Goal: Task Accomplishment & Management: Manage account settings

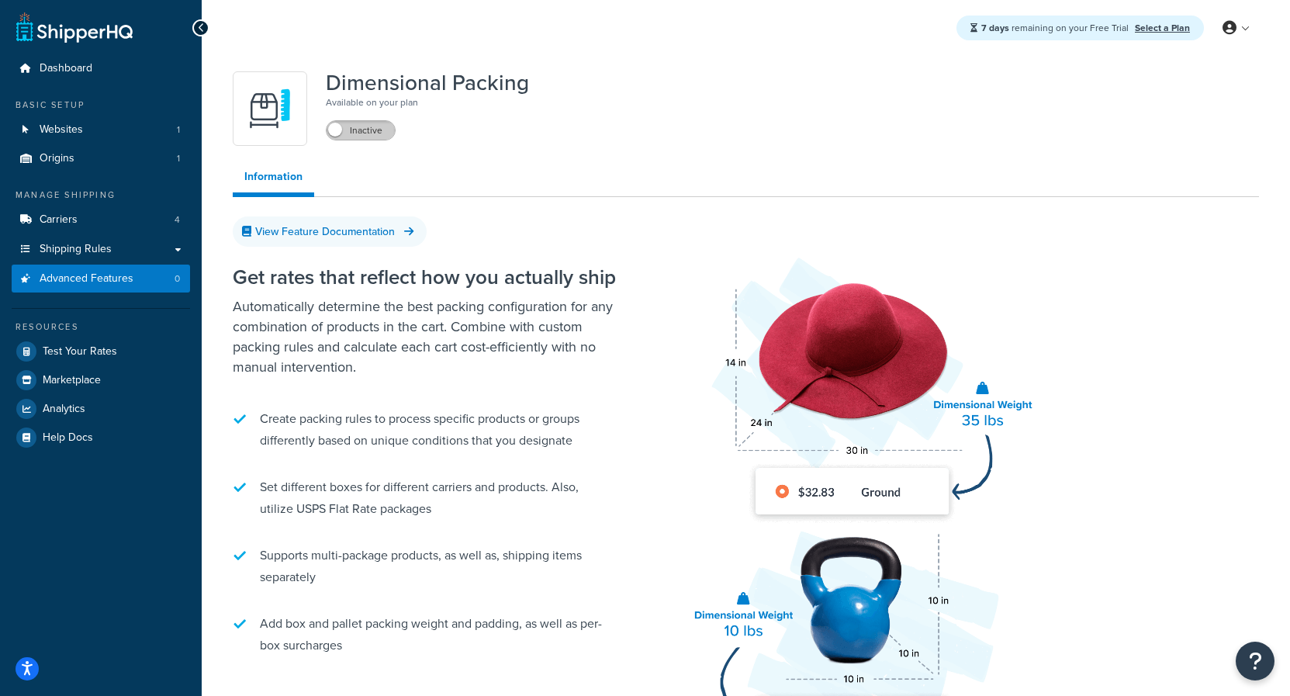
click at [364, 131] on label "Inactive" at bounding box center [360, 130] width 68 height 19
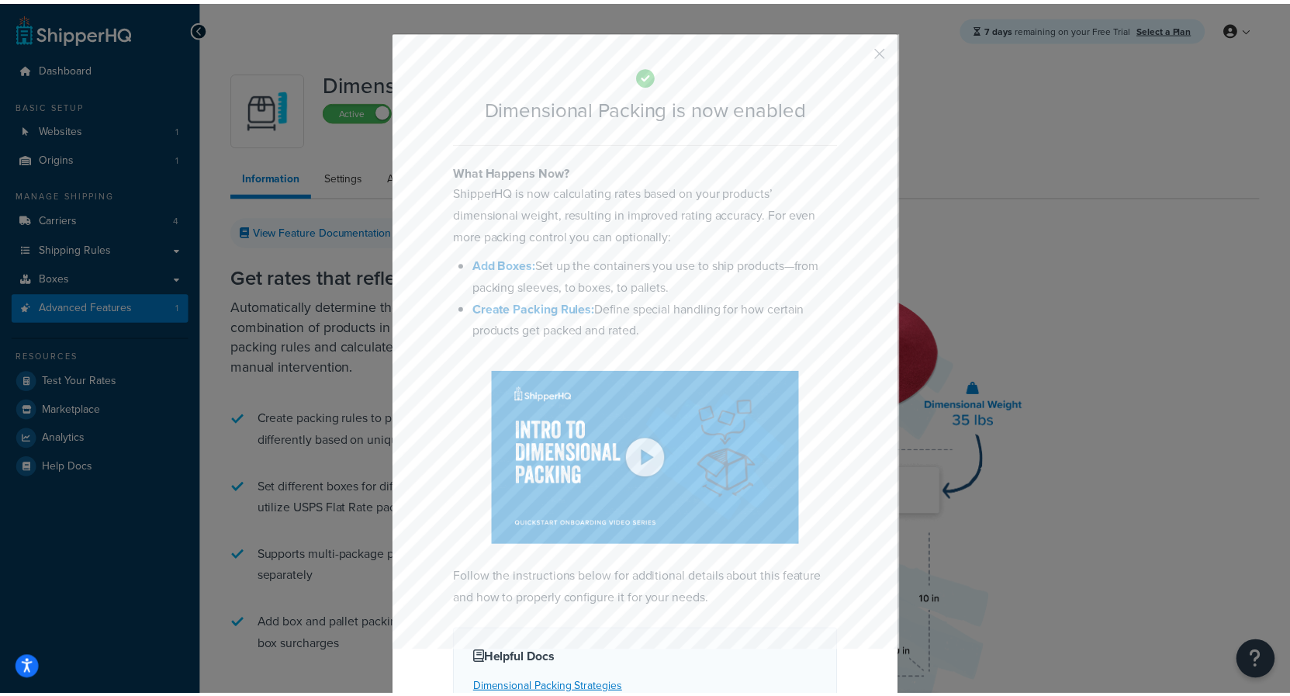
scroll to position [23, 0]
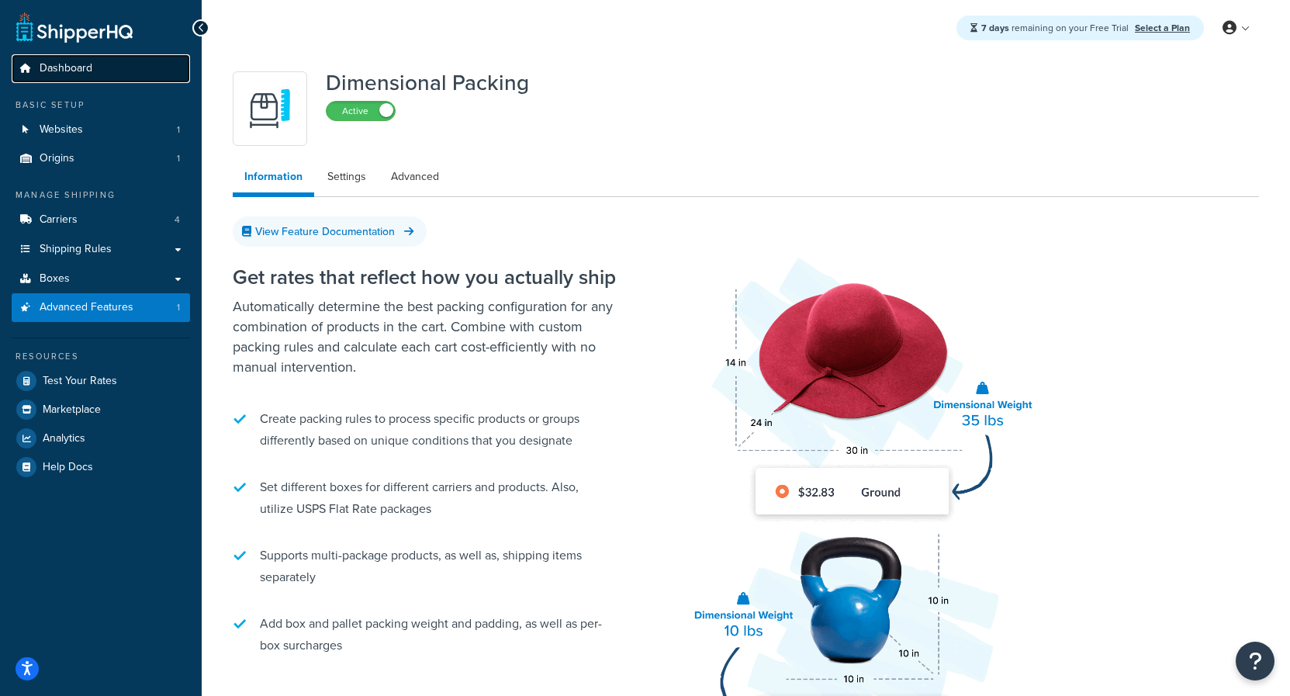
click at [58, 72] on span "Dashboard" at bounding box center [66, 68] width 53 height 13
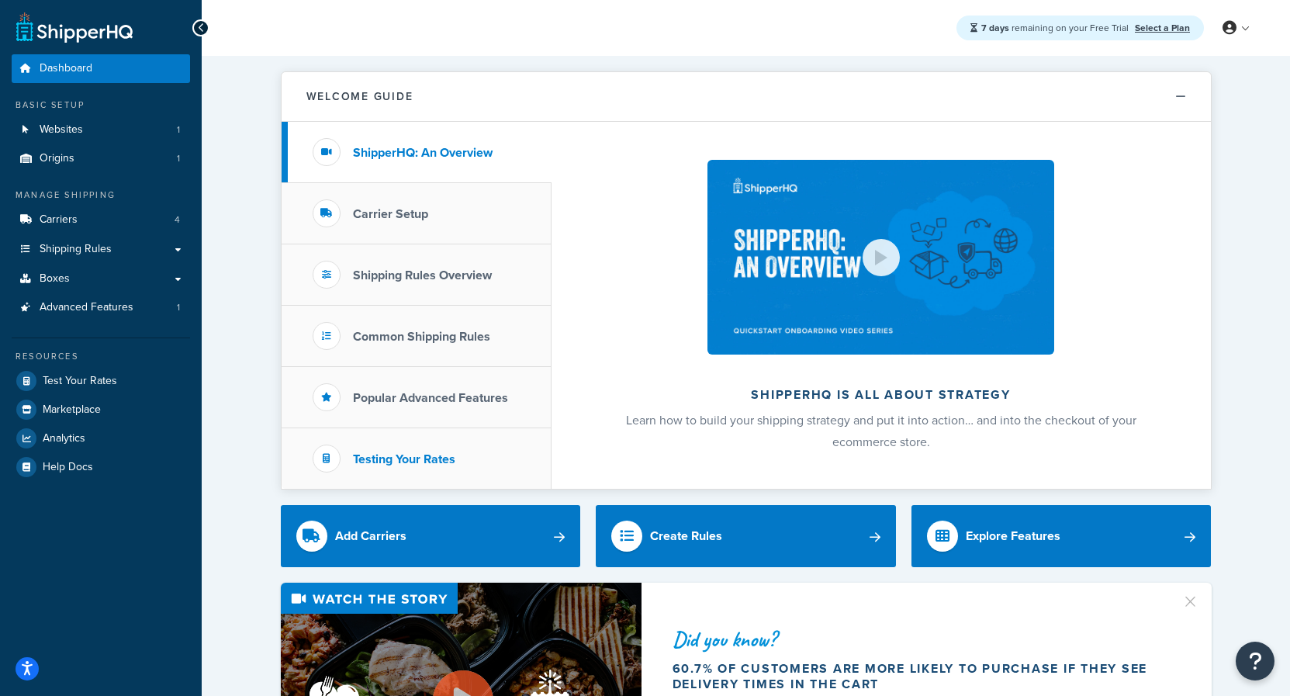
click at [447, 456] on h3 "Testing Your Rates" at bounding box center [404, 459] width 102 height 14
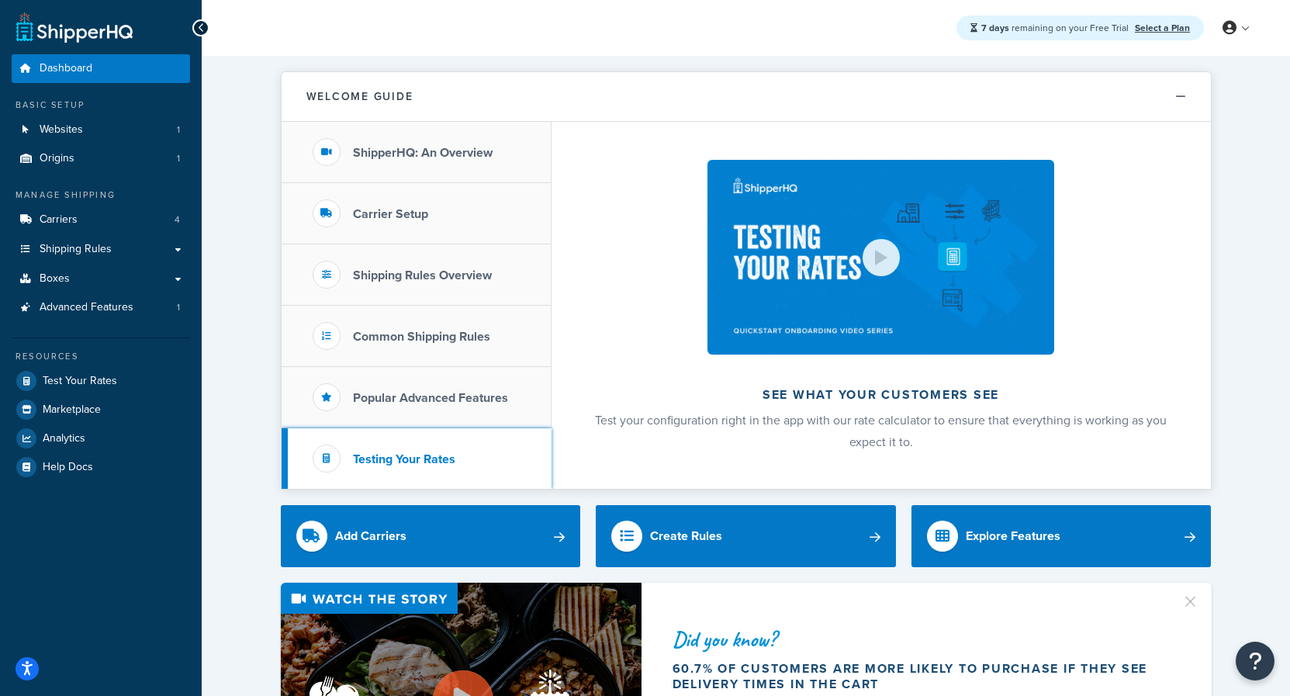
click at [410, 450] on li "Testing Your Rates" at bounding box center [416, 458] width 270 height 60
click at [416, 458] on h3 "Testing Your Rates" at bounding box center [404, 459] width 102 height 14
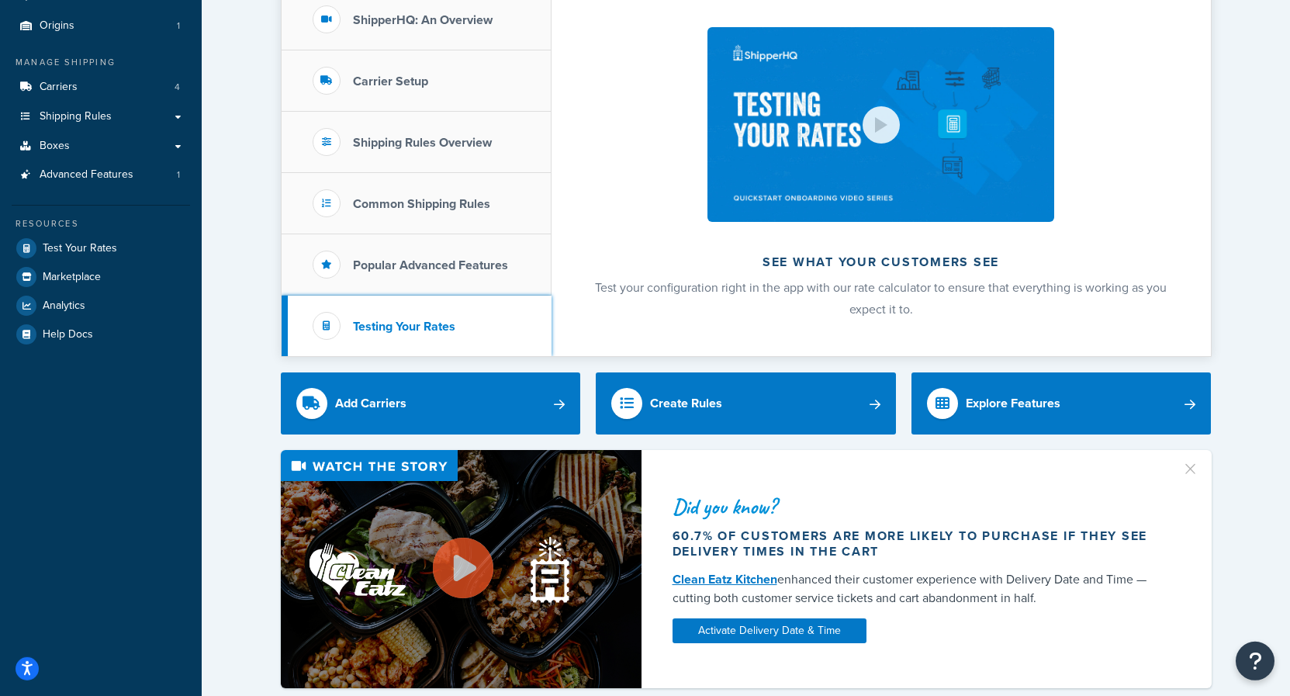
scroll to position [237, 0]
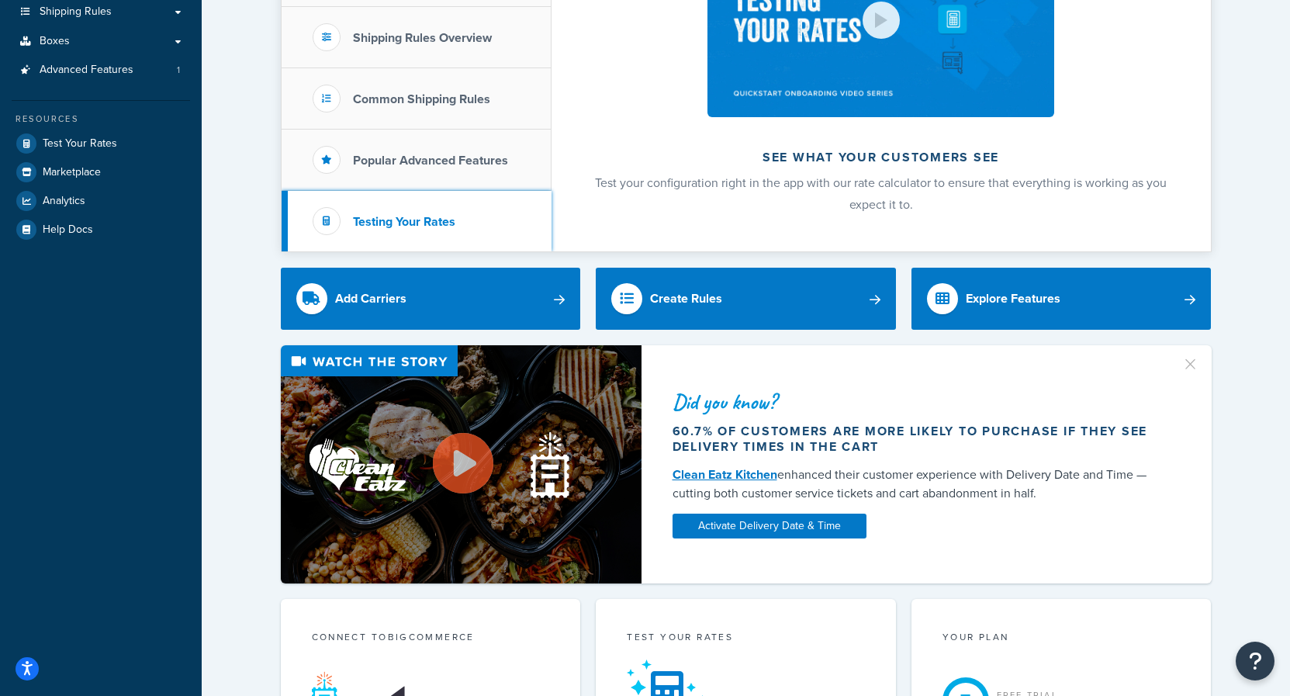
click at [425, 218] on h3 "Testing Your Rates" at bounding box center [404, 222] width 102 height 14
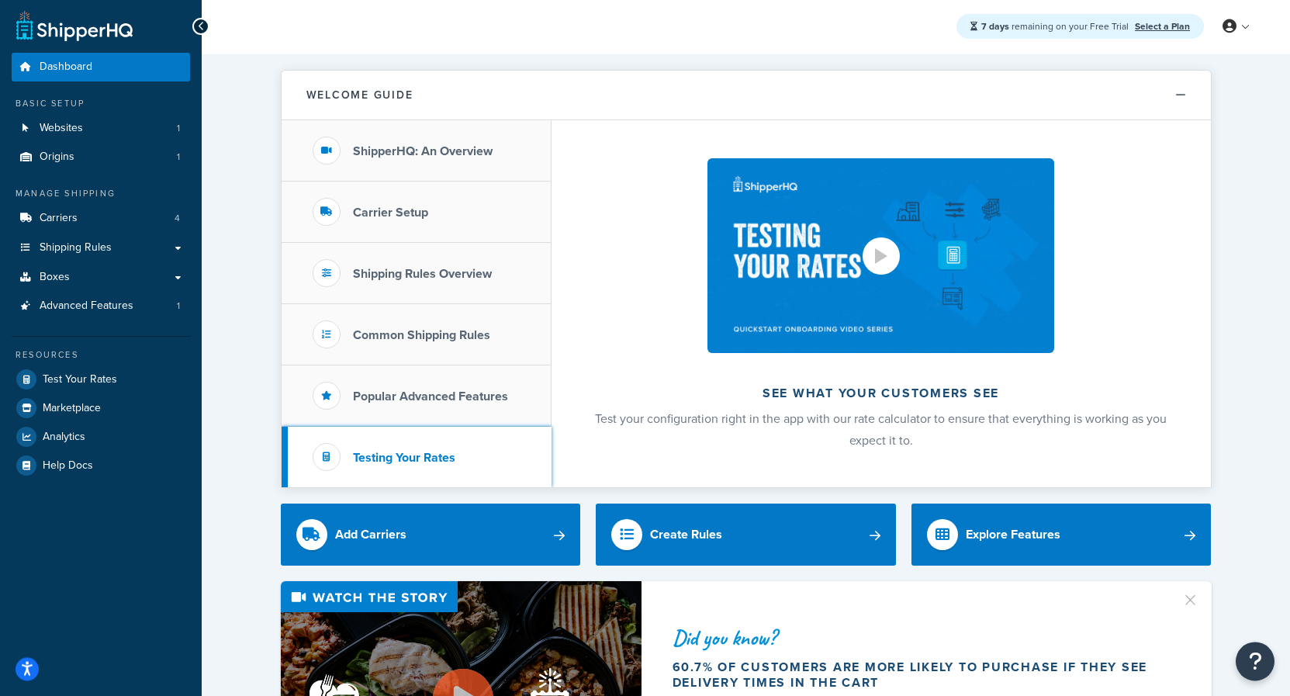
scroll to position [0, 0]
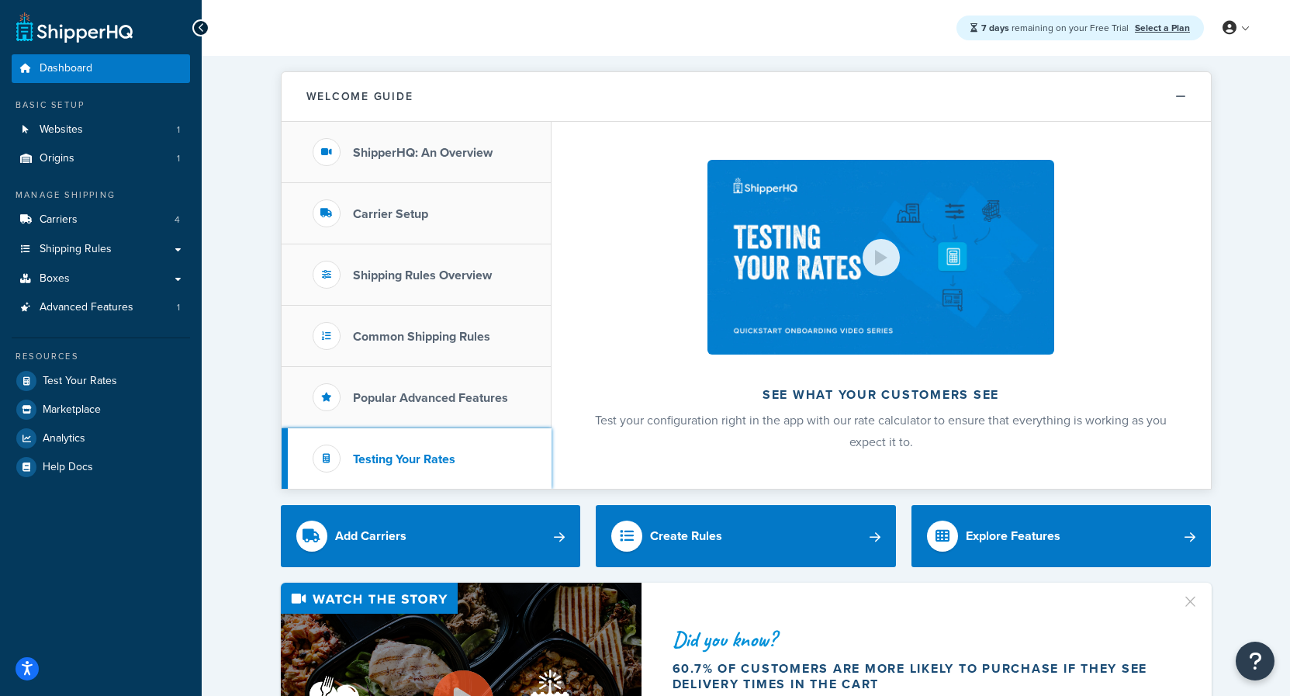
click at [398, 461] on h3 "Testing Your Rates" at bounding box center [404, 459] width 102 height 14
click at [357, 157] on h3 "ShipperHQ: An Overview" at bounding box center [423, 153] width 140 height 14
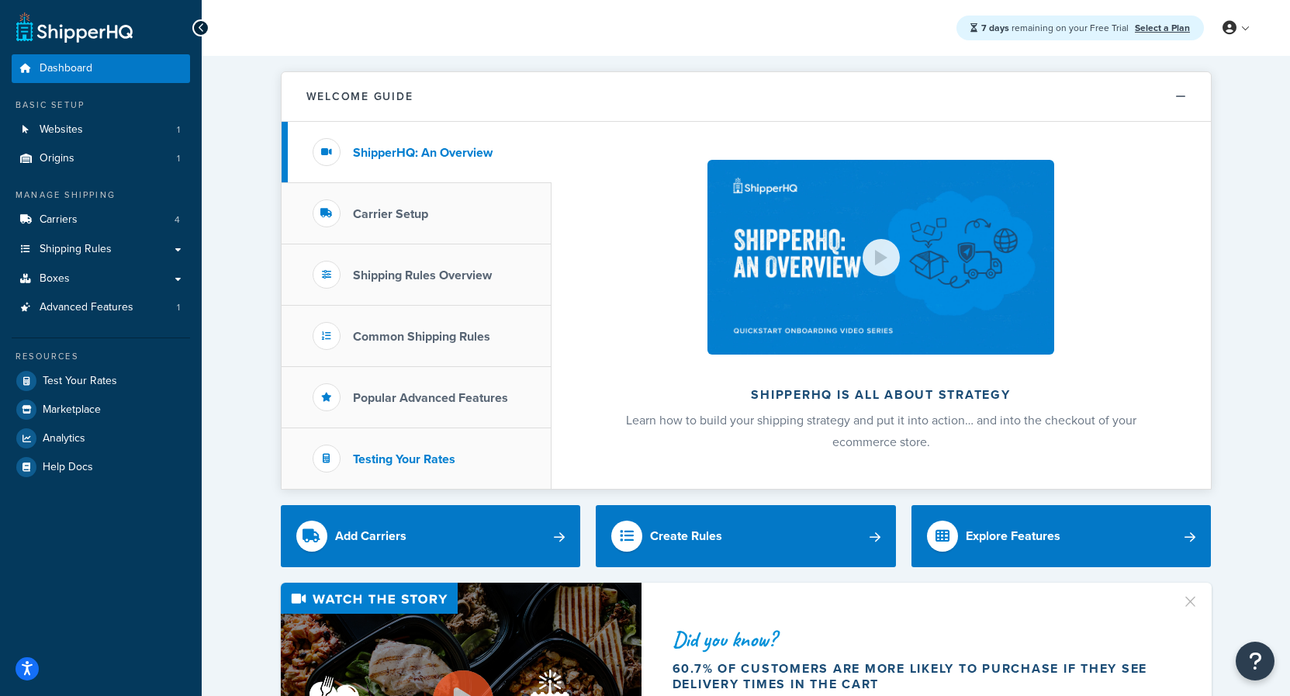
click at [409, 441] on li "Testing Your Rates" at bounding box center [416, 458] width 270 height 60
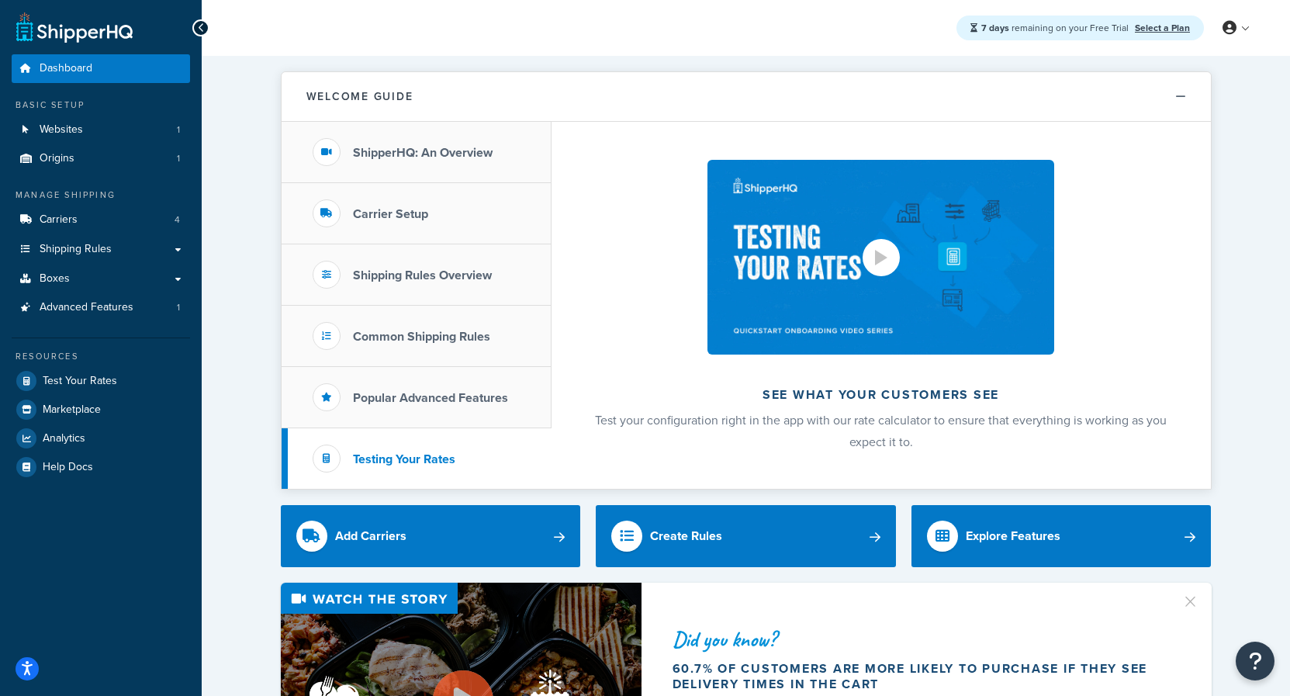
click at [861, 285] on img at bounding box center [880, 257] width 346 height 195
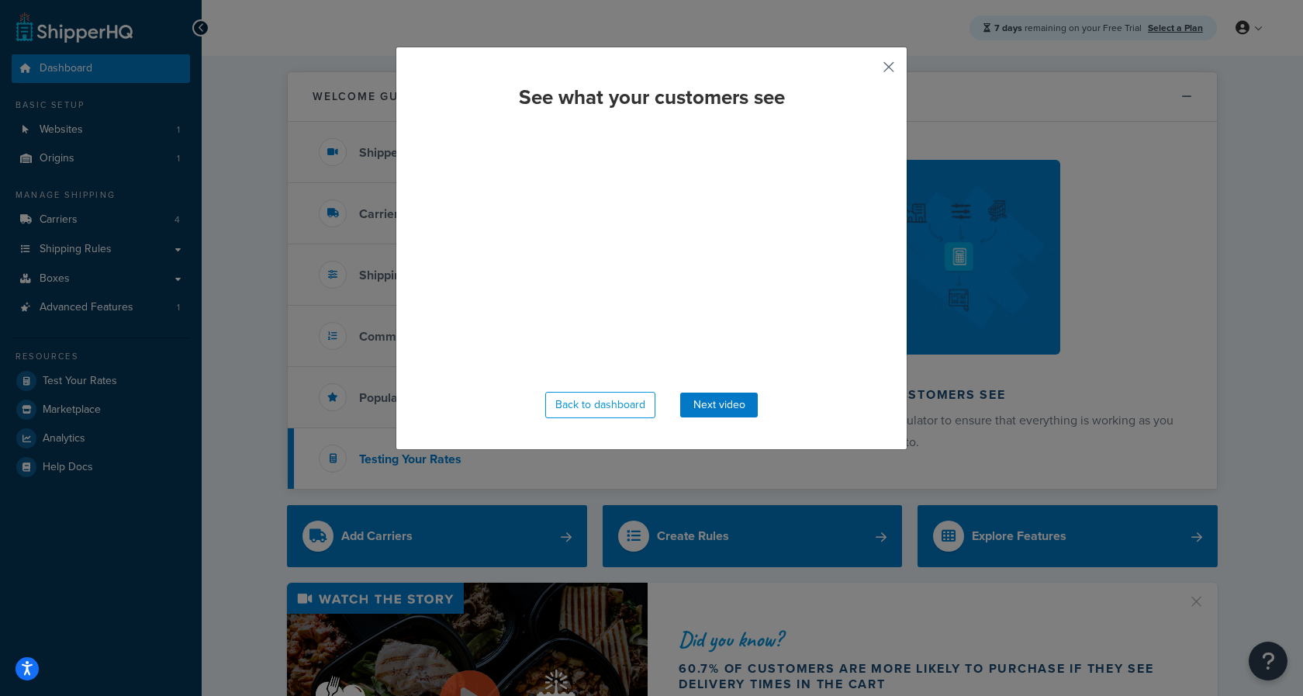
click at [868, 71] on button "button" at bounding box center [866, 73] width 4 height 4
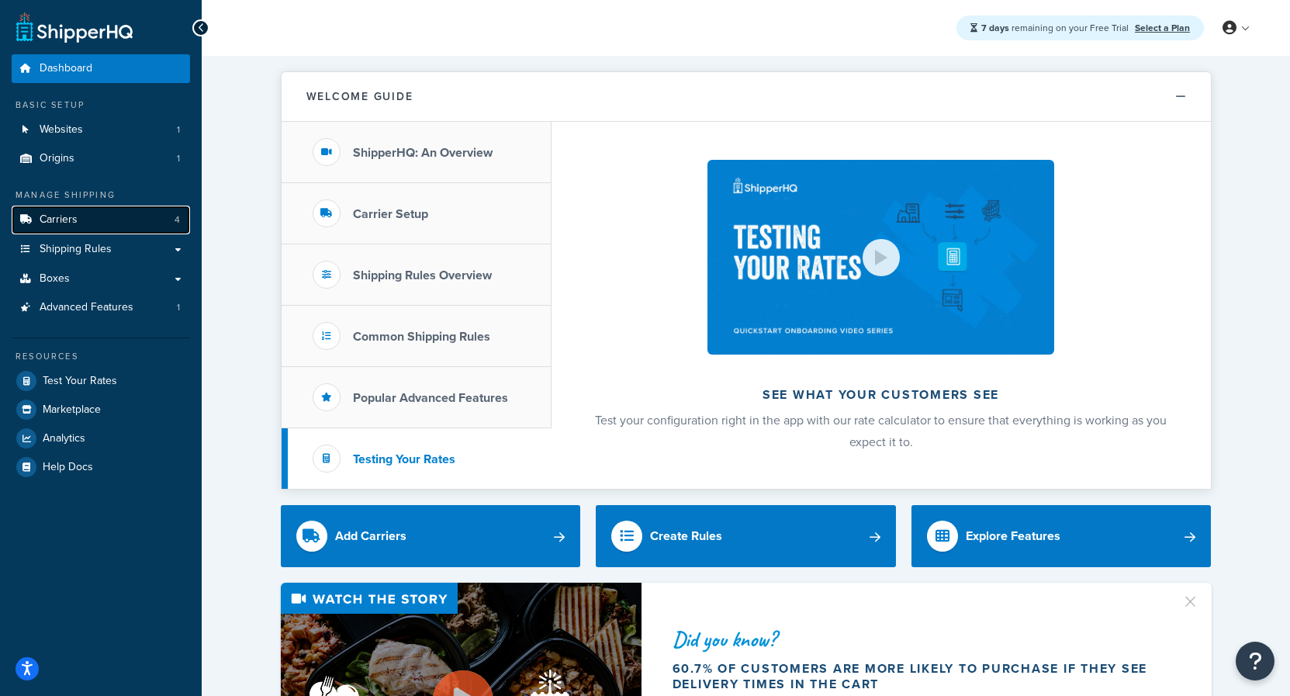
click at [92, 223] on link "Carriers 4" at bounding box center [101, 219] width 178 height 29
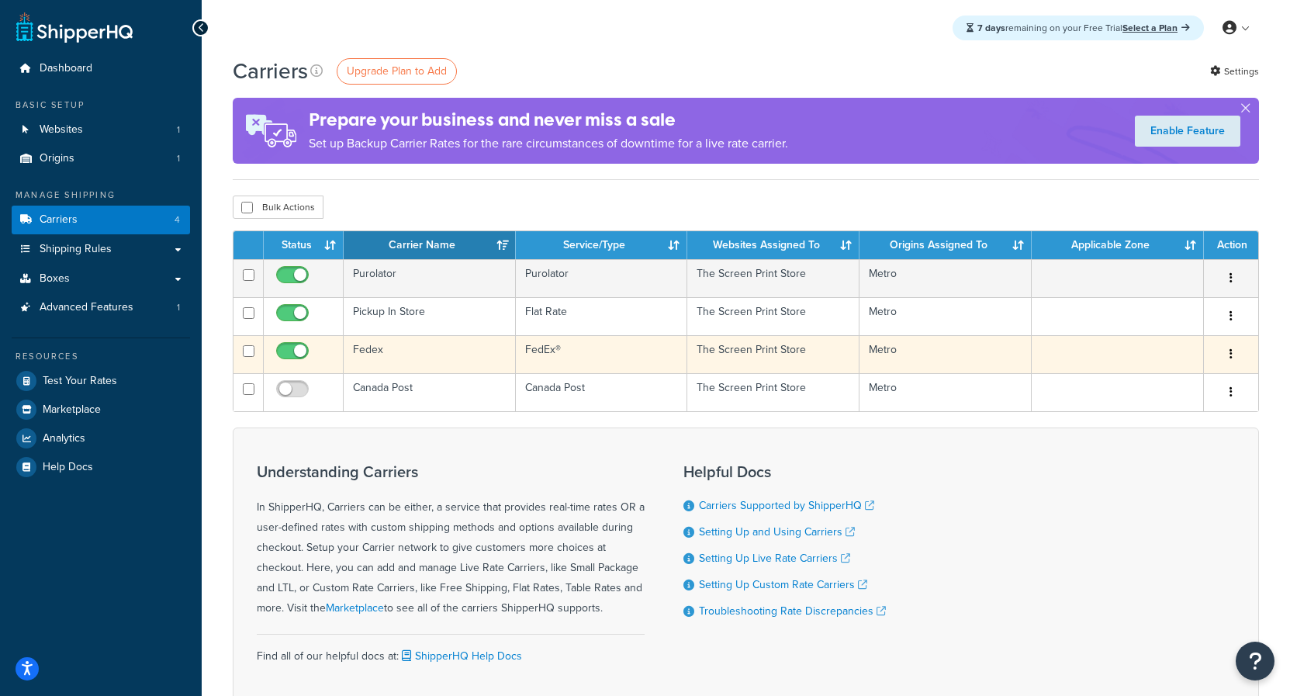
click at [1238, 351] on button "button" at bounding box center [1231, 354] width 22 height 25
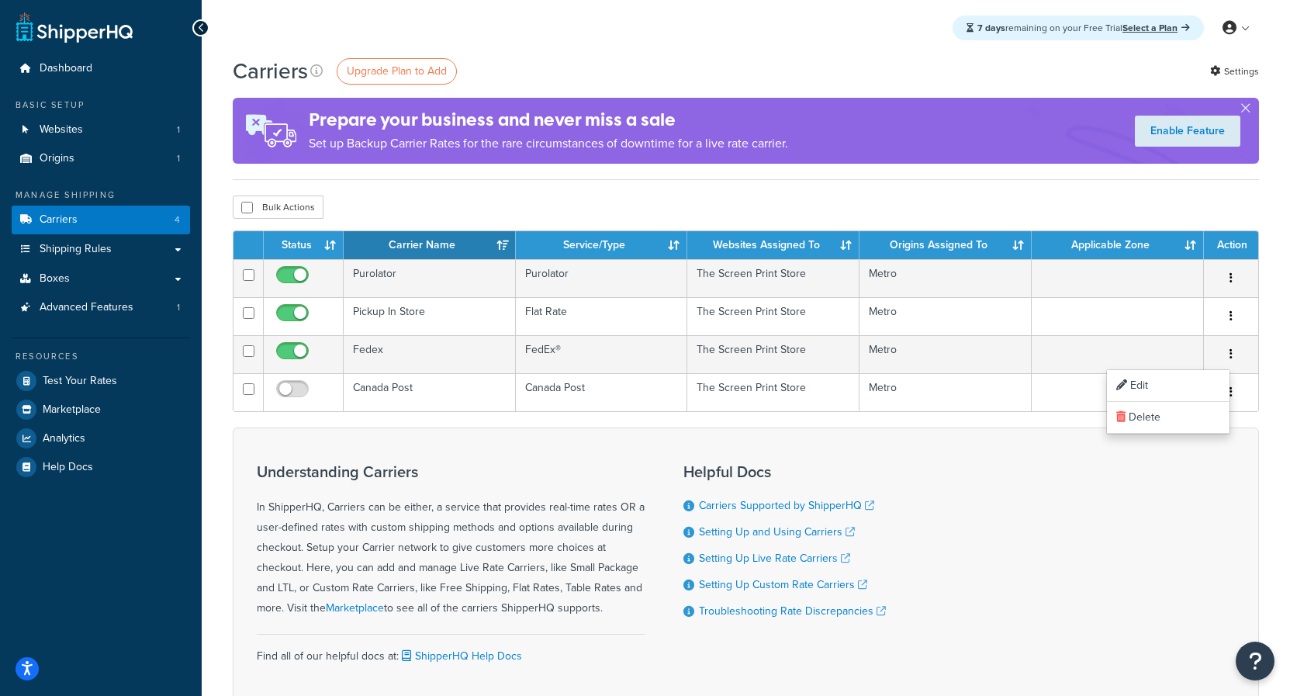
click at [903, 516] on div "Understanding Carriers In ShipperHQ, Carriers can be either, a service that pro…" at bounding box center [746, 570] width 1026 height 286
click at [87, 247] on span "Shipping Rules" at bounding box center [76, 249] width 72 height 13
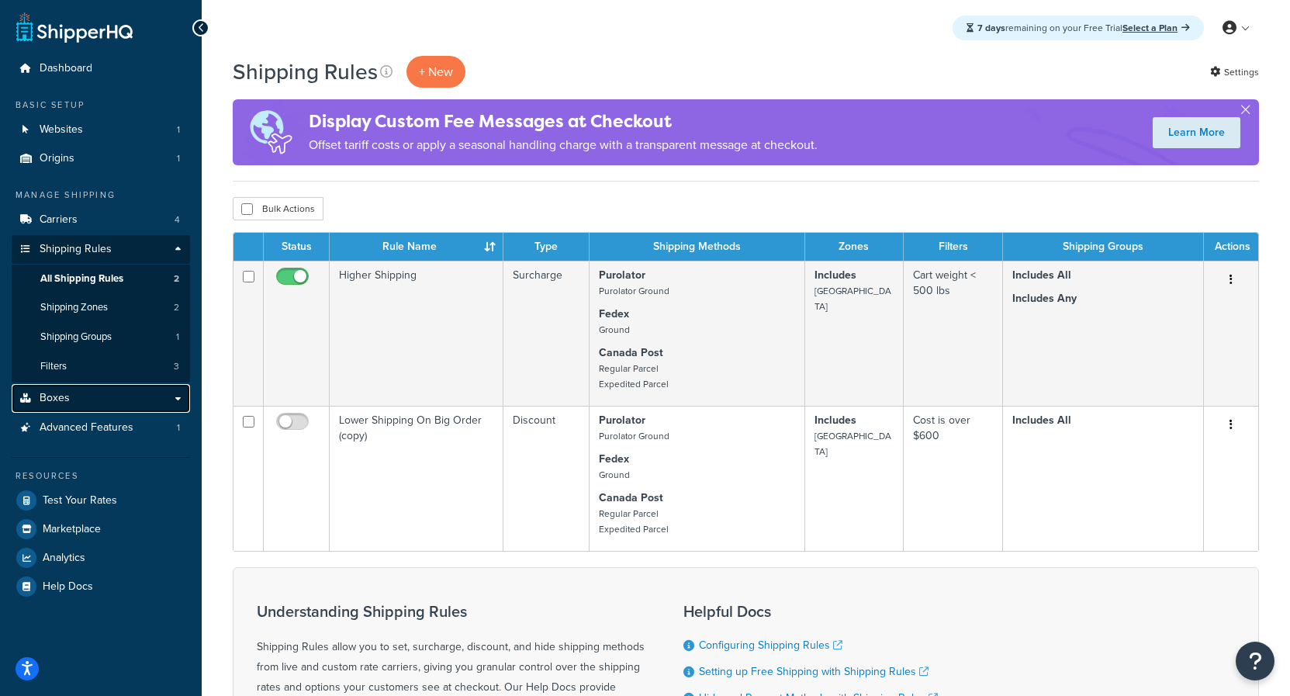
click at [170, 395] on link "Boxes" at bounding box center [101, 398] width 178 height 29
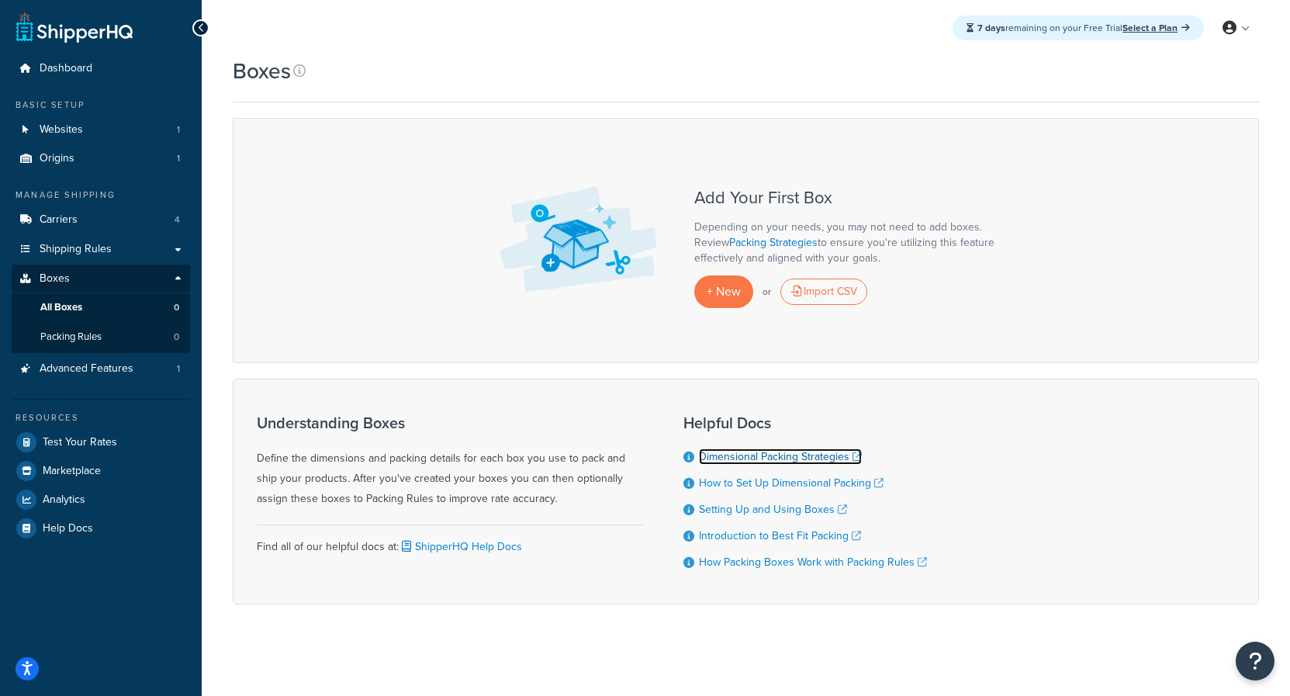
click at [777, 461] on link "Dimensional Packing Strategies" at bounding box center [780, 456] width 163 height 16
click at [731, 297] on span "+ New" at bounding box center [723, 291] width 34 height 18
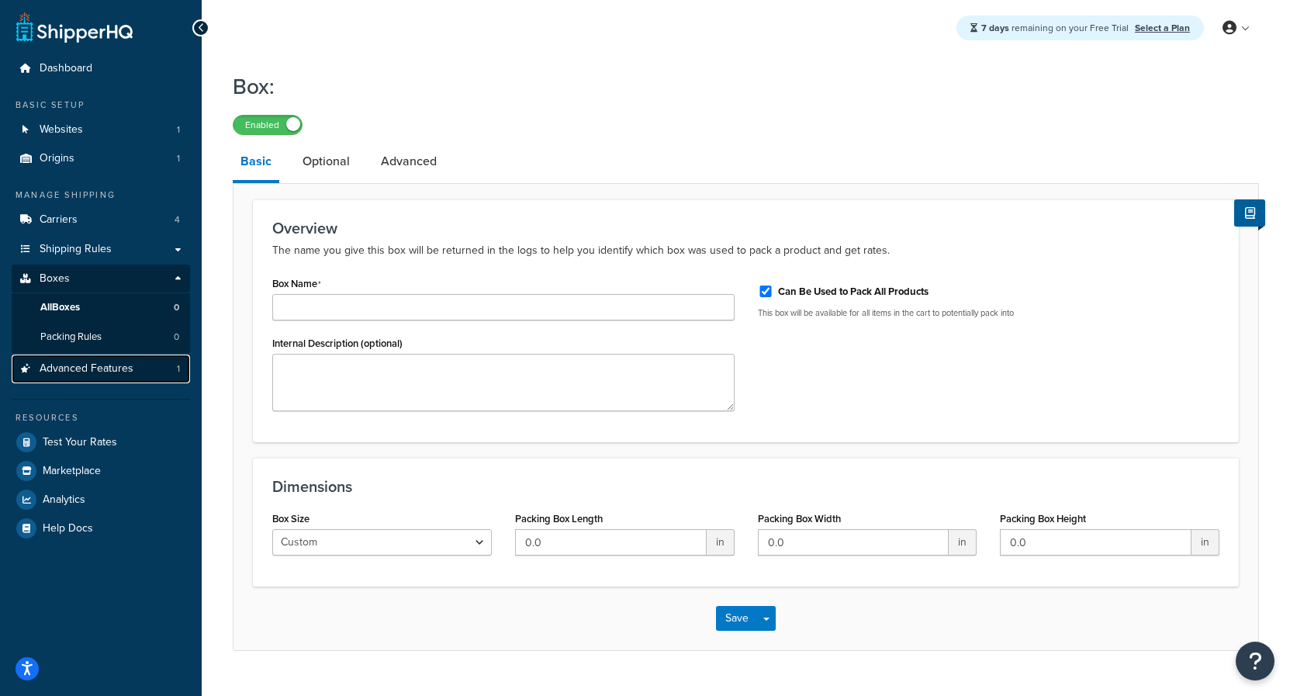
click at [87, 369] on span "Advanced Features" at bounding box center [87, 368] width 94 height 13
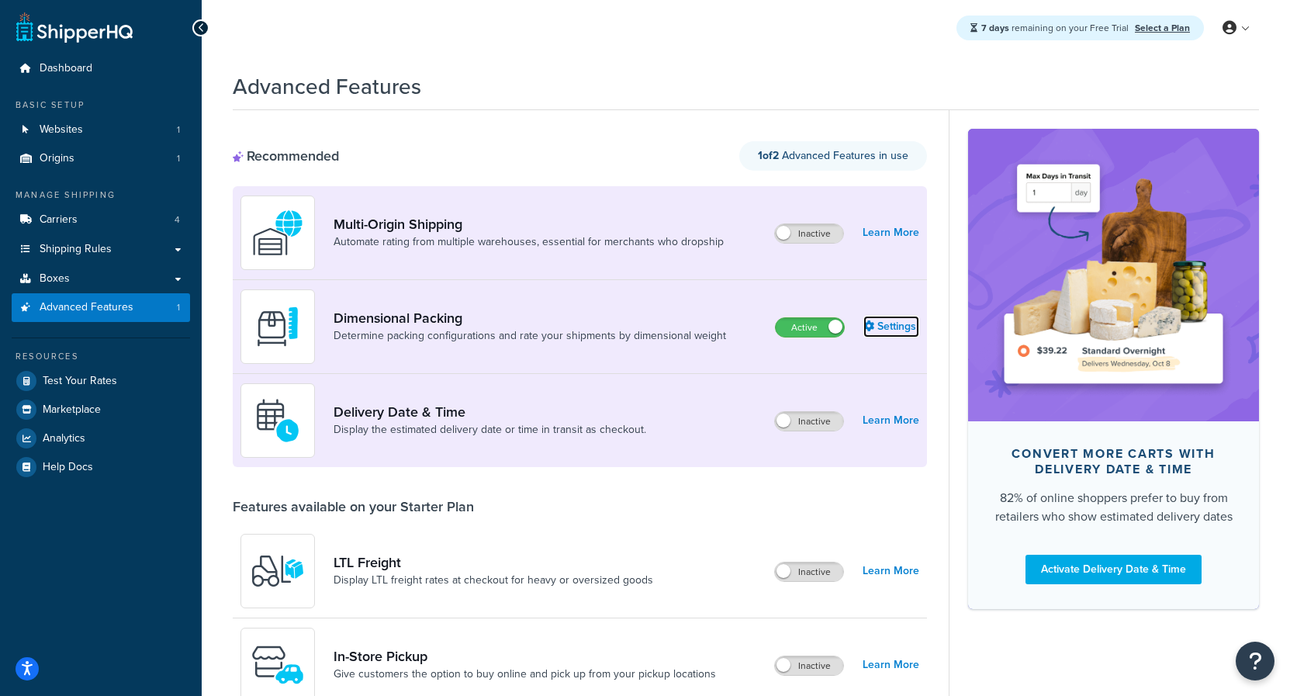
click at [903, 330] on link "Settings" at bounding box center [891, 327] width 56 height 22
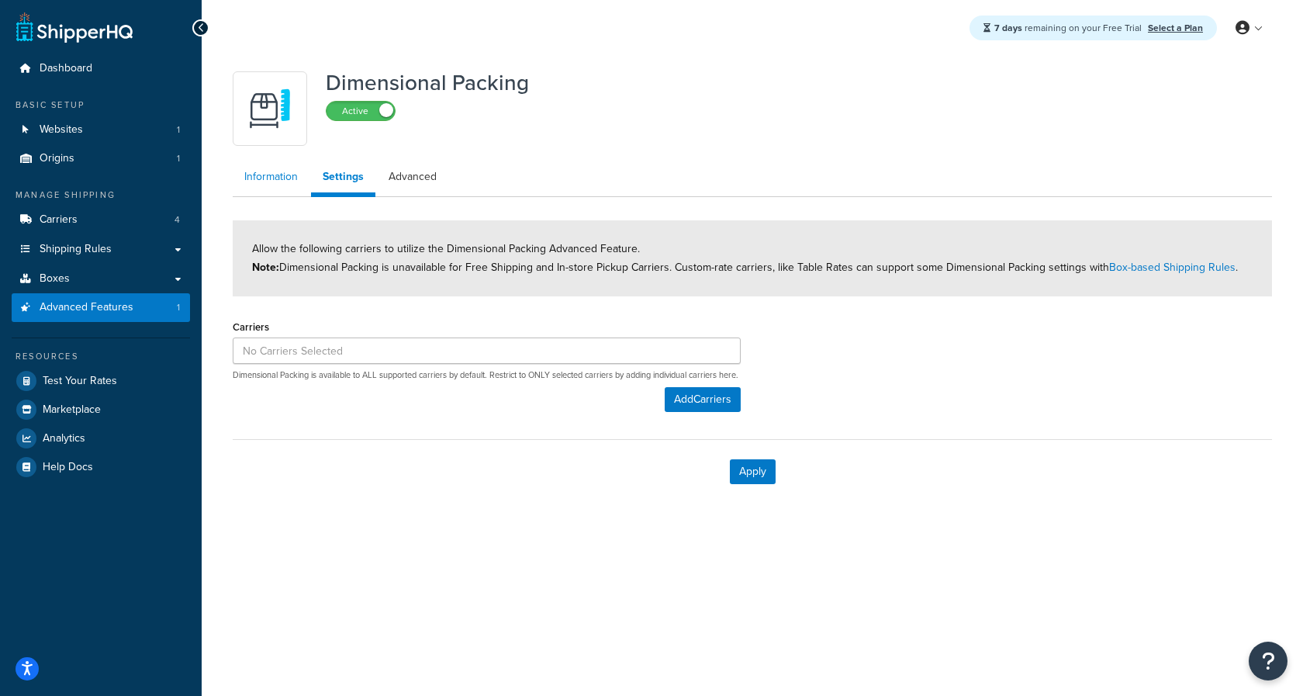
click at [253, 184] on link "Information" at bounding box center [271, 176] width 77 height 31
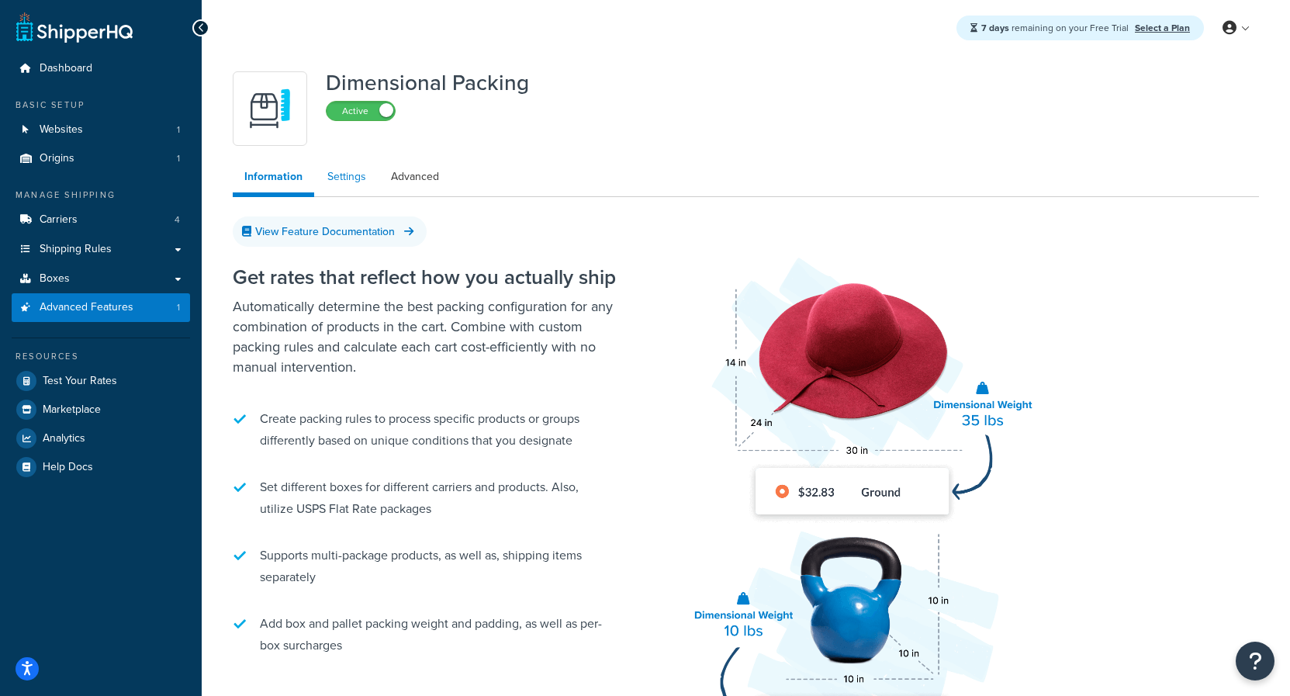
click at [345, 176] on link "Settings" at bounding box center [347, 176] width 62 height 31
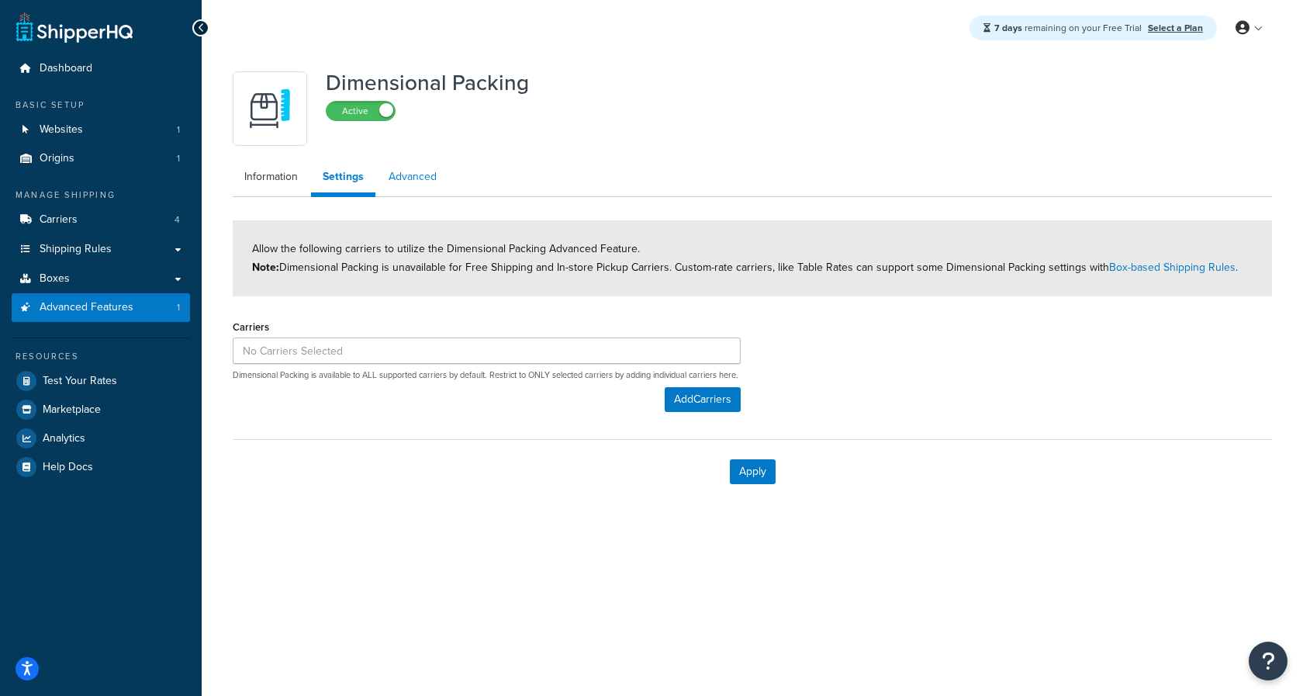
click at [420, 177] on link "Advanced" at bounding box center [412, 176] width 71 height 31
select select "false"
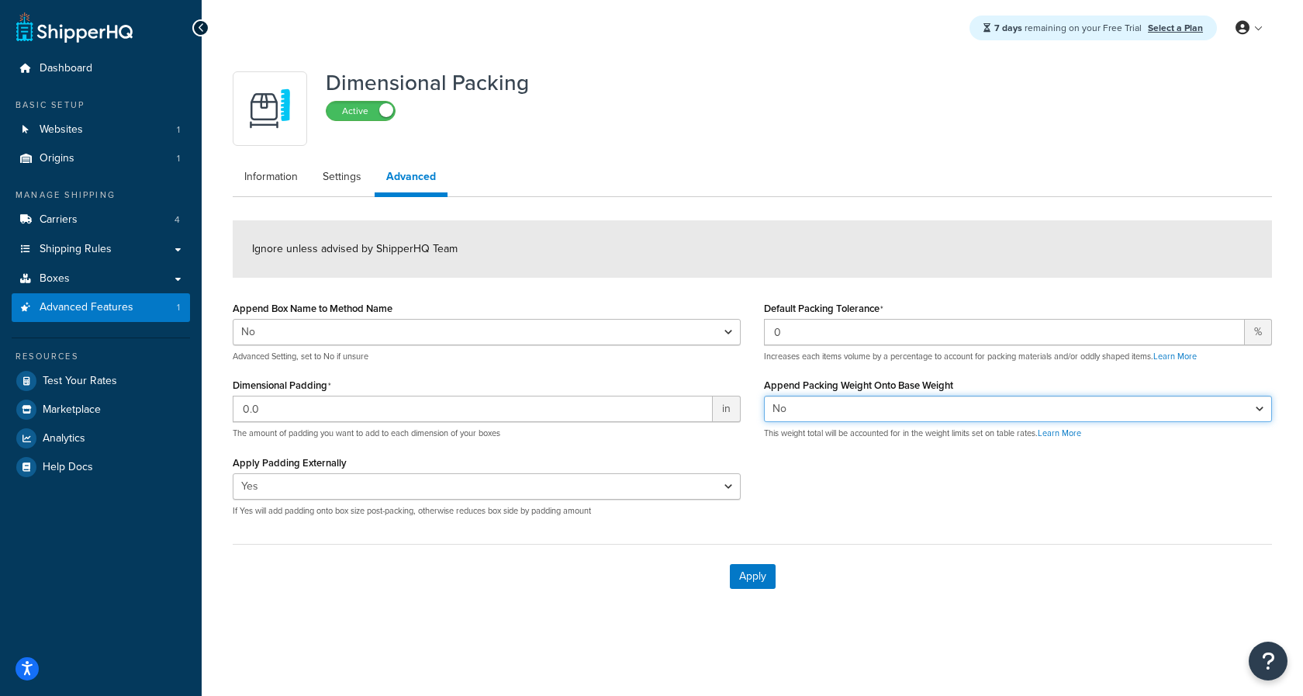
click at [764, 395] on select "Yes No" at bounding box center [1018, 408] width 508 height 26
click at [907, 409] on select "Yes No" at bounding box center [1018, 408] width 508 height 26
click at [117, 375] on link "Test Your Rates" at bounding box center [101, 381] width 178 height 28
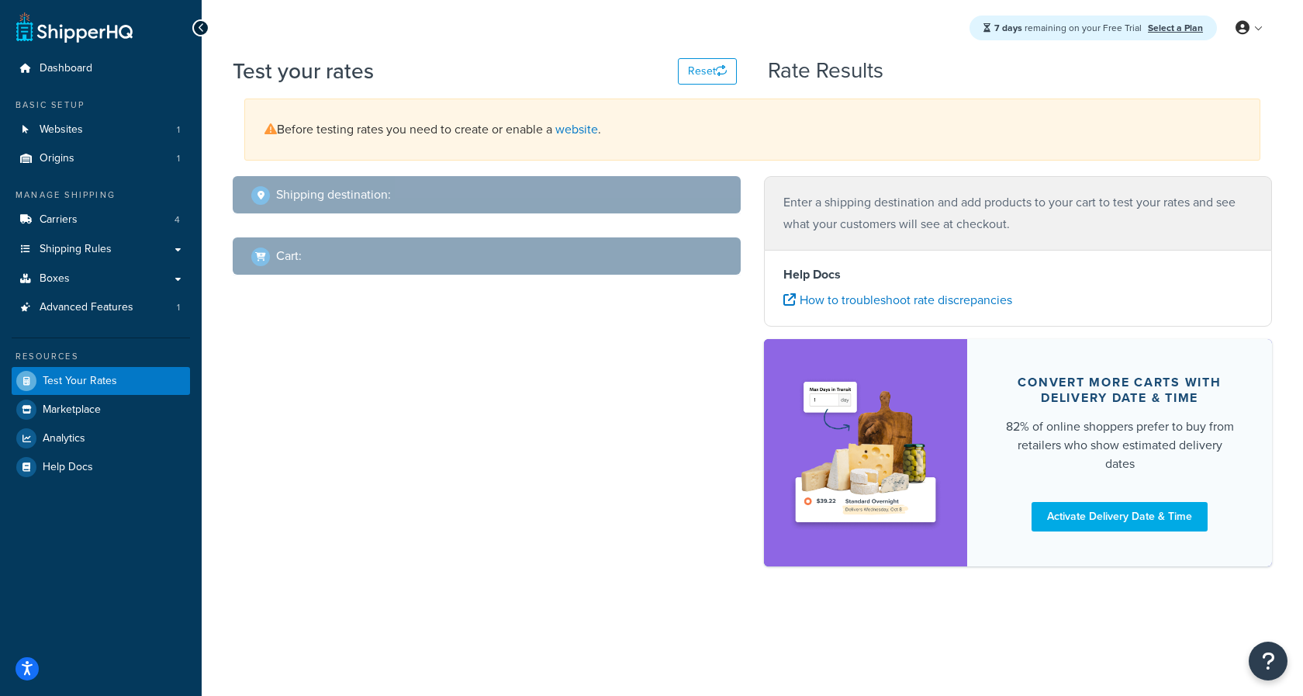
select select "[GEOGRAPHIC_DATA]"
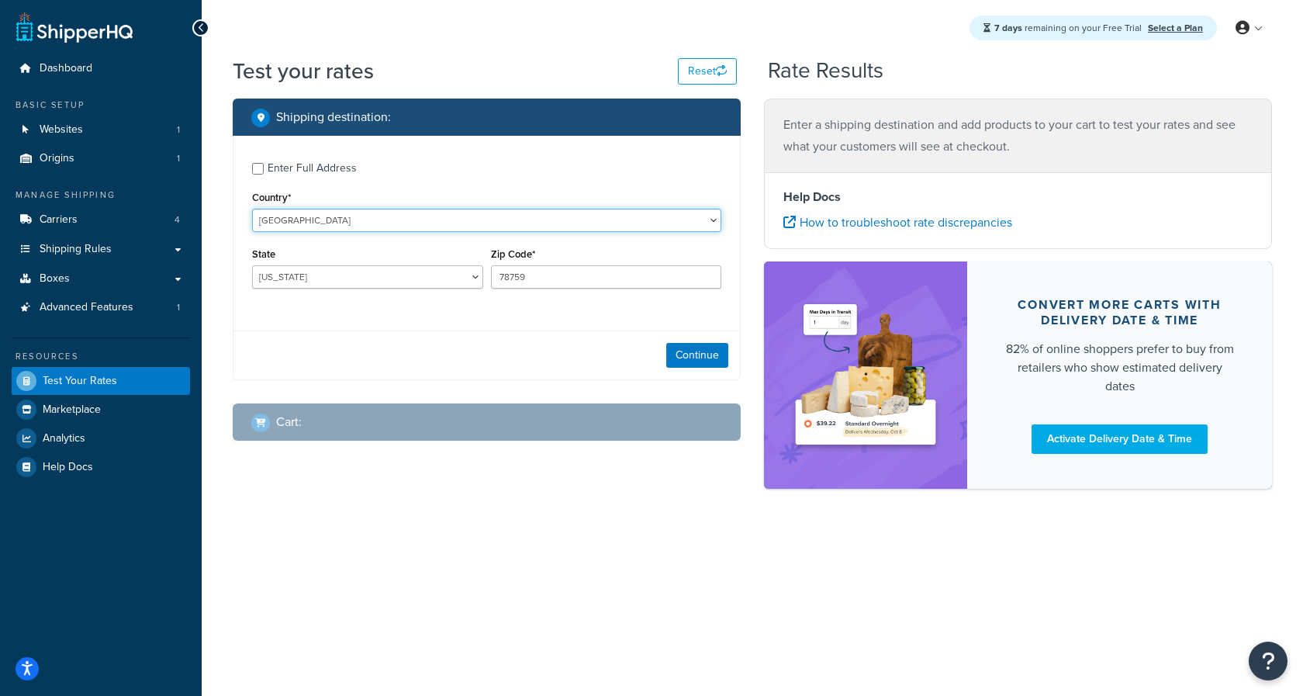
select select "CA"
click option "[GEOGRAPHIC_DATA]" at bounding box center [0, 0] width 0 height 0
click at [252, 265] on select "[GEOGRAPHIC_DATA] [GEOGRAPHIC_DATA] [GEOGRAPHIC_DATA] [GEOGRAPHIC_DATA] [GEOGRA…" at bounding box center [367, 276] width 231 height 23
select select "BC"
click option "[GEOGRAPHIC_DATA]" at bounding box center [0, 0] width 0 height 0
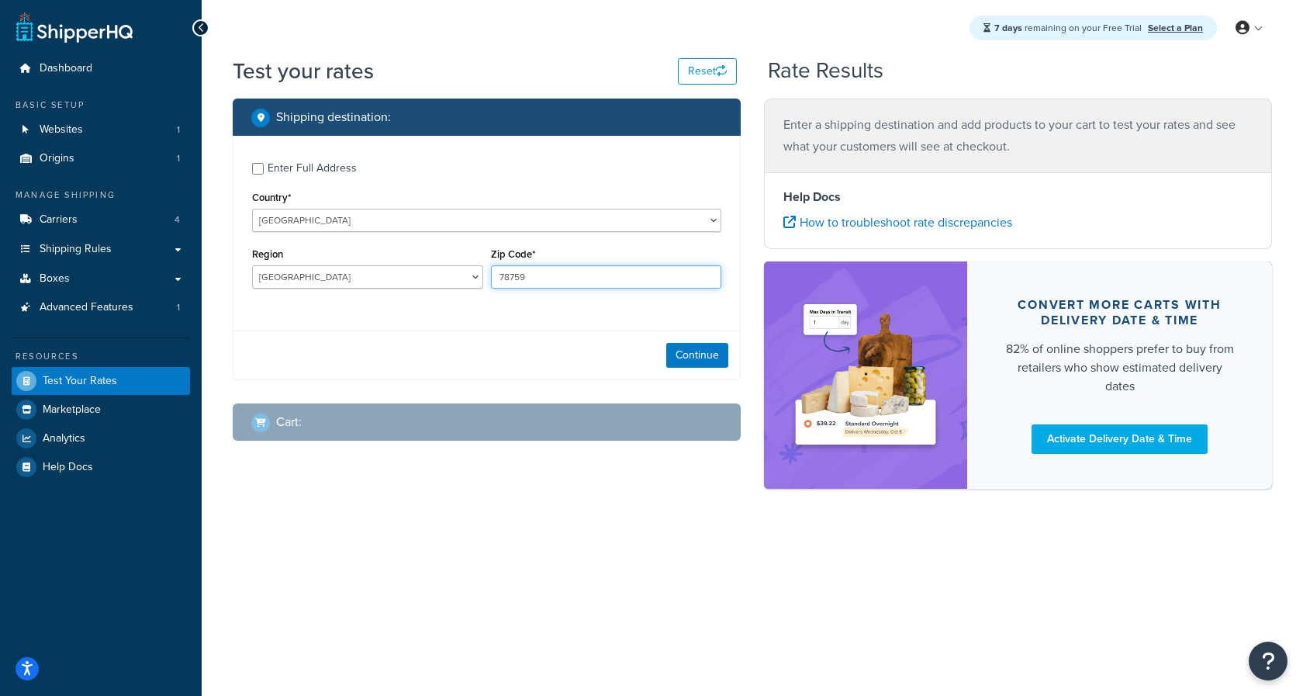
drag, startPoint x: 544, startPoint y: 281, endPoint x: 399, endPoint y: 287, distance: 144.3
click at [491, 287] on input "78759" at bounding box center [606, 276] width 231 height 23
paste input "V8W 1P8"
click at [520, 274] on input "V8W 1P8" at bounding box center [606, 276] width 231 height 23
type input "V8W 1P8"
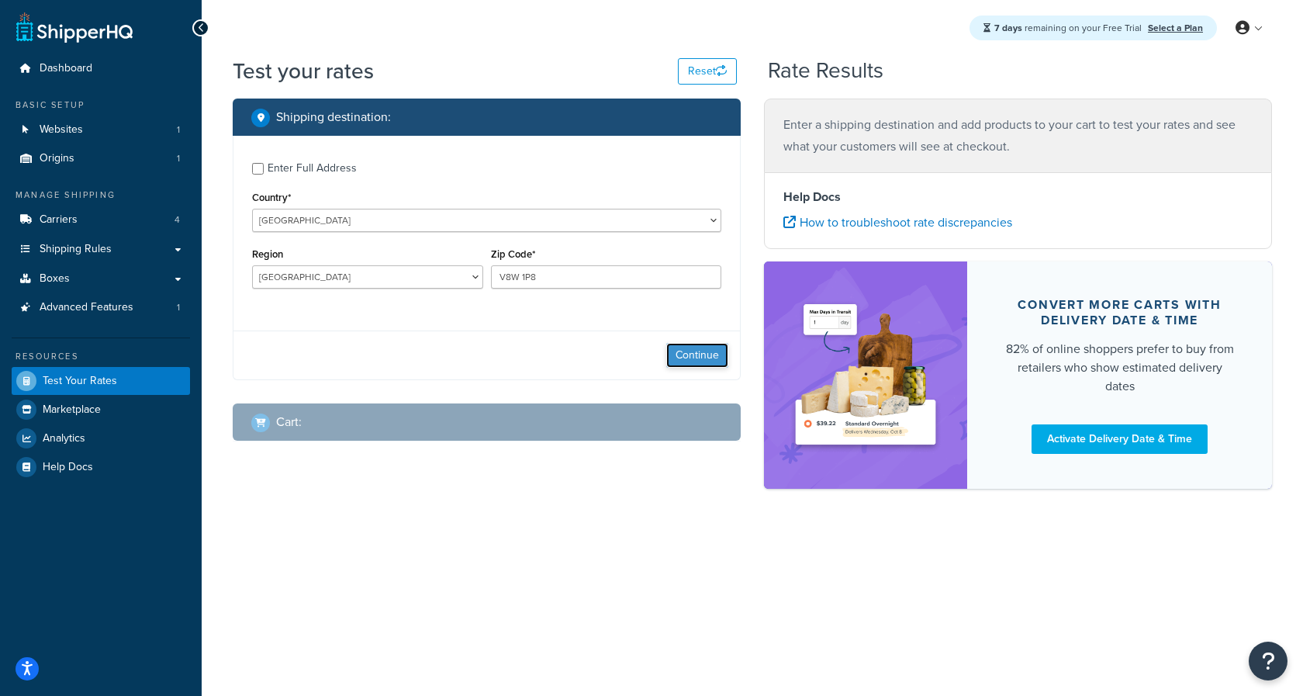
click at [701, 357] on button "Continue" at bounding box center [697, 355] width 62 height 25
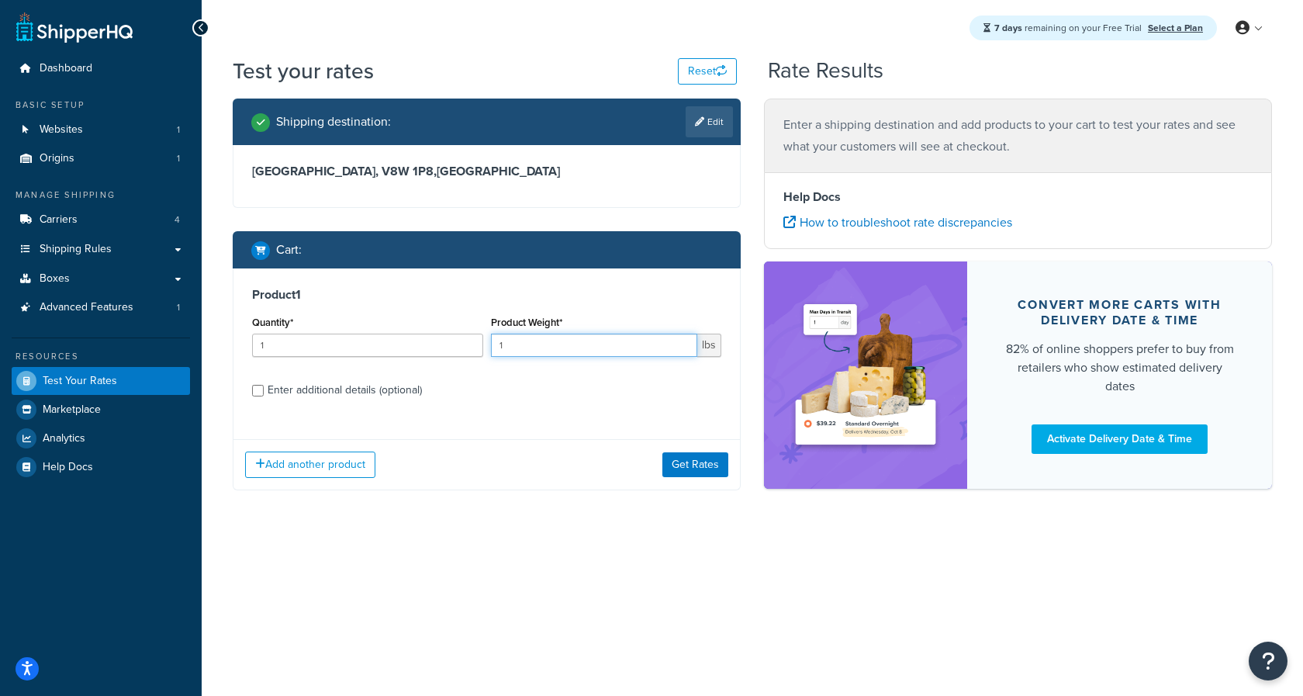
drag, startPoint x: 507, startPoint y: 350, endPoint x: 471, endPoint y: 350, distance: 35.7
click at [491, 350] on input "1" at bounding box center [594, 344] width 207 height 23
type input "12"
click at [310, 394] on div "Enter additional details (optional)" at bounding box center [345, 390] width 154 height 22
click at [264, 394] on input "Enter additional details (optional)" at bounding box center [258, 391] width 12 height 12
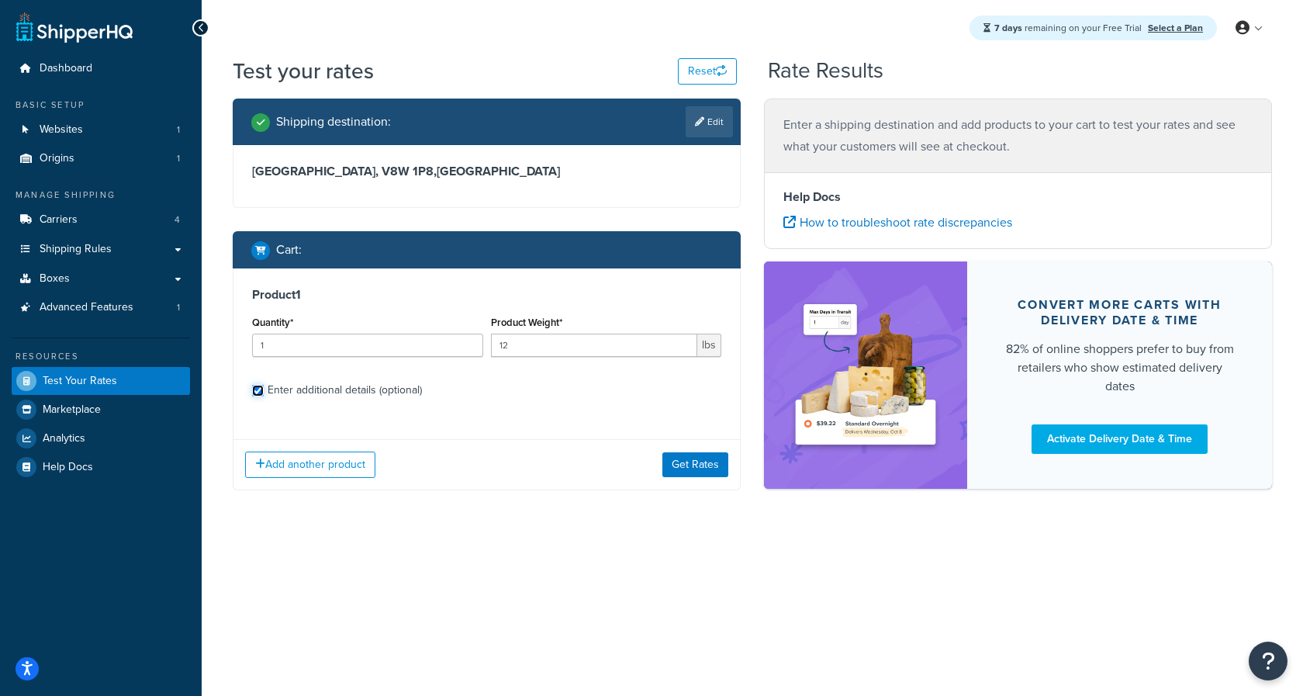
checkbox input "true"
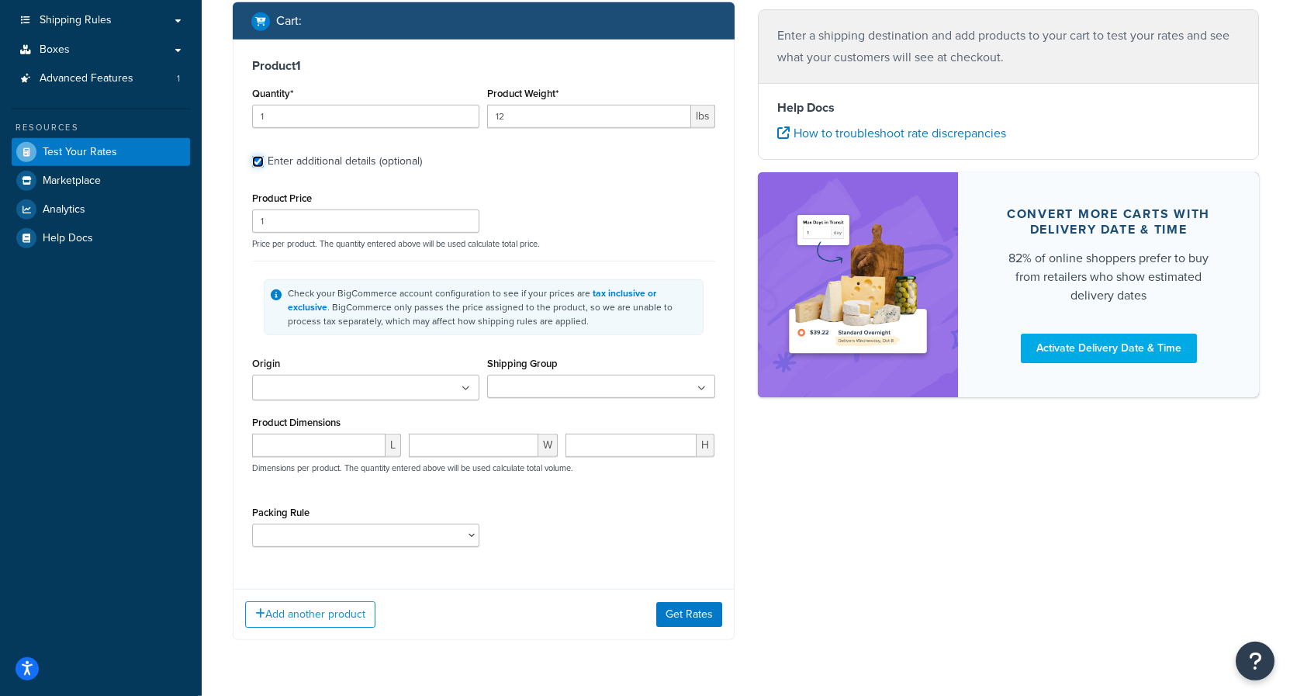
scroll to position [237, 0]
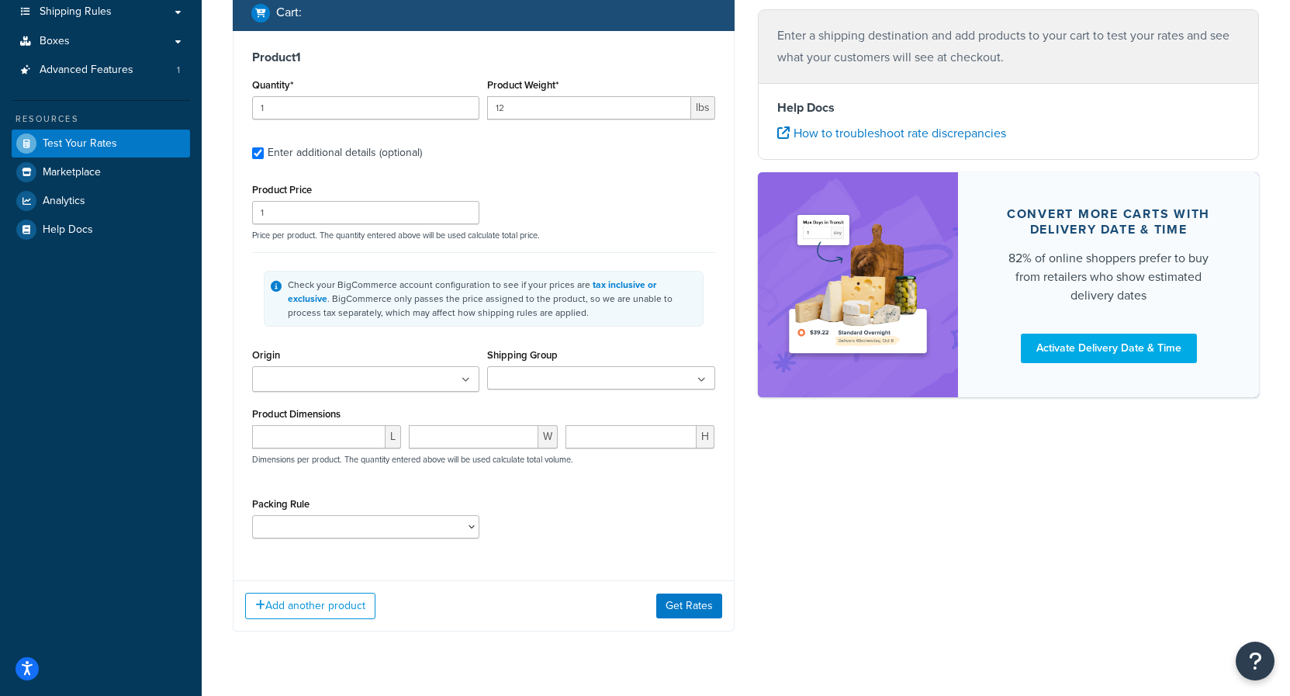
click at [409, 382] on ul at bounding box center [365, 379] width 227 height 26
click at [553, 382] on ul at bounding box center [600, 377] width 227 height 23
click at [307, 437] on input "number" at bounding box center [318, 440] width 133 height 23
type input "20"
type input "24"
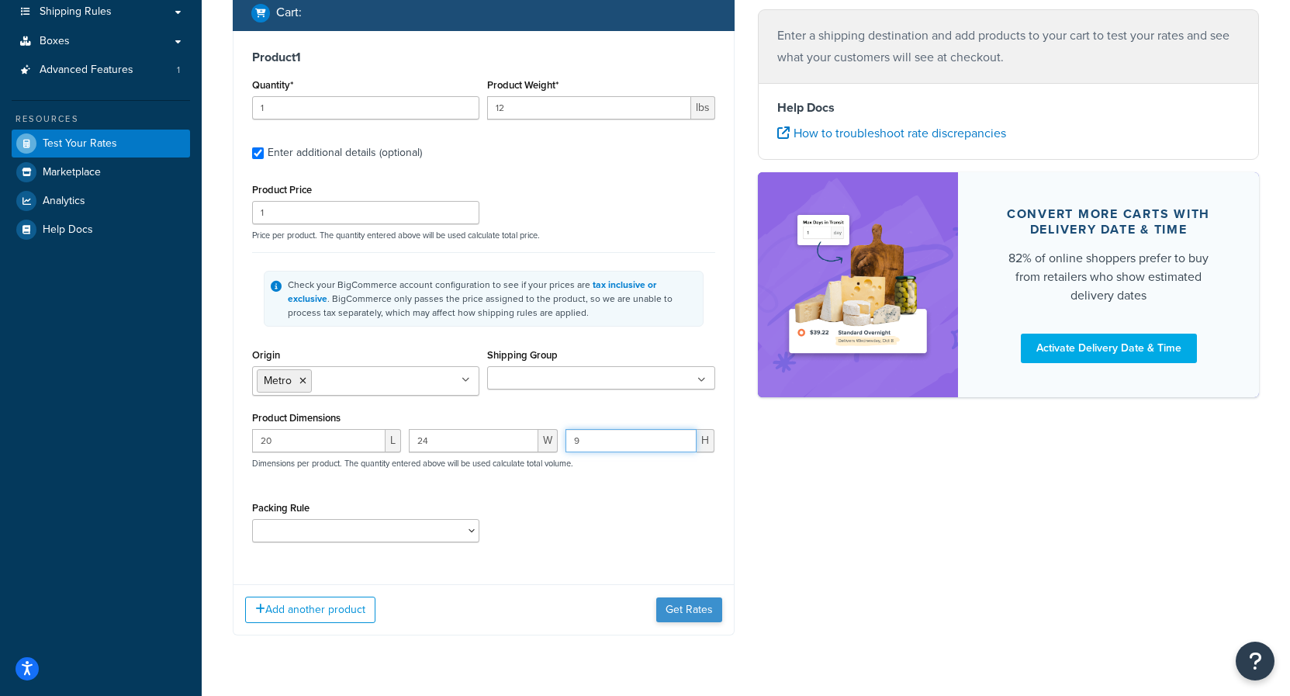
type input "9"
click at [720, 612] on button "Get Rates" at bounding box center [689, 609] width 66 height 25
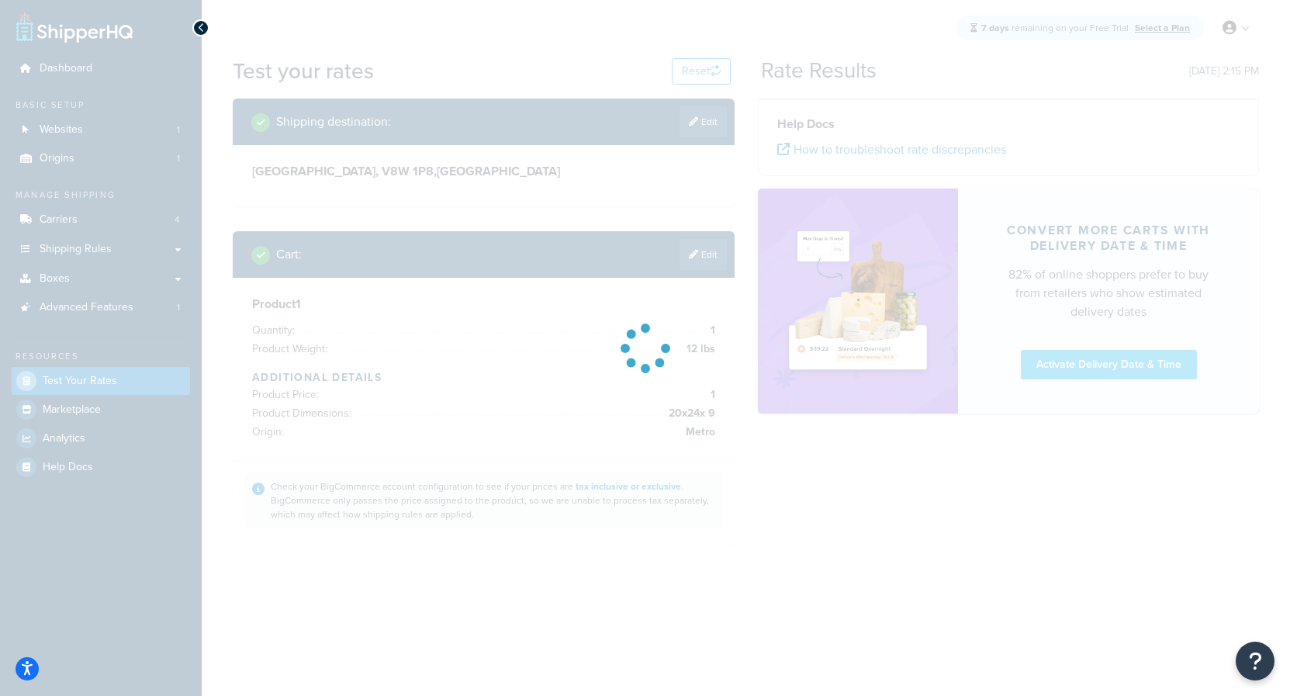
scroll to position [0, 0]
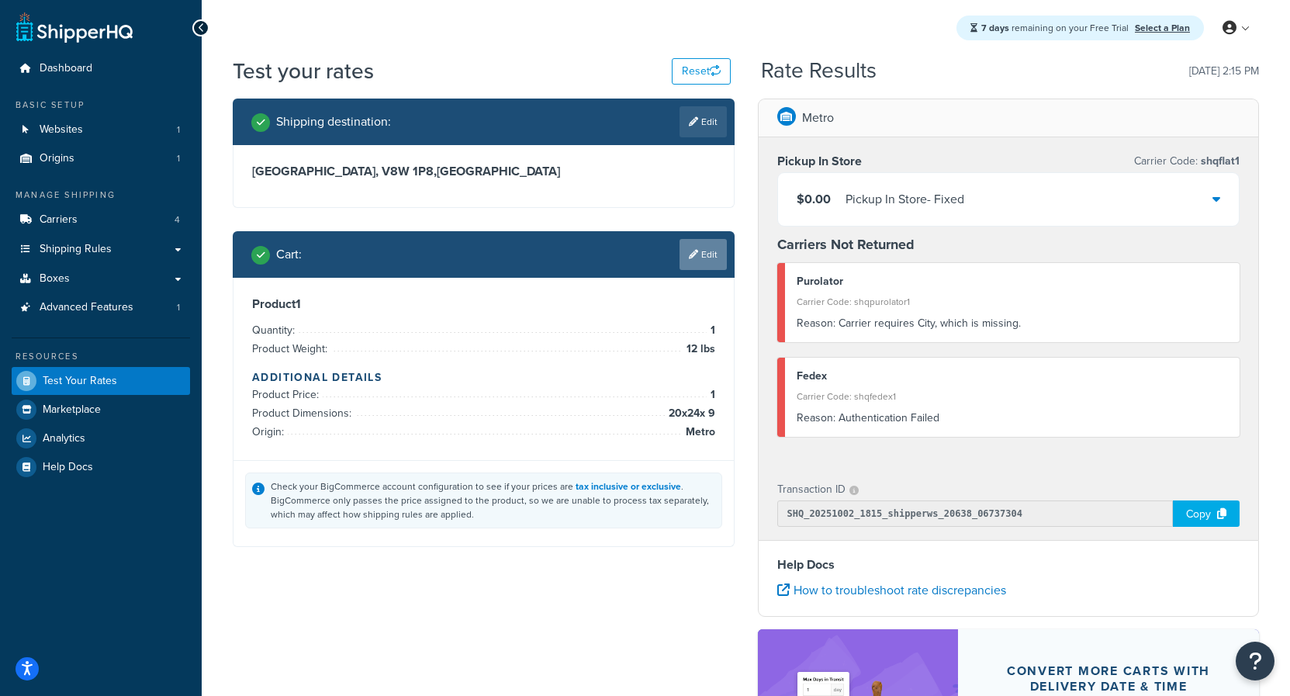
click at [691, 254] on icon at bounding box center [693, 254] width 9 height 9
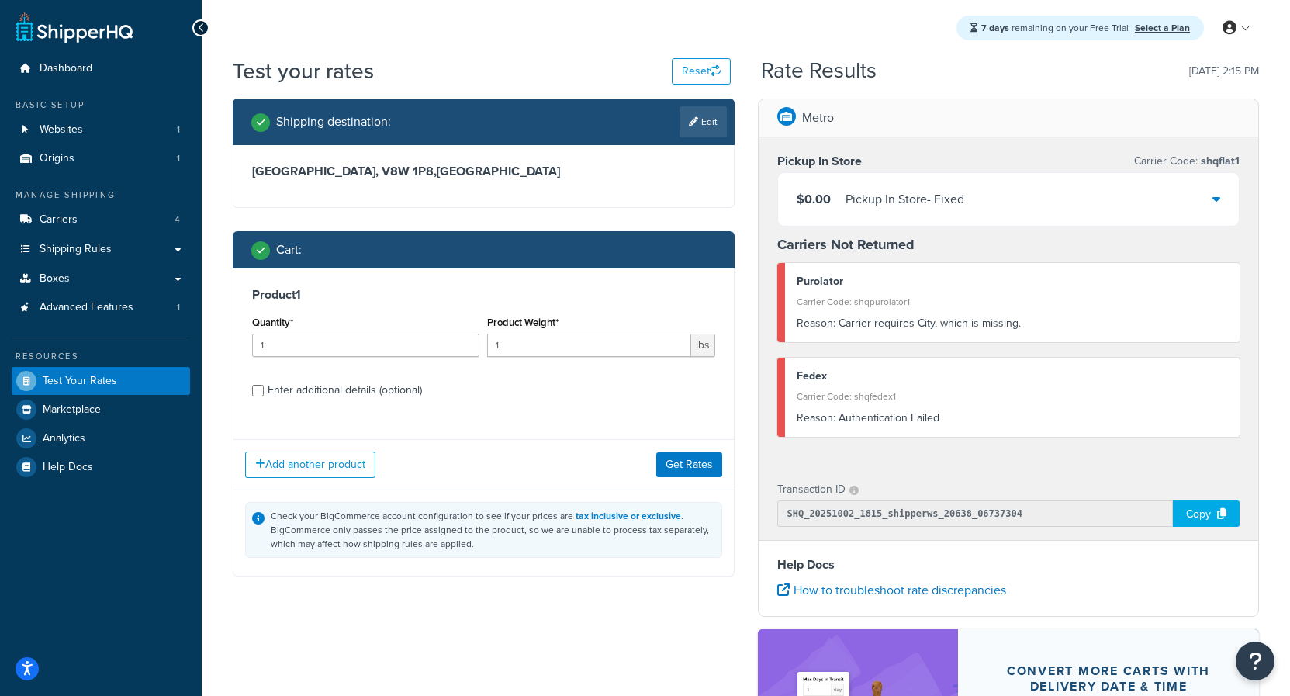
click at [408, 172] on h3 "British Columbia, V8W 1P8 , Canada" at bounding box center [483, 172] width 463 height 16
click at [703, 114] on link "Edit" at bounding box center [702, 121] width 47 height 31
select select "CA"
select select "BC"
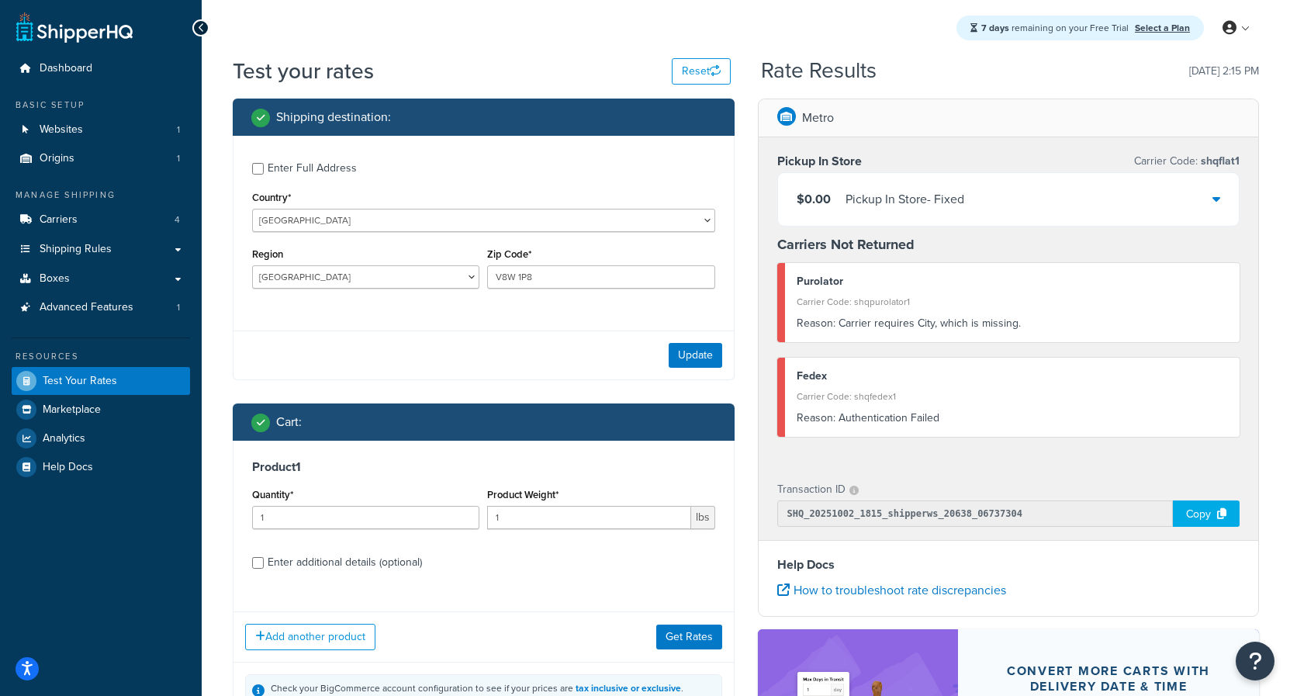
click at [283, 167] on div "Enter Full Address" at bounding box center [312, 168] width 89 height 22
click at [264, 167] on input "Enter Full Address" at bounding box center [258, 169] width 12 height 12
checkbox input "true"
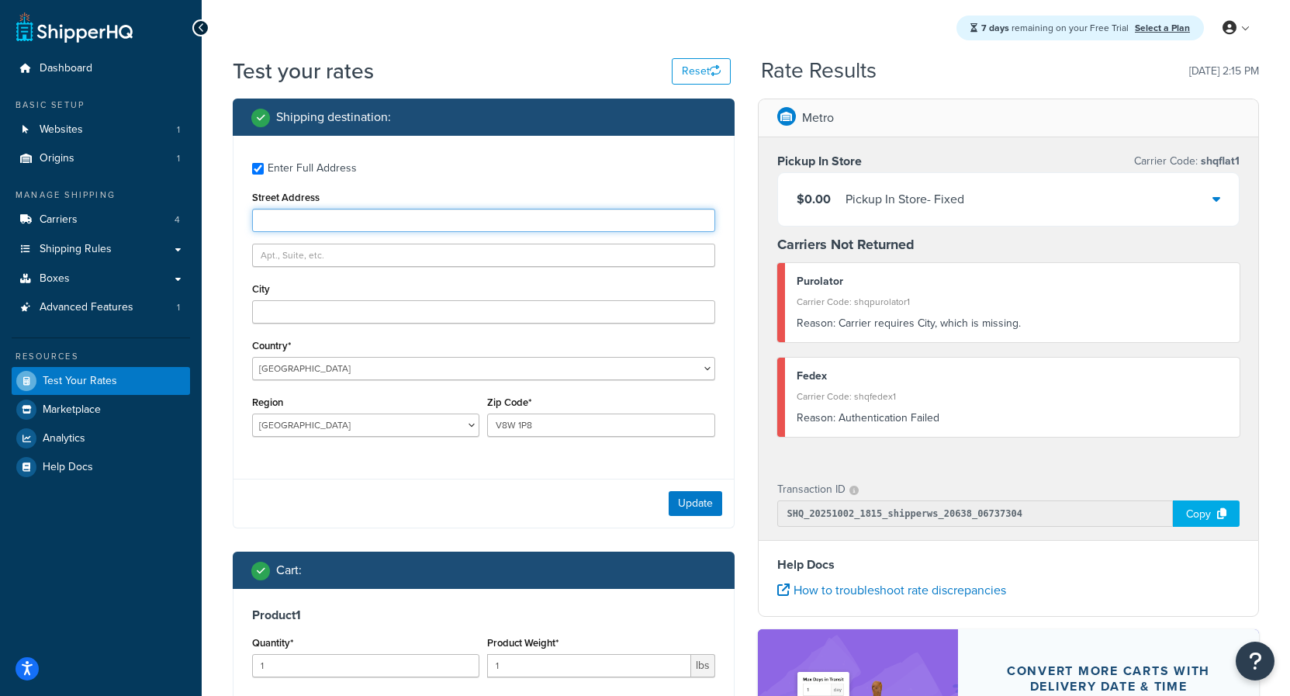
click at [288, 220] on input "Street Address" at bounding box center [483, 220] width 463 height 23
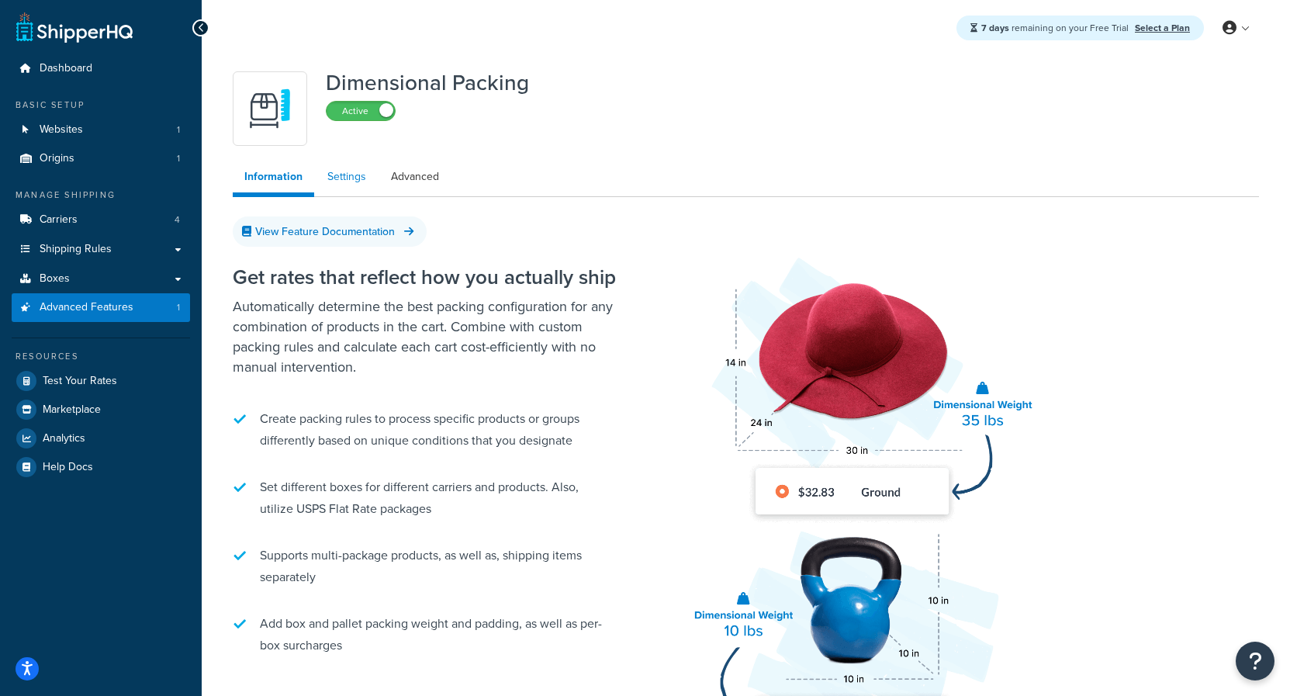
click at [351, 174] on link "Settings" at bounding box center [347, 176] width 62 height 31
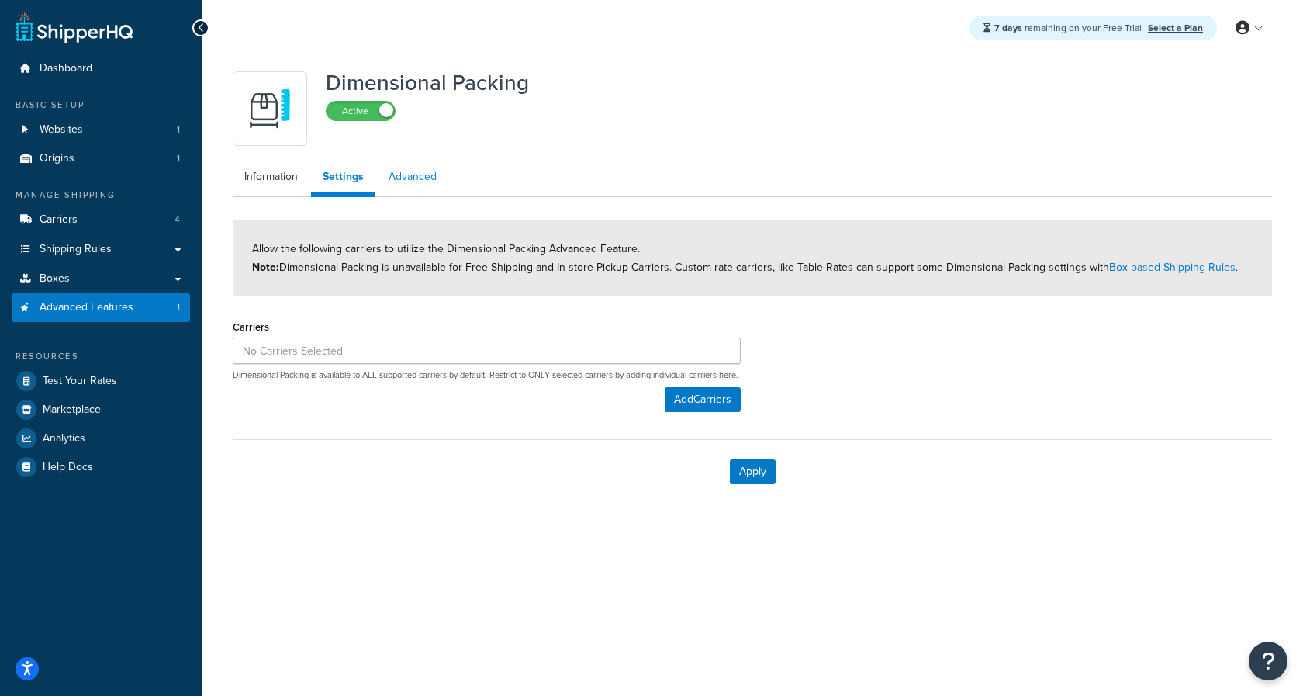
click at [411, 178] on link "Advanced" at bounding box center [412, 176] width 71 height 31
select select "false"
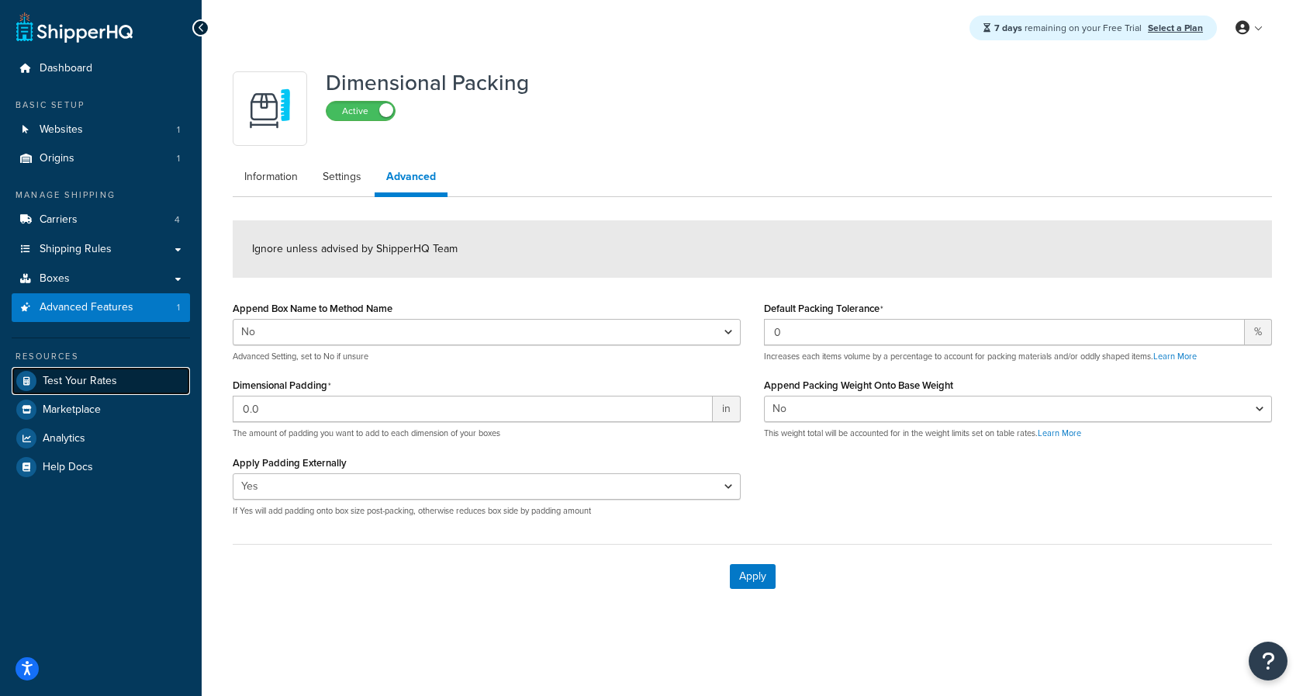
click at [91, 381] on span "Test Your Rates" at bounding box center [80, 381] width 74 height 13
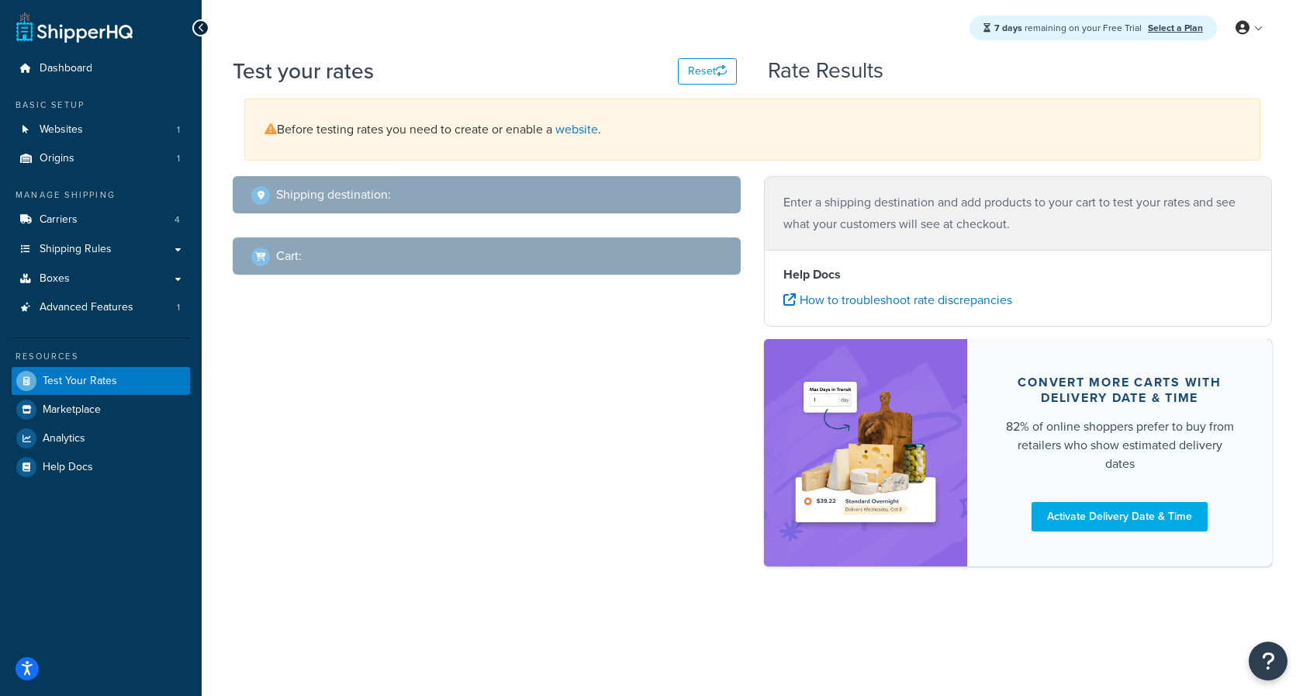
select select "[GEOGRAPHIC_DATA]"
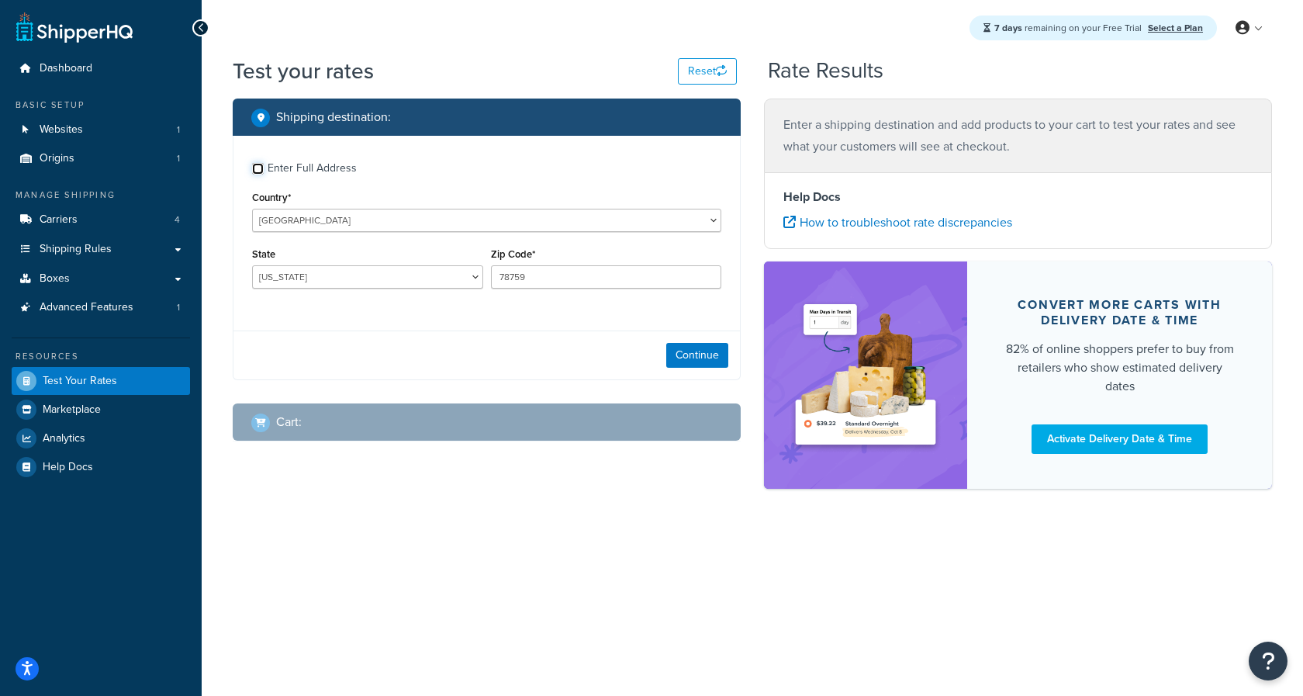
click at [263, 168] on input "Enter Full Address" at bounding box center [258, 169] width 12 height 12
checkbox input "true"
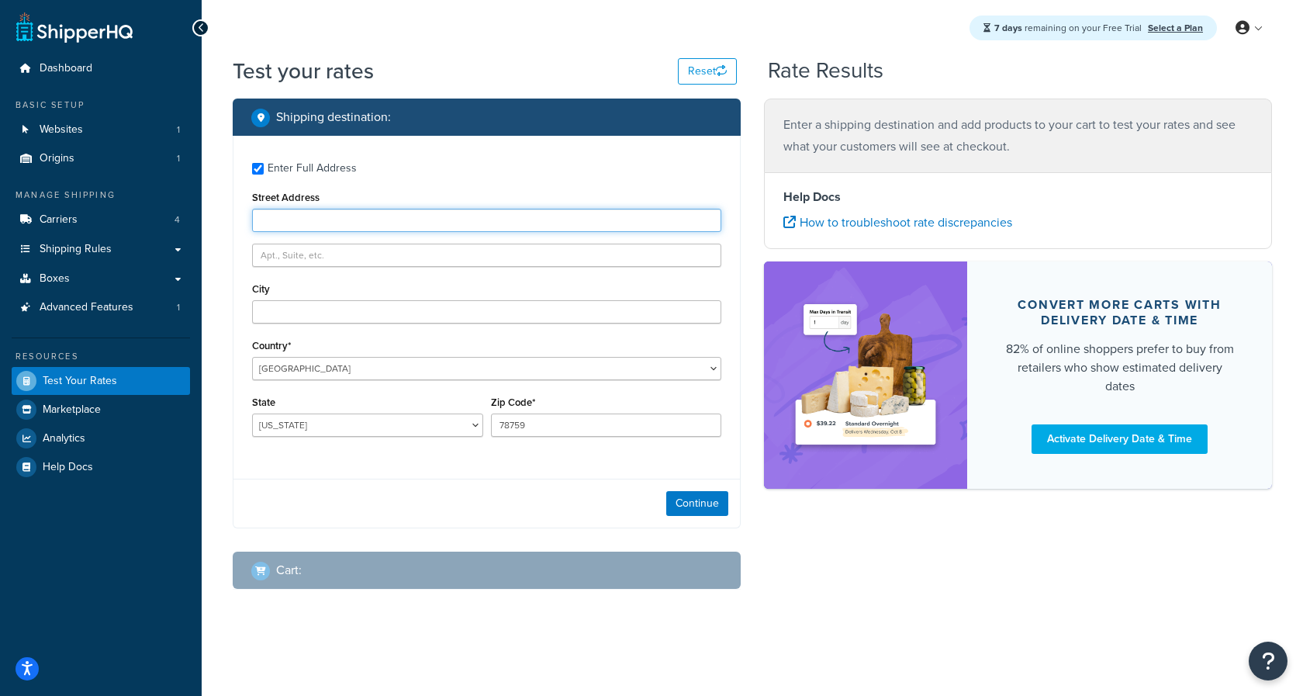
click at [323, 225] on input "Street Address" at bounding box center [486, 220] width 469 height 23
type input "[STREET_ADDRESS]"
type input "Victoria"
click at [335, 496] on div "Continue" at bounding box center [486, 502] width 506 height 49
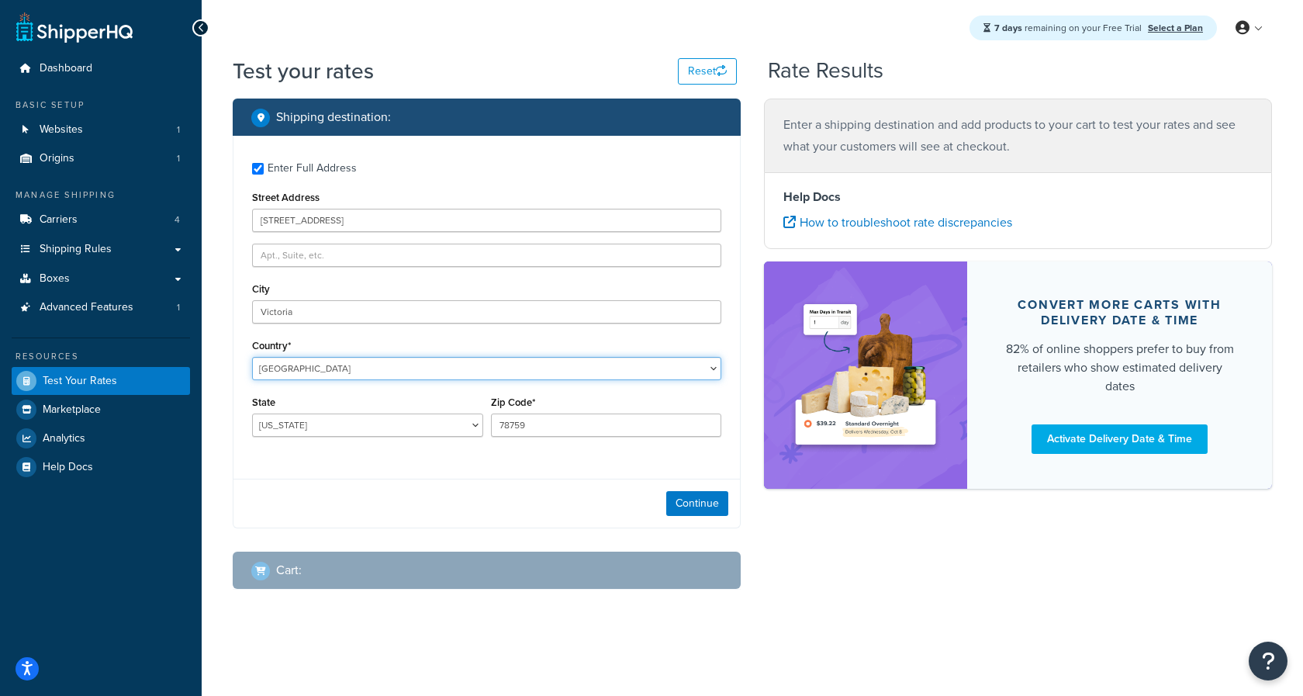
select select "CA"
click option "[GEOGRAPHIC_DATA]" at bounding box center [0, 0] width 0 height 0
click at [252, 413] on select "[GEOGRAPHIC_DATA] [GEOGRAPHIC_DATA] [GEOGRAPHIC_DATA] [GEOGRAPHIC_DATA] [GEOGRA…" at bounding box center [367, 424] width 231 height 23
select select "BC"
click option "[GEOGRAPHIC_DATA]" at bounding box center [0, 0] width 0 height 0
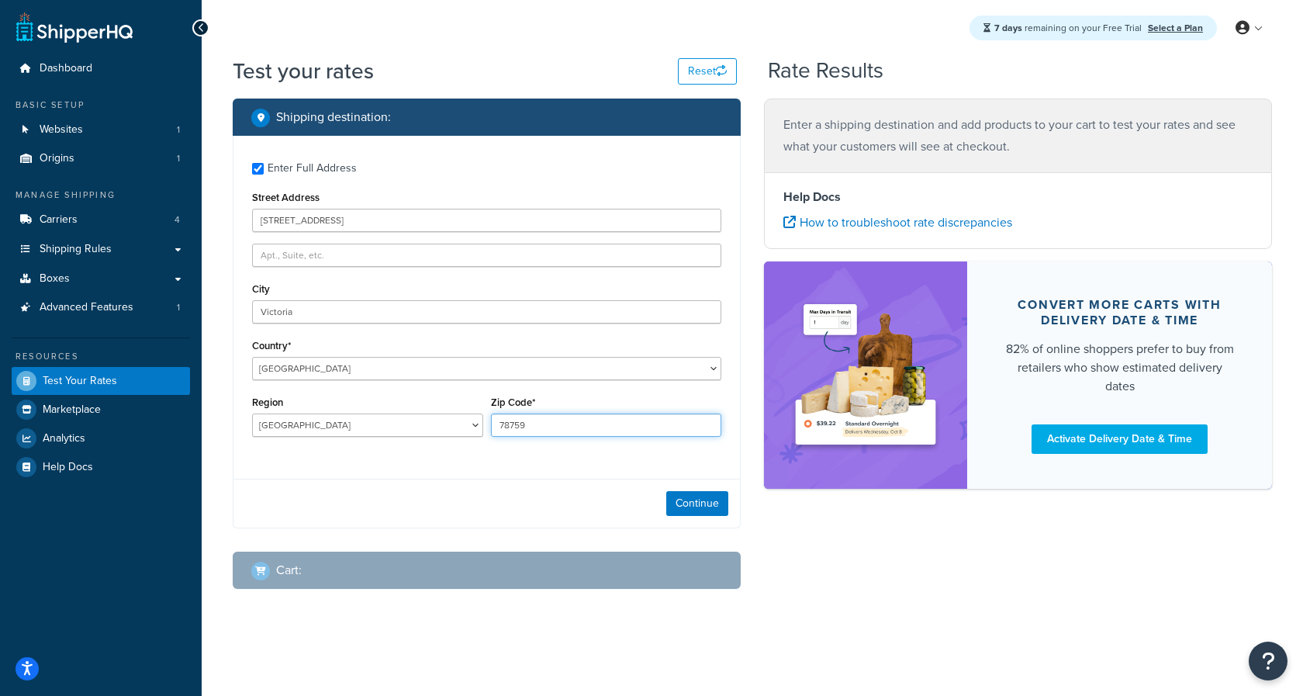
drag, startPoint x: 552, startPoint y: 420, endPoint x: 347, endPoint y: 427, distance: 205.6
click at [491, 427] on input "78759" at bounding box center [606, 424] width 231 height 23
paste input "12 Cormorant Street"
drag, startPoint x: 696, startPoint y: 500, endPoint x: 591, endPoint y: 426, distance: 128.5
click at [589, 447] on div "Enter Full Address Street Address 712 Cormonant St City Victoria Country* Unite…" at bounding box center [487, 332] width 508 height 392
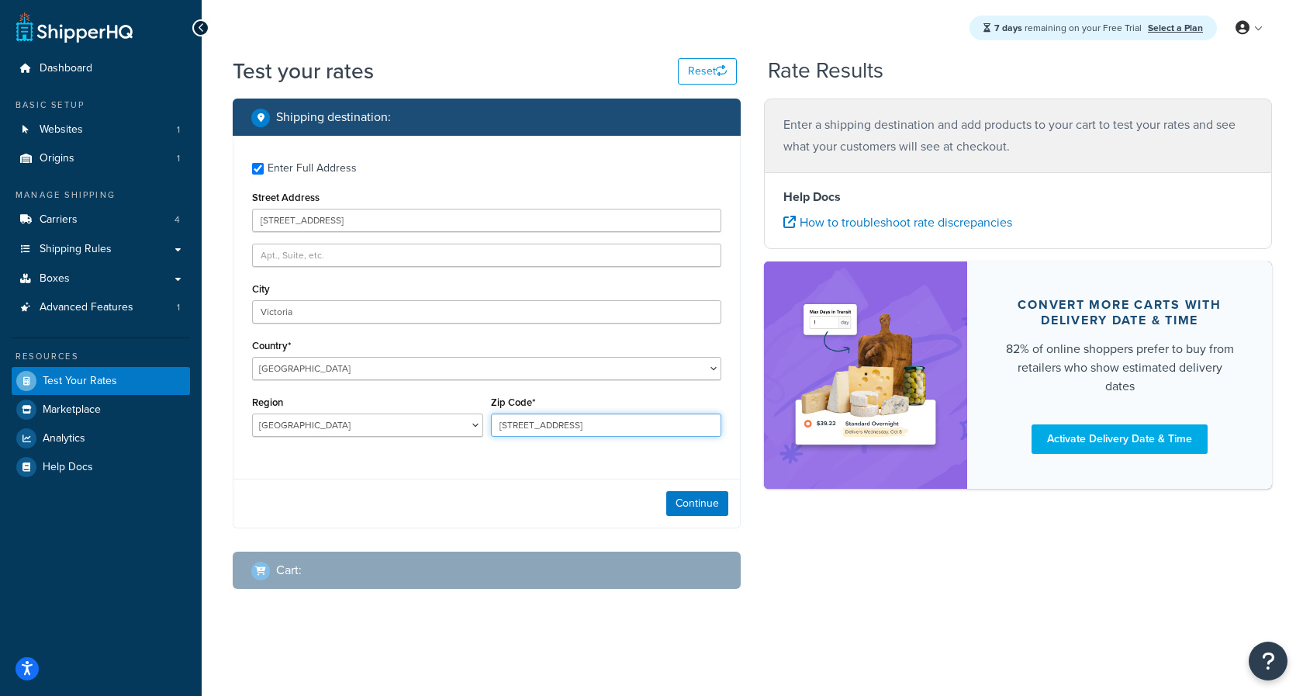
drag, startPoint x: 593, startPoint y: 422, endPoint x: 260, endPoint y: 392, distance: 334.7
click at [491, 413] on input "712 Cormorant Street" at bounding box center [606, 424] width 231 height 23
paste input "V8W 1P8"
type input "V8W 1P8"
click at [698, 497] on button "Continue" at bounding box center [697, 503] width 62 height 25
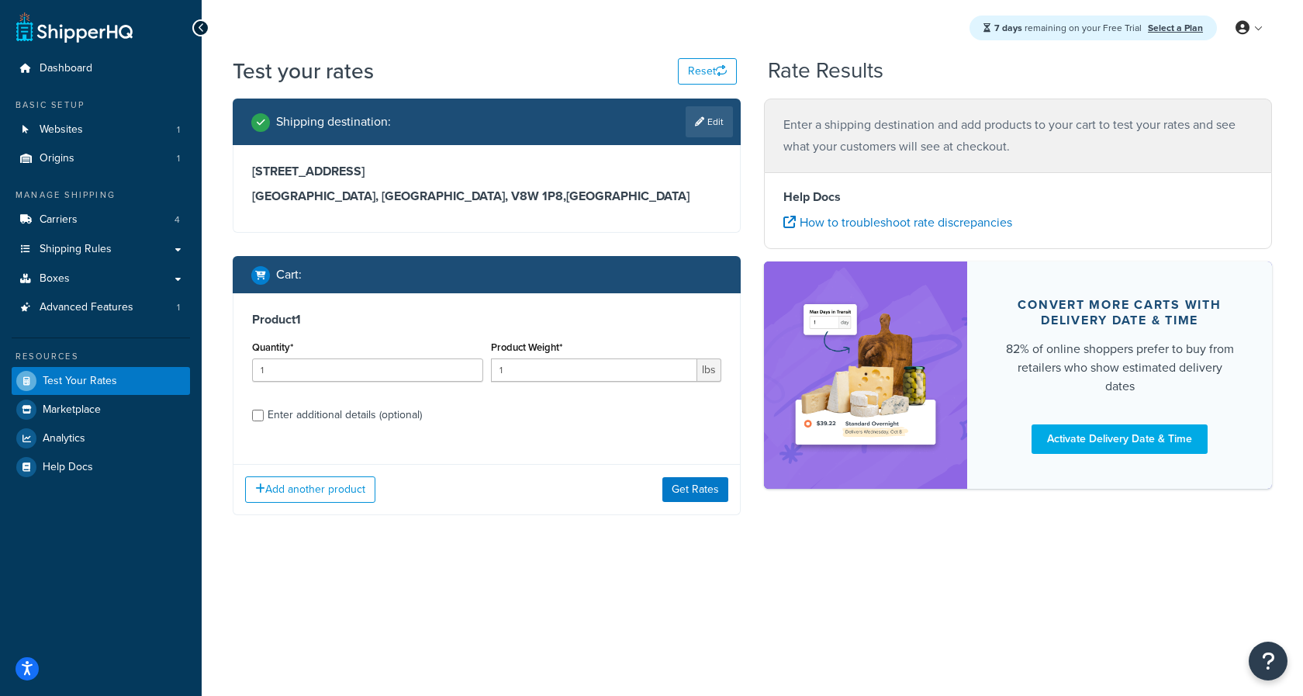
click at [317, 413] on div "Enter additional details (optional)" at bounding box center [345, 415] width 154 height 22
click at [264, 413] on input "Enter additional details (optional)" at bounding box center [258, 415] width 12 height 12
checkbox input "true"
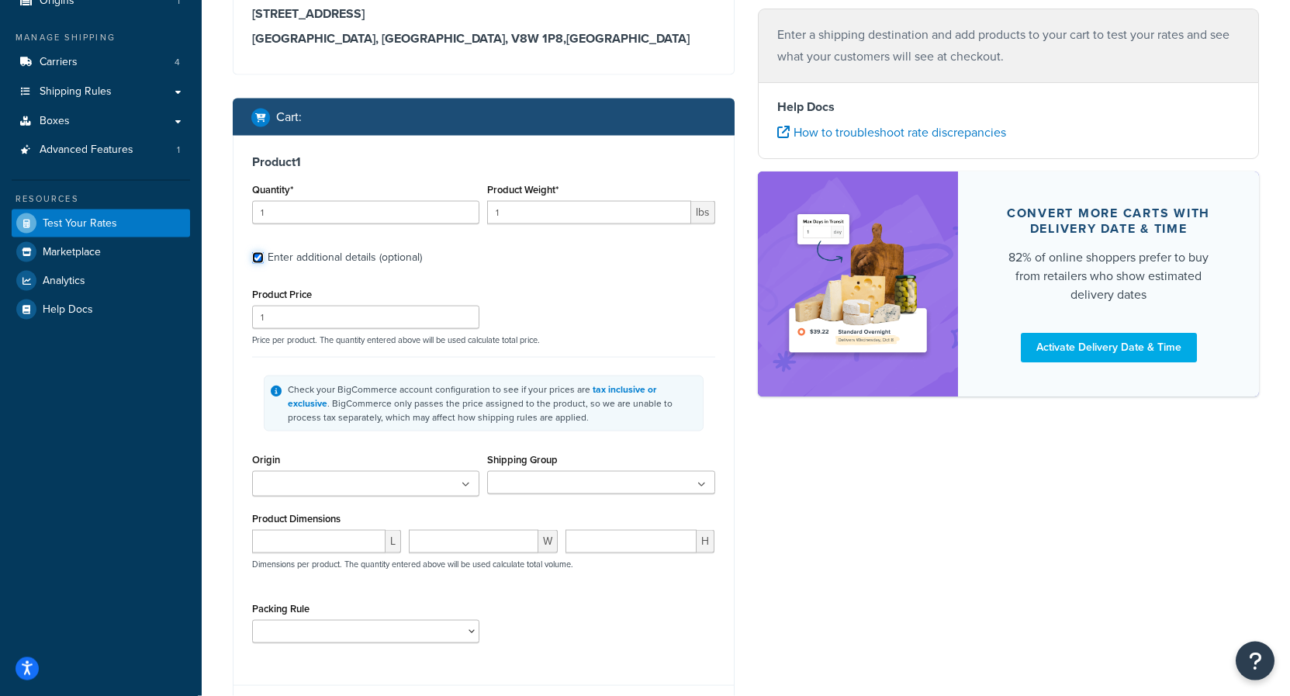
scroll to position [158, 0]
click at [312, 536] on input "number" at bounding box center [318, 540] width 133 height 23
type input "20"
type input "24"
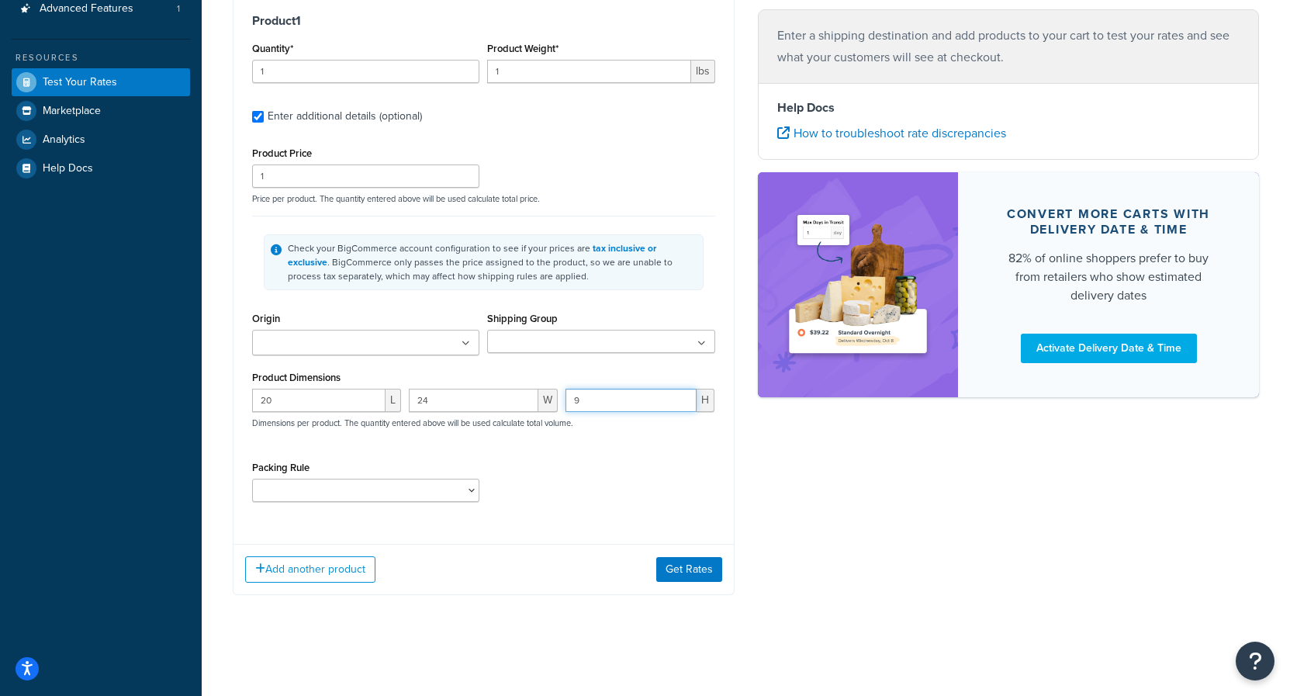
type input "9"
click at [389, 340] on input "Origin" at bounding box center [325, 343] width 137 height 17
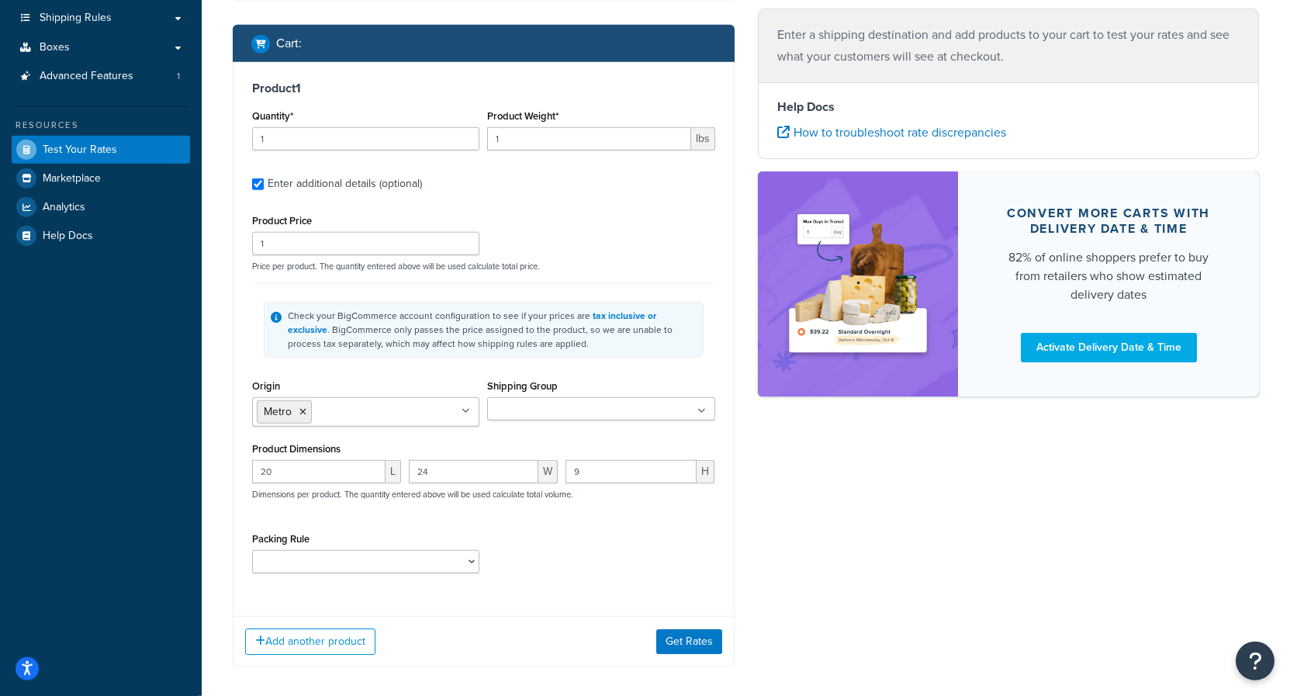
scroll to position [142, 0]
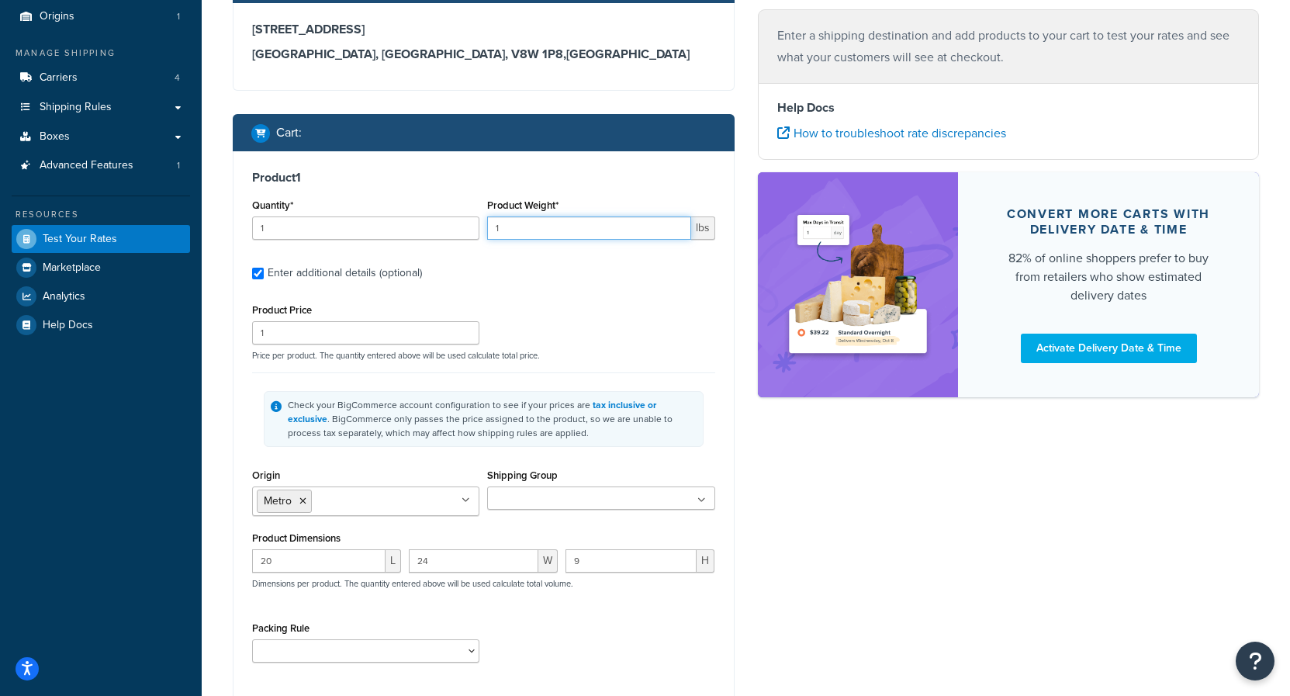
drag, startPoint x: 544, startPoint y: 219, endPoint x: 426, endPoint y: 225, distance: 117.3
click at [487, 225] on input "1" at bounding box center [588, 227] width 203 height 23
type input "12"
click at [588, 302] on div "Product Price 1 Price per product. The quantity entered above will be used calc…" at bounding box center [483, 329] width 471 height 61
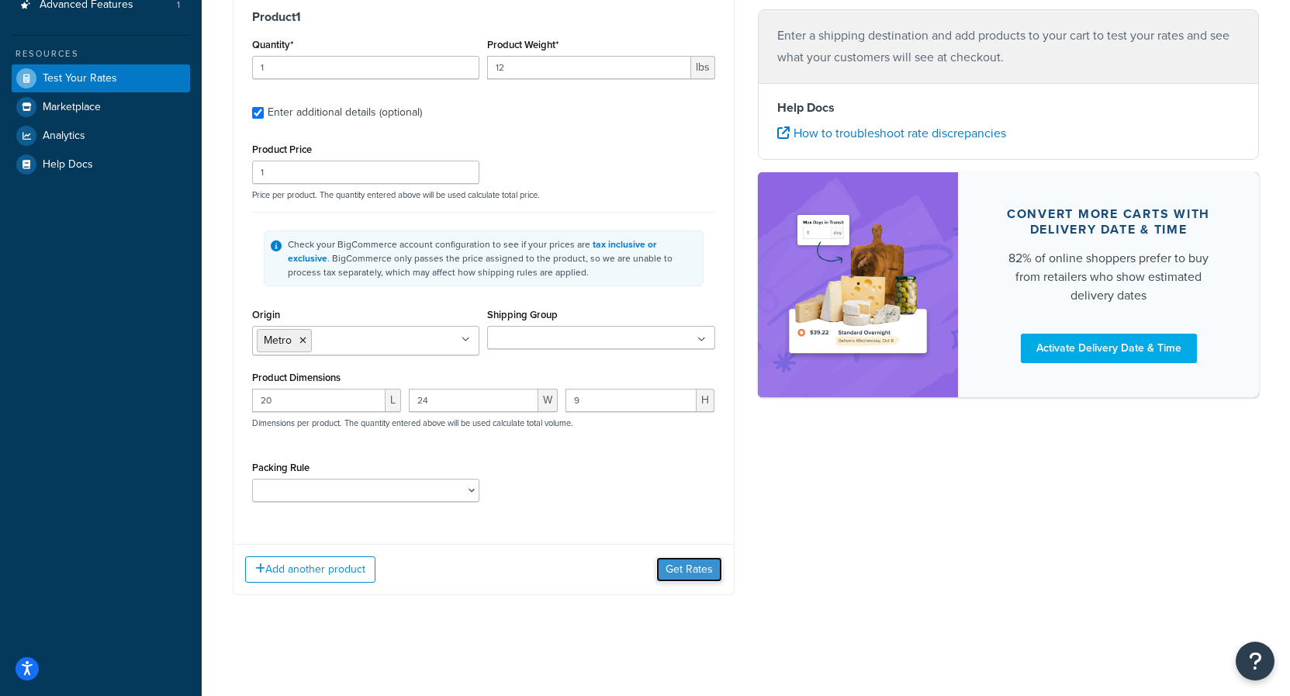
click at [685, 566] on button "Get Rates" at bounding box center [689, 569] width 66 height 25
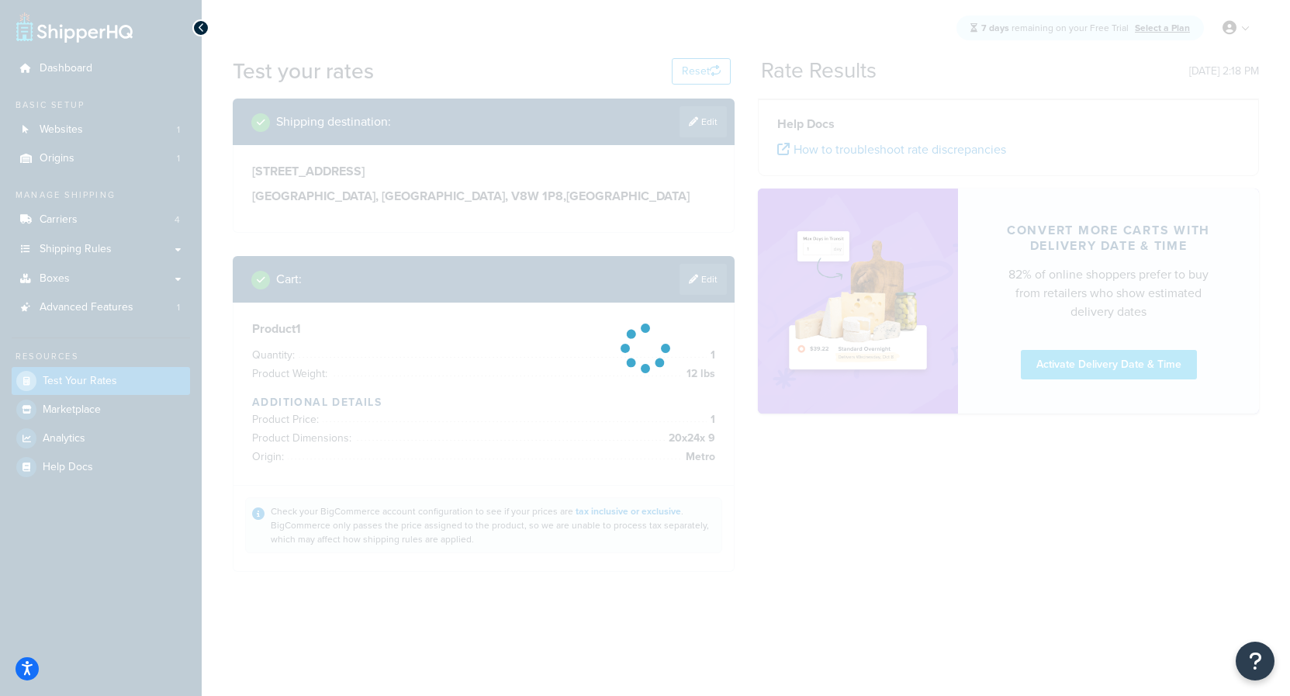
scroll to position [0, 0]
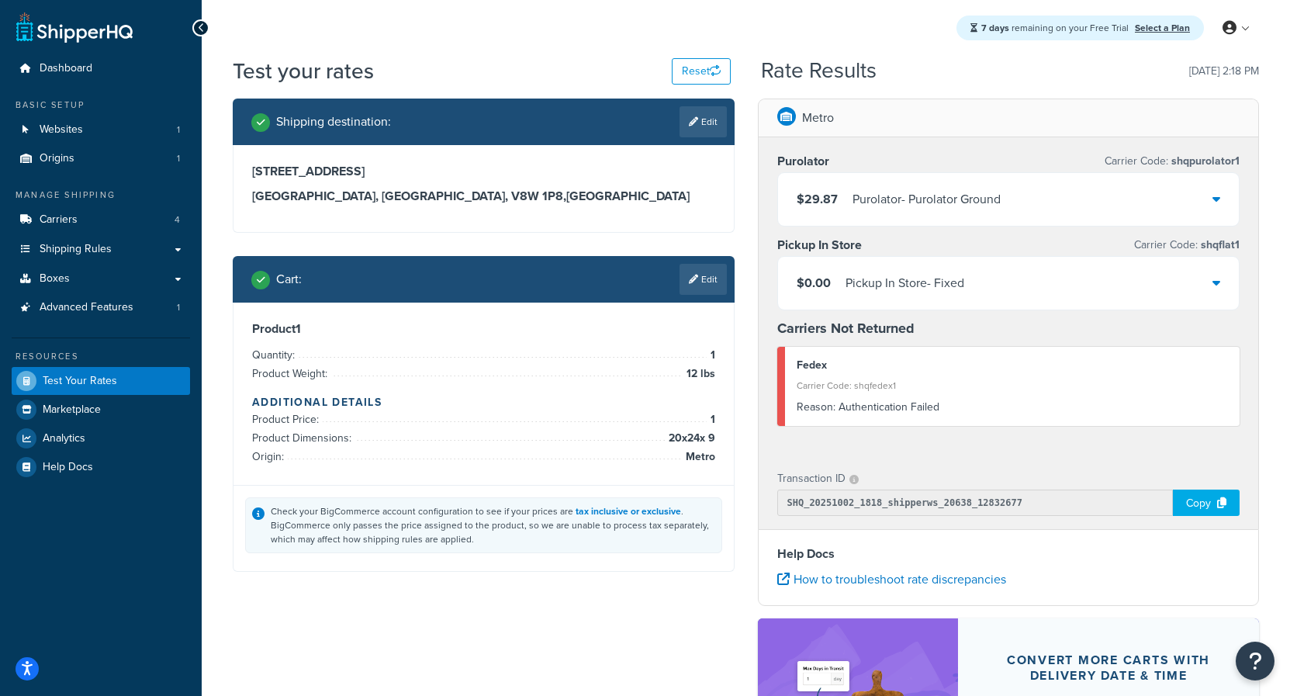
click at [900, 392] on div "Carrier Code: shqfedex1" at bounding box center [1012, 386] width 432 height 22
drag, startPoint x: 939, startPoint y: 408, endPoint x: 756, endPoint y: 384, distance: 184.6
click at [758, 384] on div "Metro Purolator Carrier Code: shqpurolator1 $29.87 Purolator - Purolator Ground…" at bounding box center [1009, 313] width 502 height 430
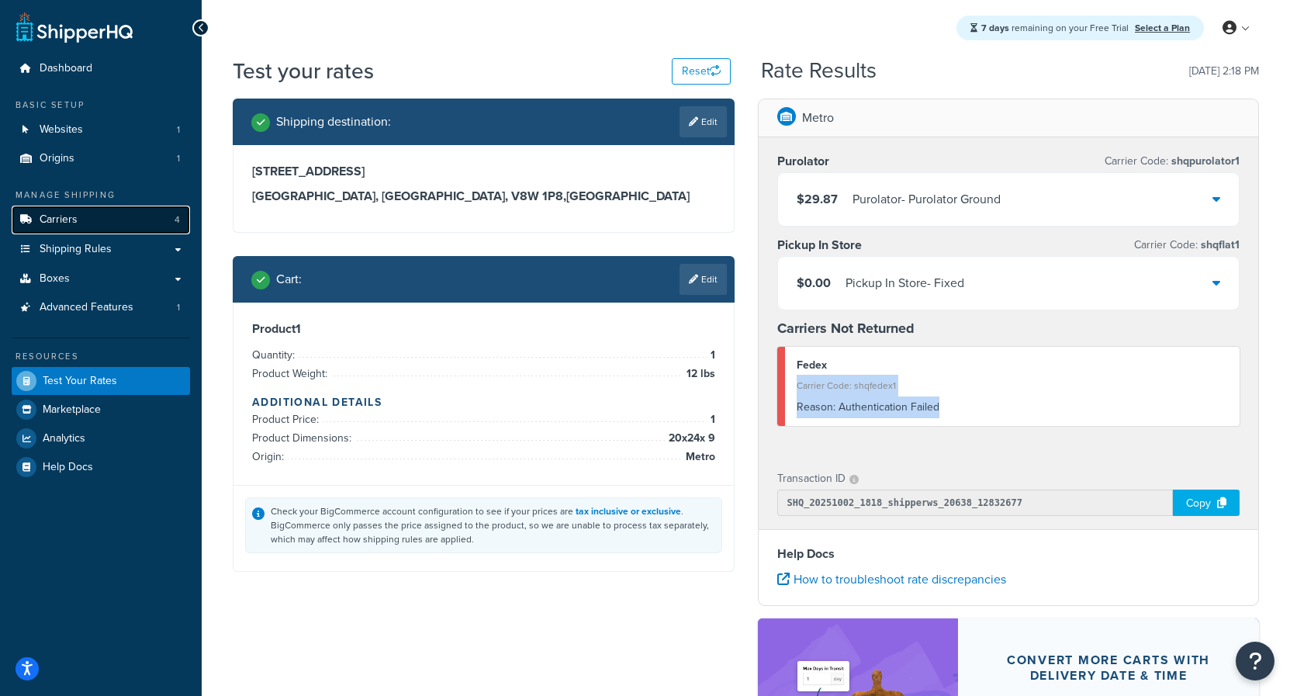
click at [157, 222] on link "Carriers 4" at bounding box center [101, 219] width 178 height 29
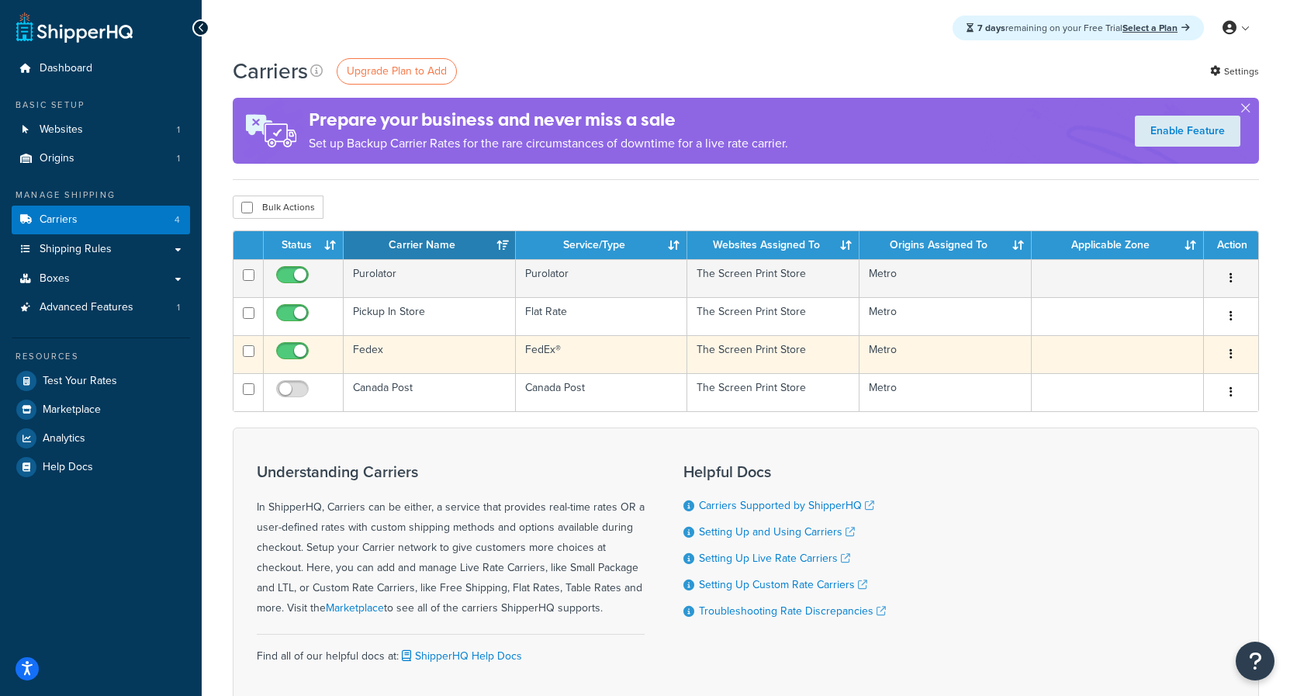
click at [1231, 349] on button "button" at bounding box center [1231, 354] width 22 height 25
click at [1136, 384] on link "Edit" at bounding box center [1168, 386] width 123 height 32
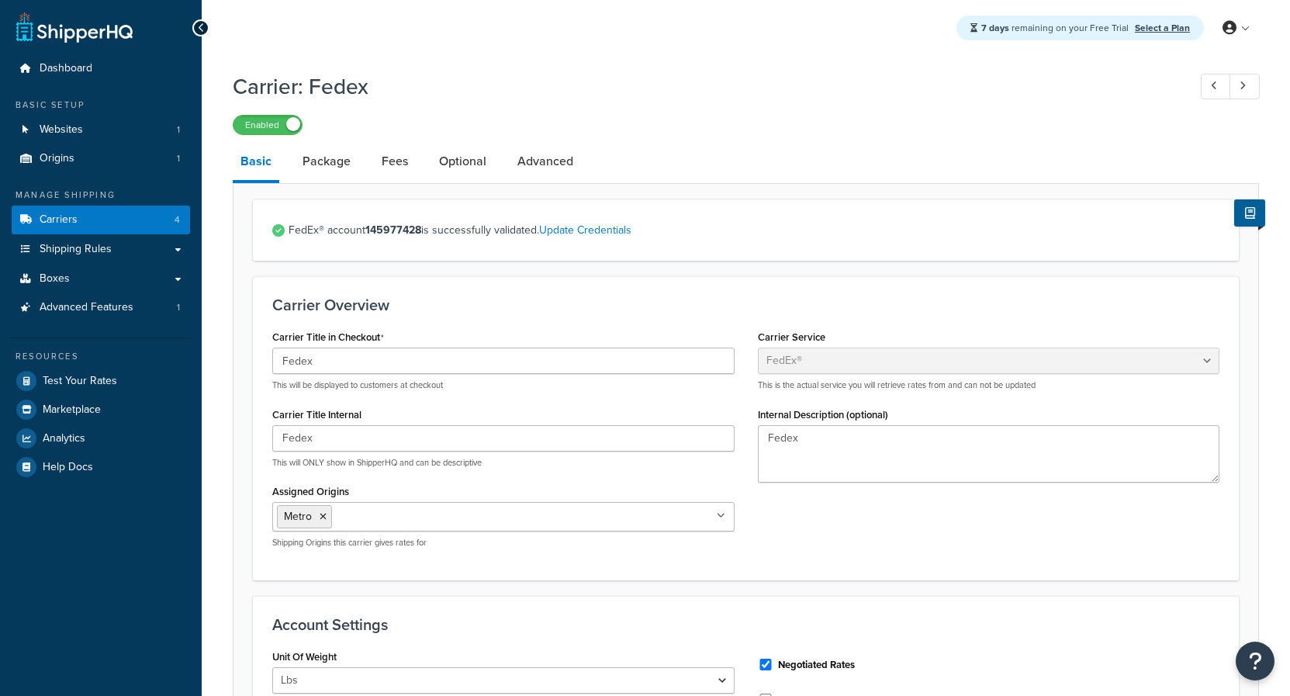
select select "fedEx"
select select "REGULAR_PICKUP"
select select "YOUR_PACKAGING"
click at [323, 159] on link "Package" at bounding box center [327, 161] width 64 height 37
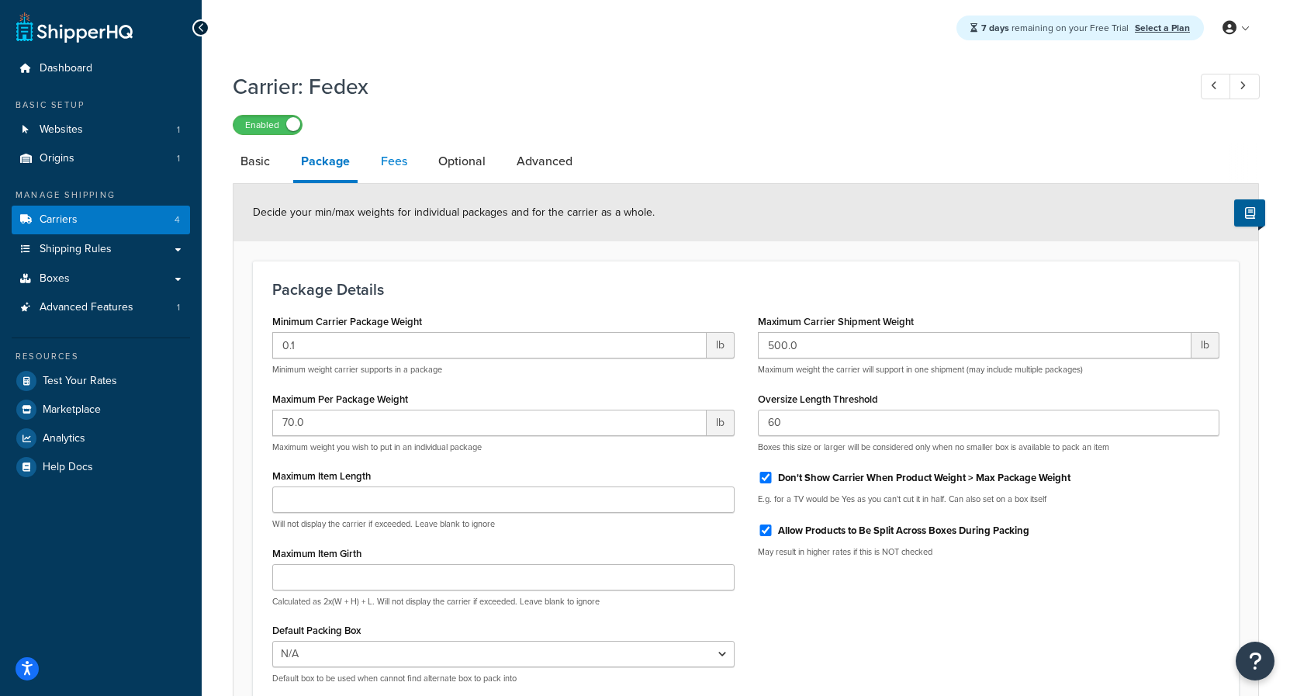
click at [407, 170] on link "Fees" at bounding box center [394, 161] width 42 height 37
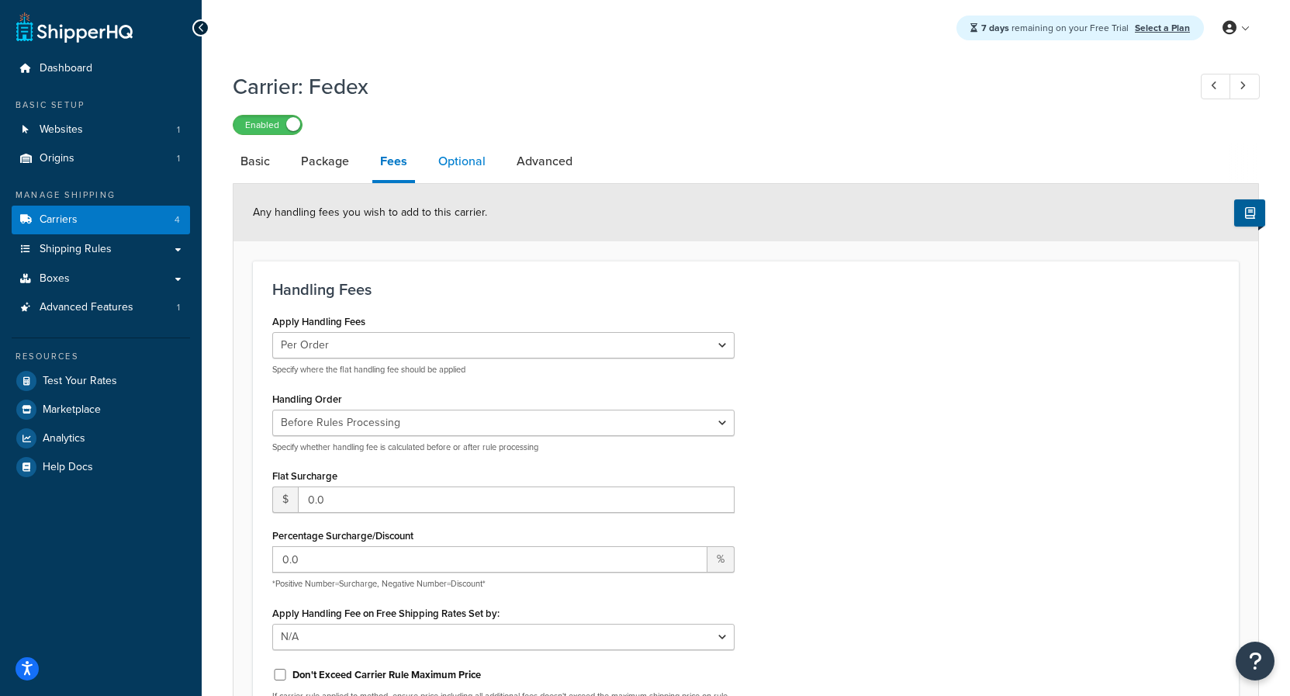
click at [476, 170] on link "Optional" at bounding box center [461, 161] width 63 height 37
select select "business"
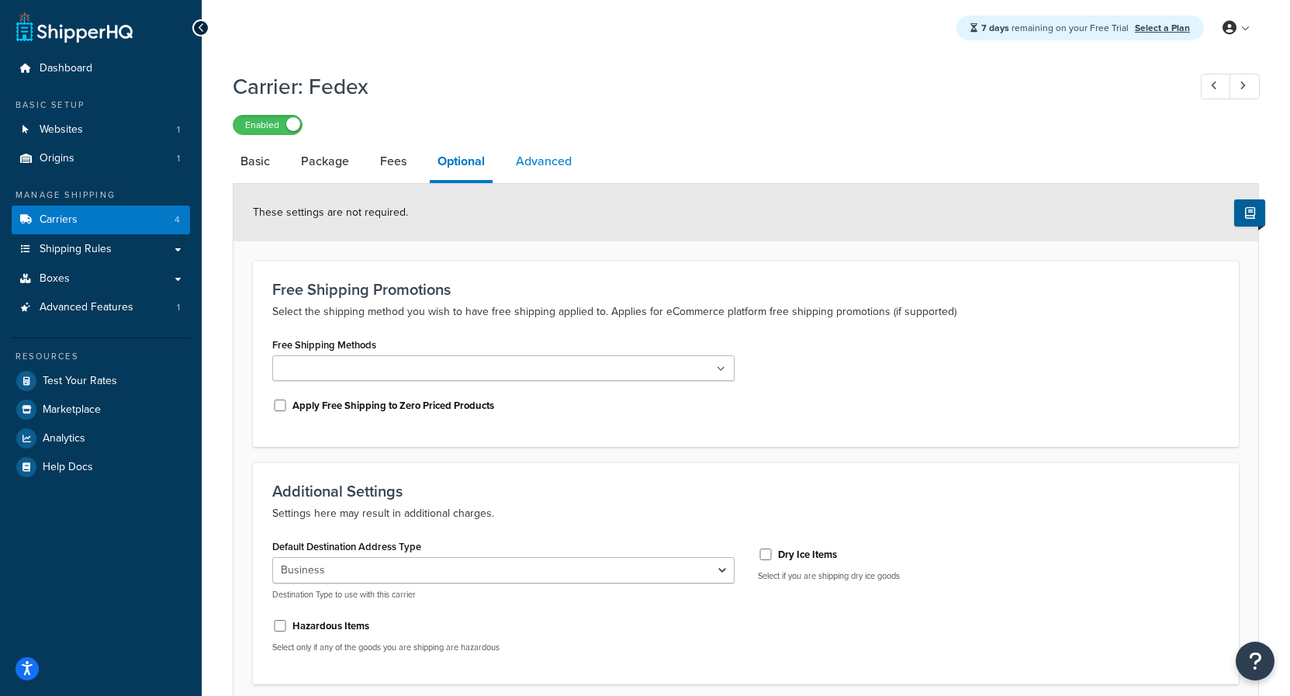
click at [540, 154] on link "Advanced" at bounding box center [543, 161] width 71 height 37
select select "false"
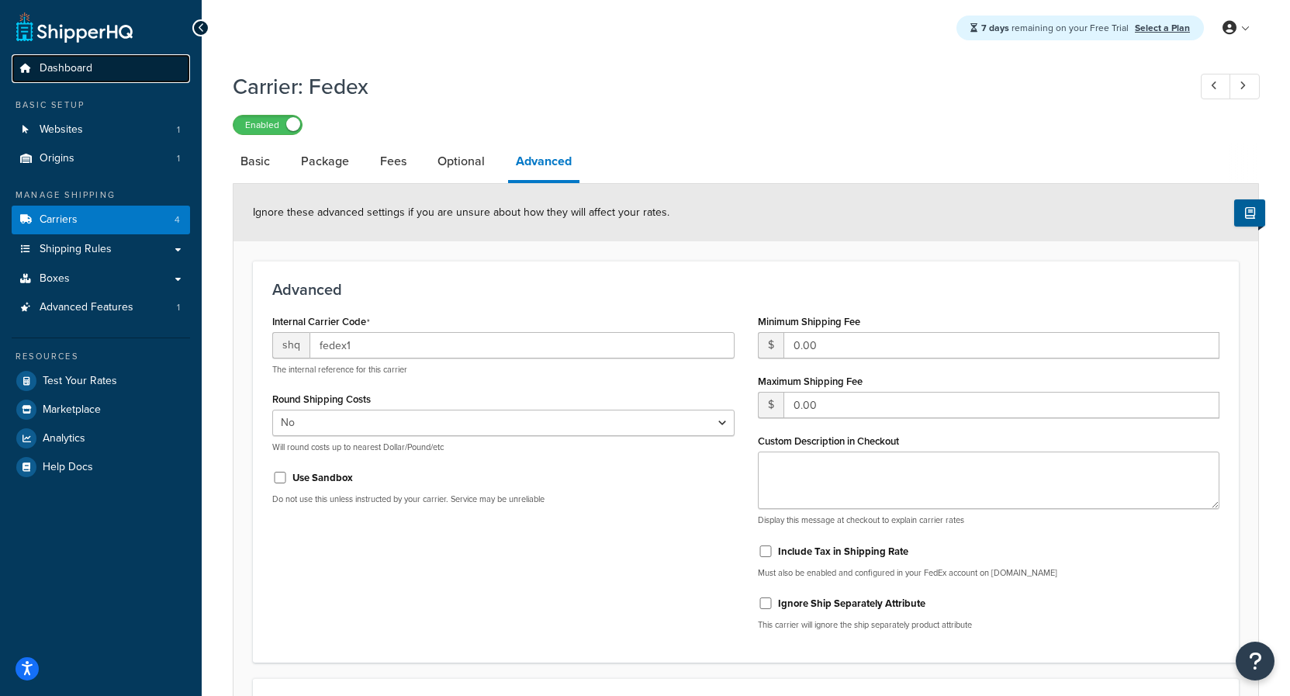
click at [84, 64] on span "Dashboard" at bounding box center [66, 68] width 53 height 13
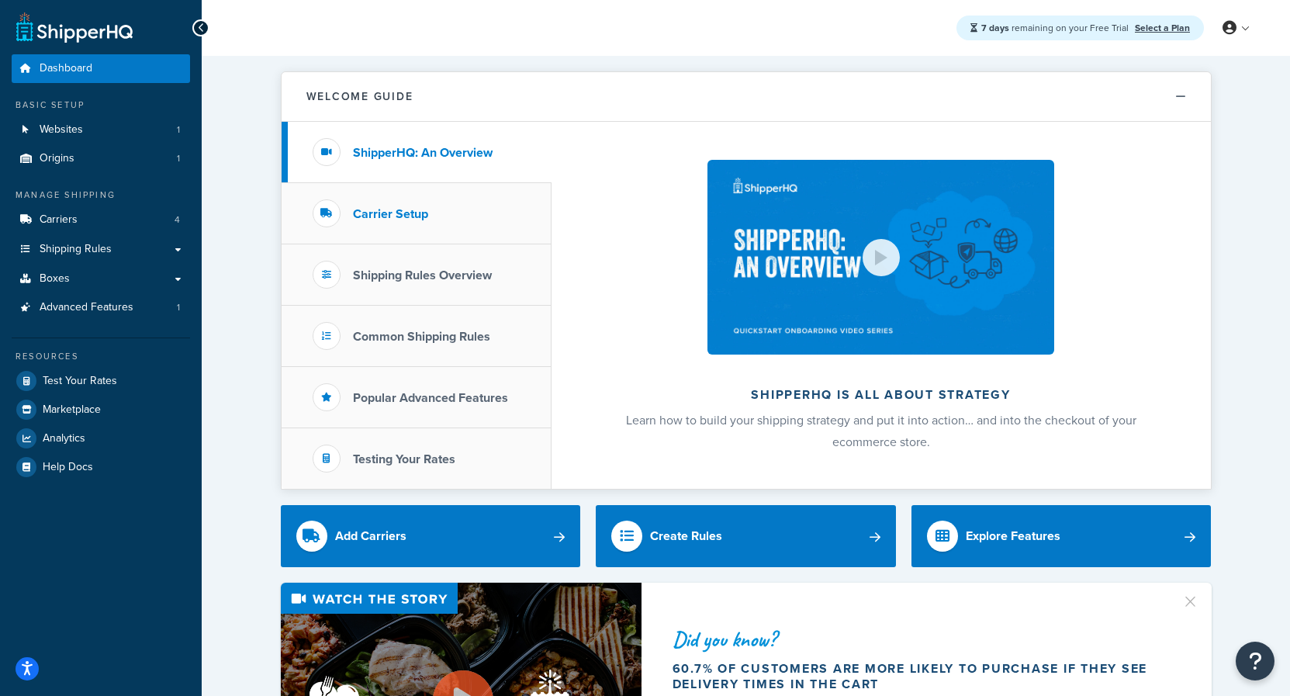
click at [426, 208] on h3 "Carrier Setup" at bounding box center [390, 214] width 75 height 14
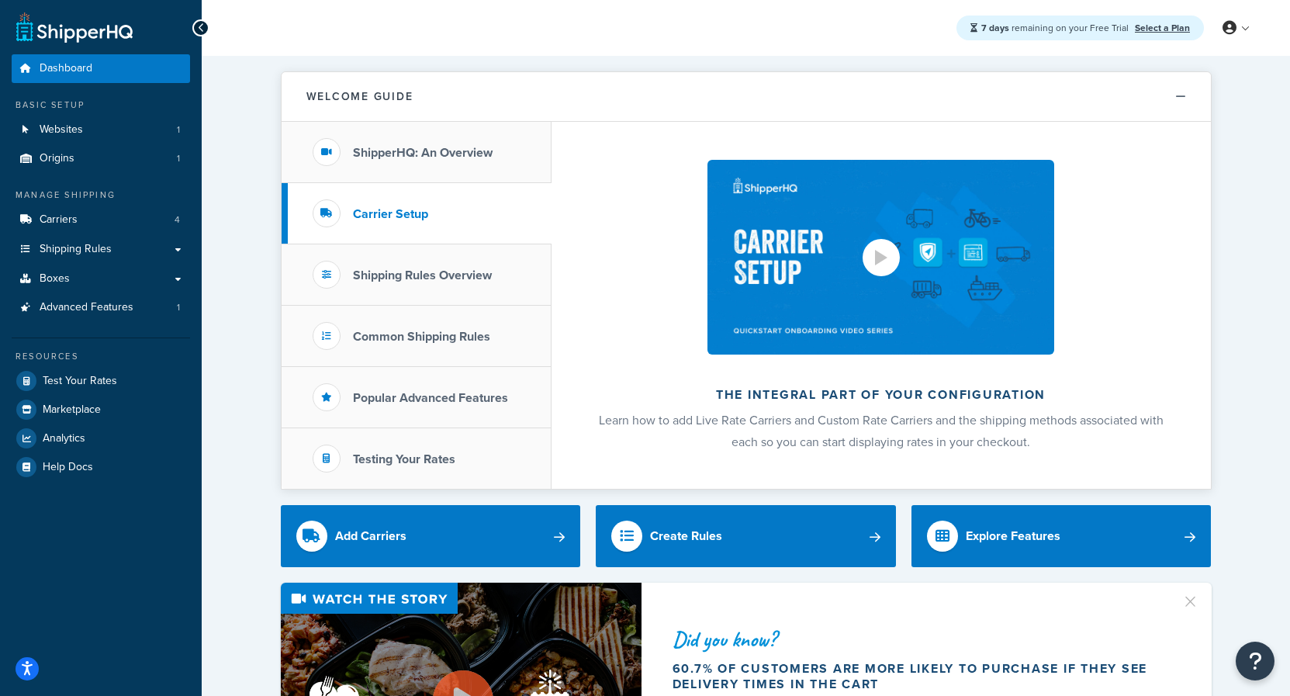
click at [872, 254] on div at bounding box center [880, 257] width 37 height 37
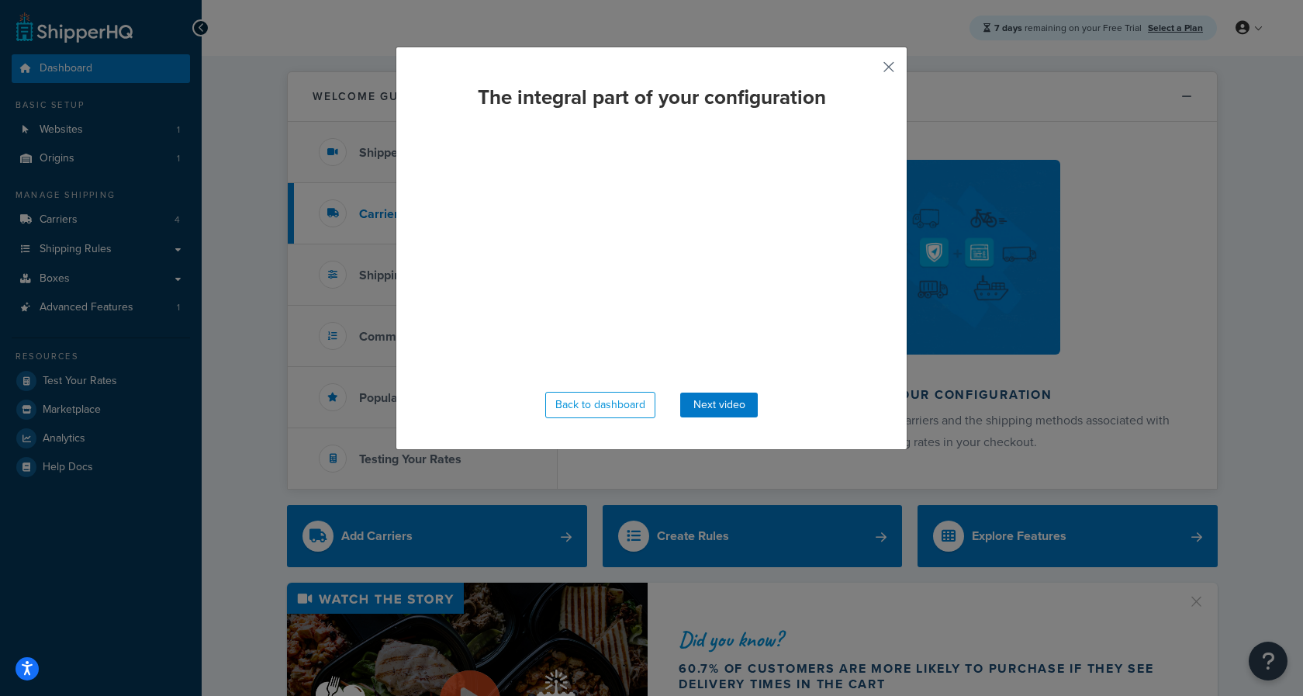
click at [868, 71] on button "button" at bounding box center [866, 73] width 4 height 4
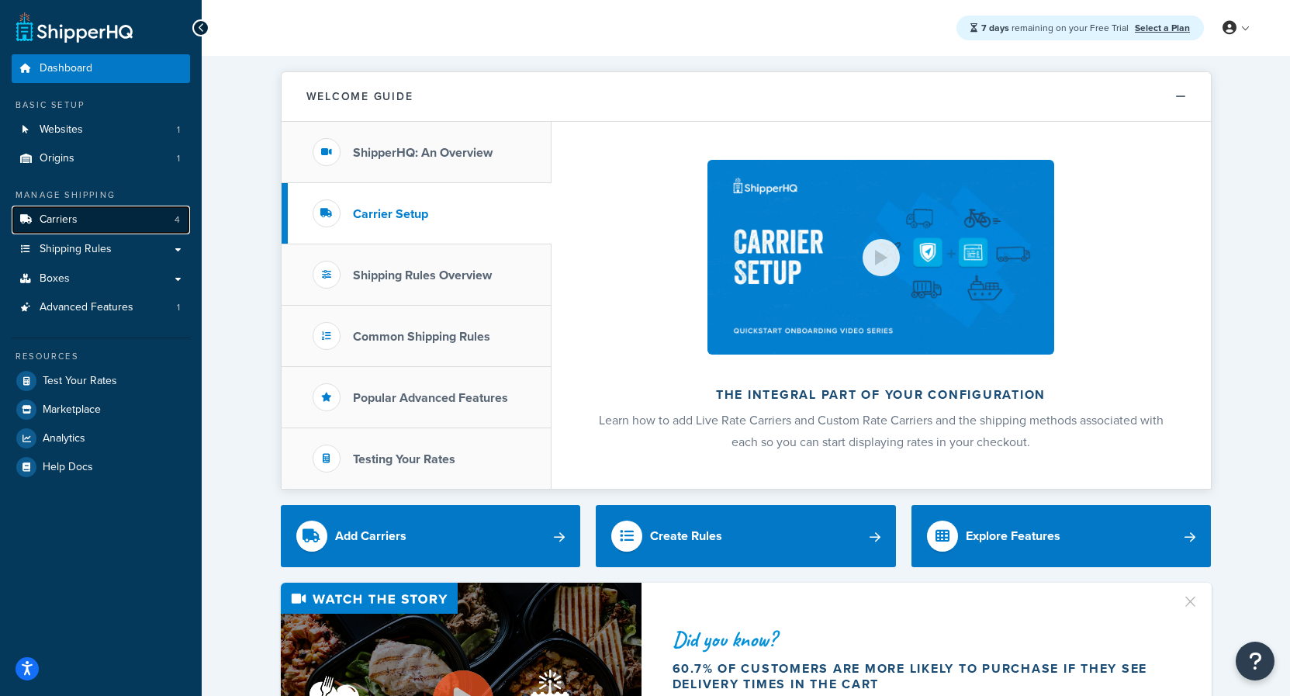
click at [78, 215] on link "Carriers 4" at bounding box center [101, 219] width 178 height 29
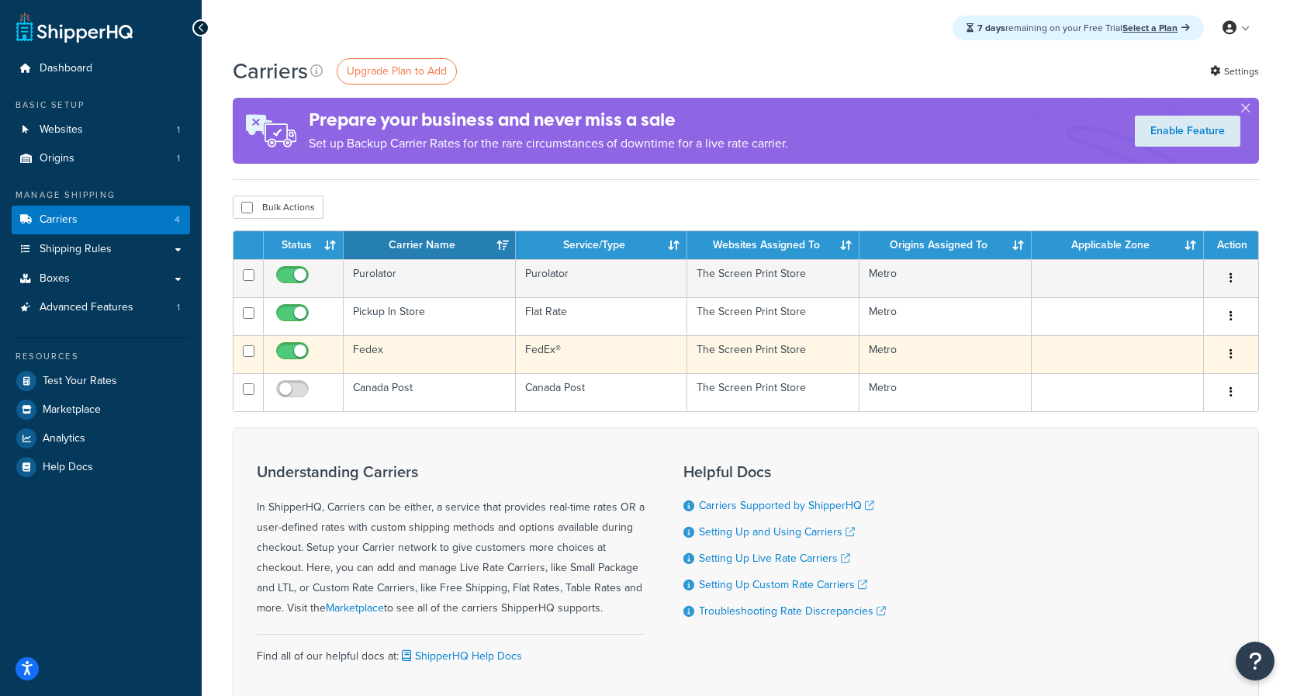
click at [1232, 346] on button "button" at bounding box center [1231, 354] width 22 height 25
click at [1166, 378] on link "Edit" at bounding box center [1168, 386] width 123 height 32
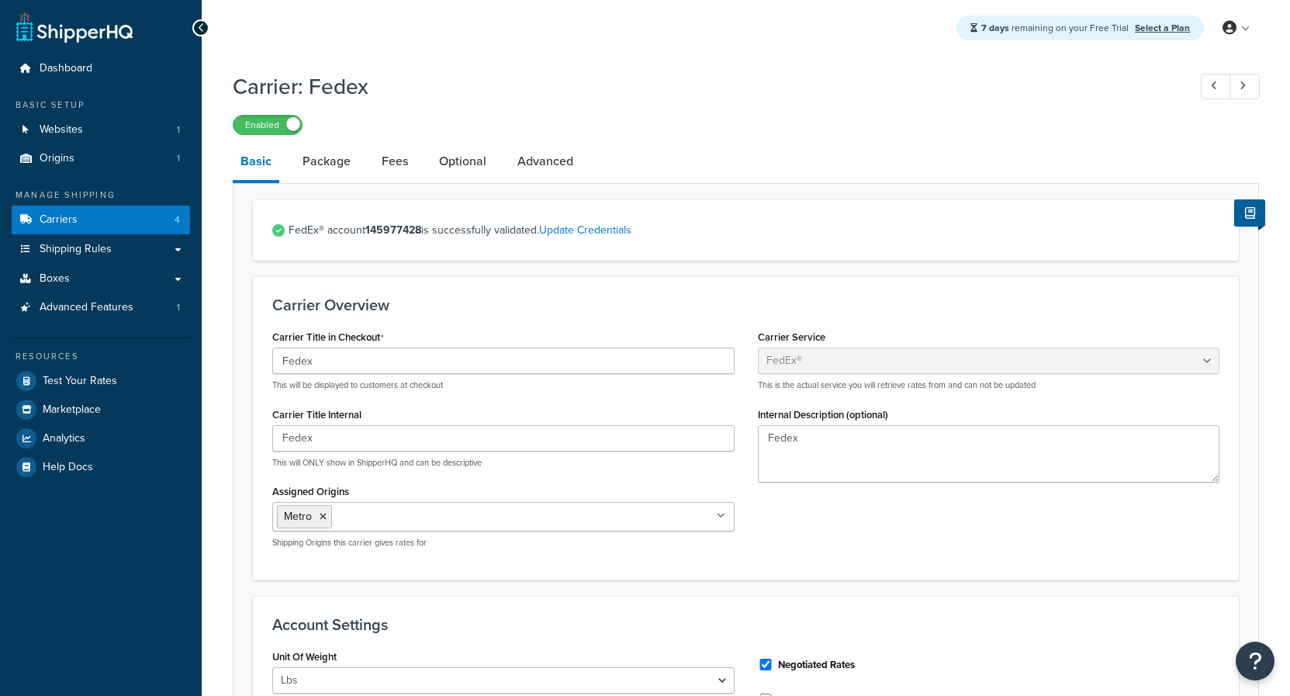
select select "fedEx"
select select "REGULAR_PICKUP"
select select "YOUR_PACKAGING"
click at [584, 230] on link "Update Credentials" at bounding box center [585, 230] width 92 height 16
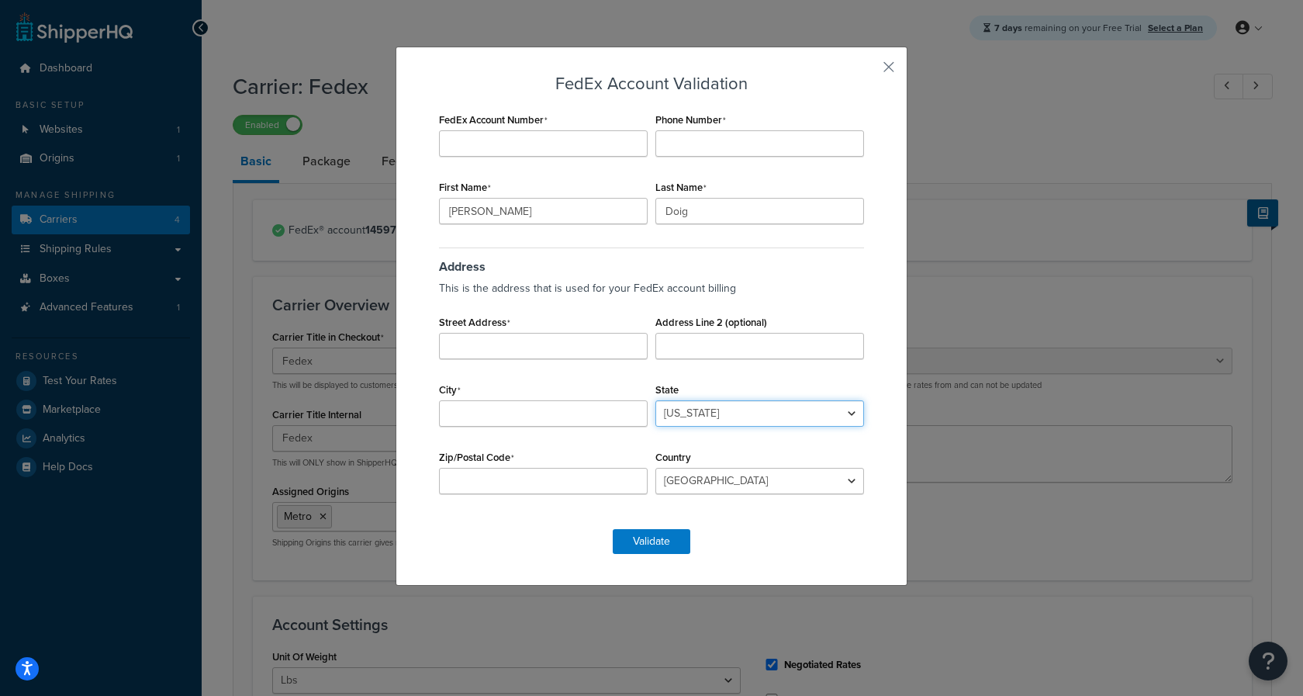
click at [655, 400] on select "[US_STATE] [US_STATE] [US_STATE] [US_STATE] [US_STATE] Armed Forces Americas Ar…" at bounding box center [759, 413] width 209 height 26
select select "CA"
click option "[GEOGRAPHIC_DATA]" at bounding box center [0, 0] width 0 height 0
click at [485, 345] on input "Street Address" at bounding box center [543, 346] width 209 height 26
type input "115 [STREET_ADDRESS]"
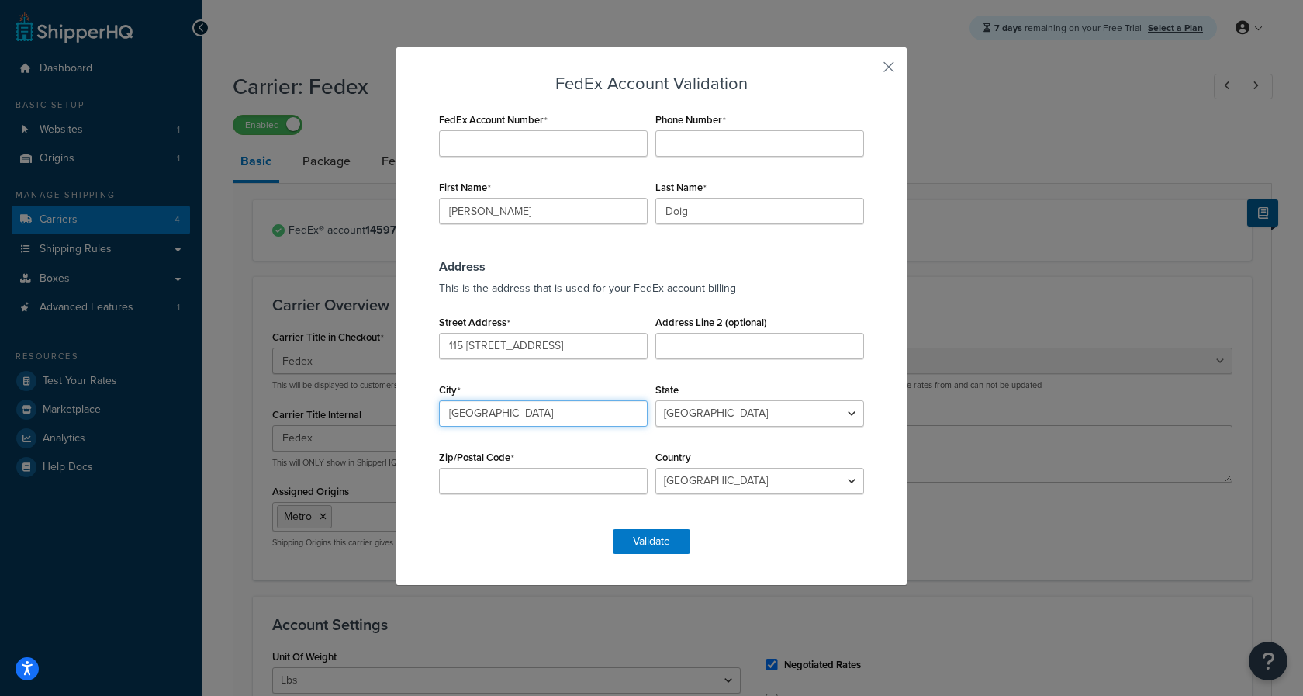
type input "[GEOGRAPHIC_DATA]"
select select "BC"
click option "[GEOGRAPHIC_DATA]" at bounding box center [0, 0] width 0 height 0
click at [480, 489] on input "Zip/Postal Code" at bounding box center [543, 481] width 209 height 26
type input "V2X4W9"
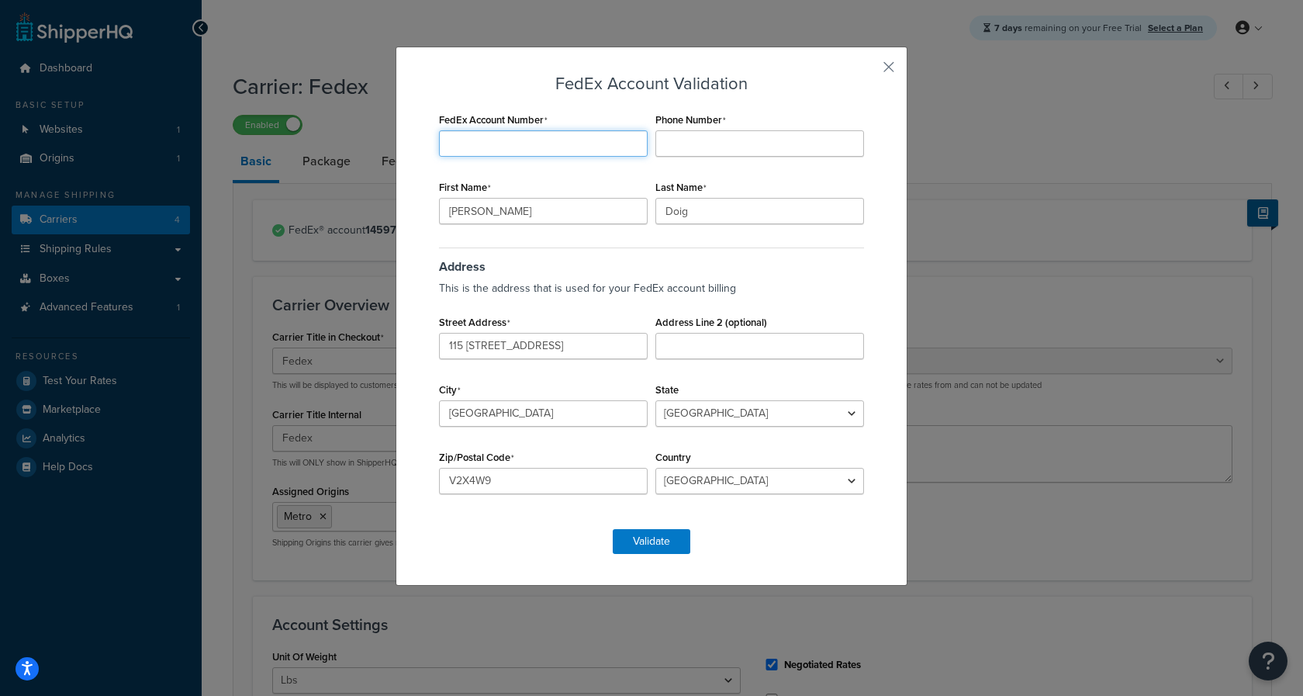
click at [544, 147] on input "FedEx Account Number" at bounding box center [543, 143] width 209 height 26
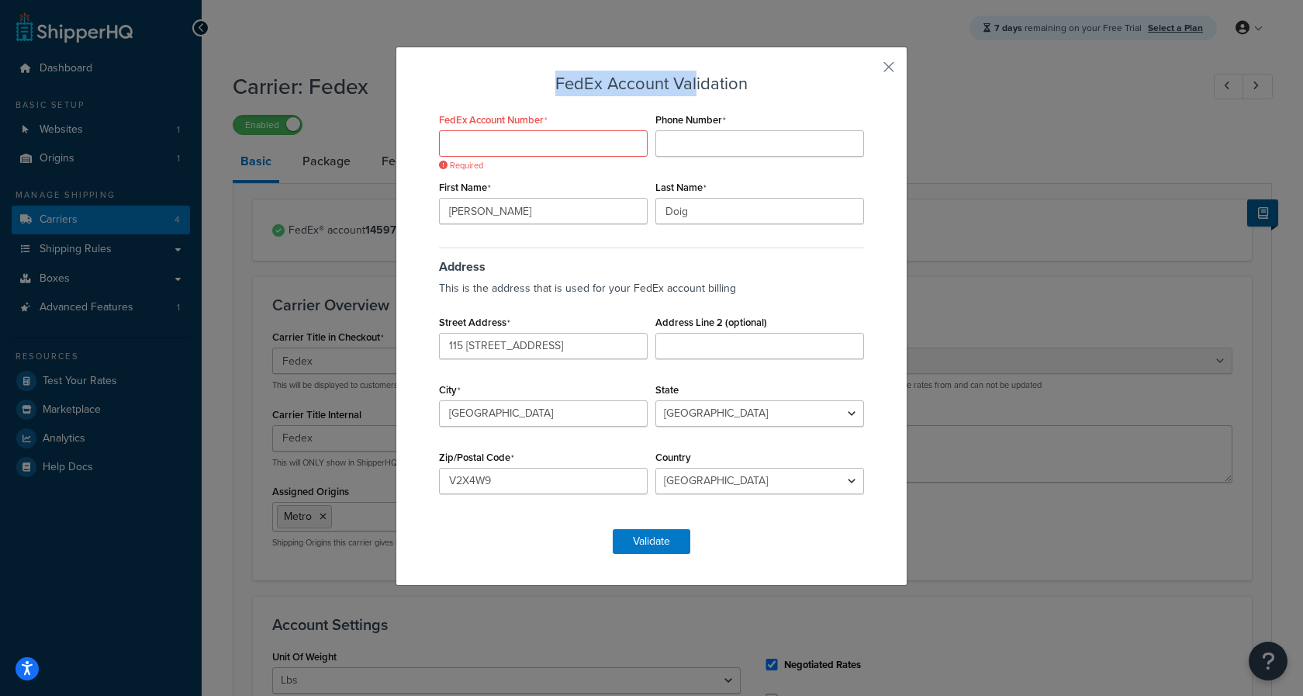
drag, startPoint x: 537, startPoint y: 69, endPoint x: 689, endPoint y: 67, distance: 151.2
click at [689, 67] on div "FedEx Account Validation FedEx Account Number Required Phone Number First Name …" at bounding box center [651, 316] width 512 height 539
click at [678, 135] on input "Phone Number" at bounding box center [759, 143] width 209 height 26
type input "6049454100"
click at [556, 140] on input "FedEx Account Number" at bounding box center [543, 143] width 209 height 26
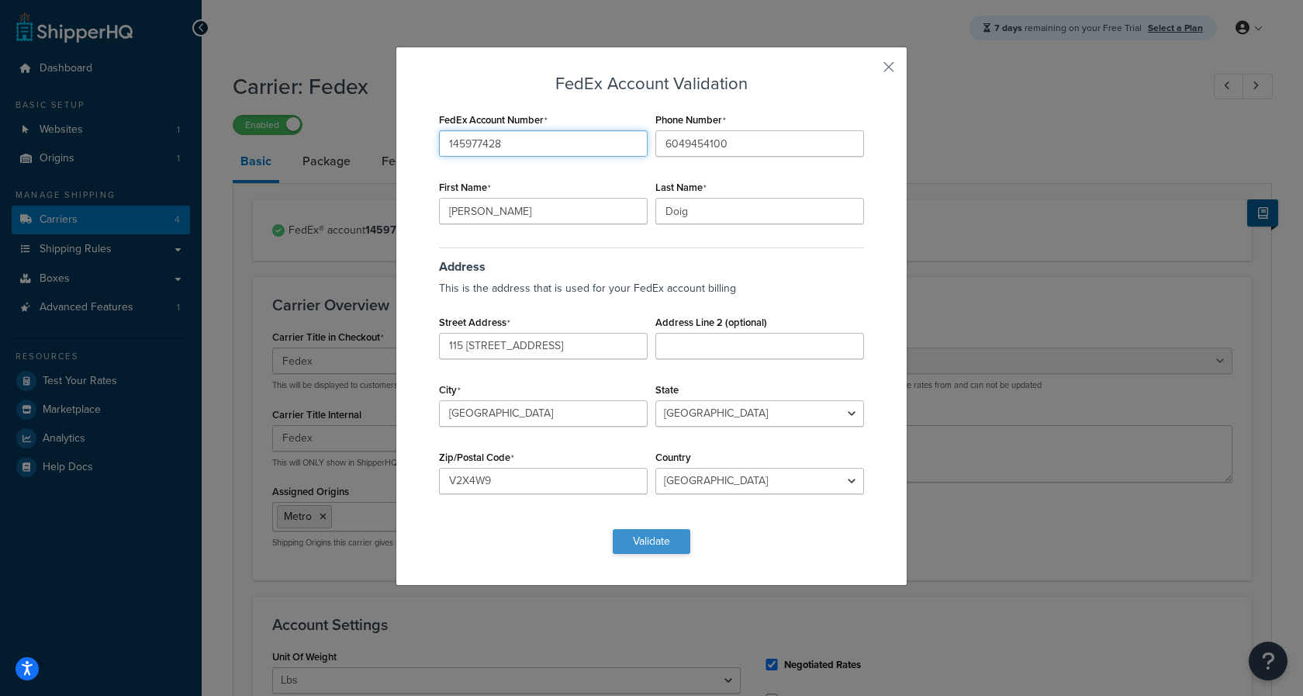
type input "145977428"
click at [647, 547] on button "Validate" at bounding box center [652, 541] width 78 height 25
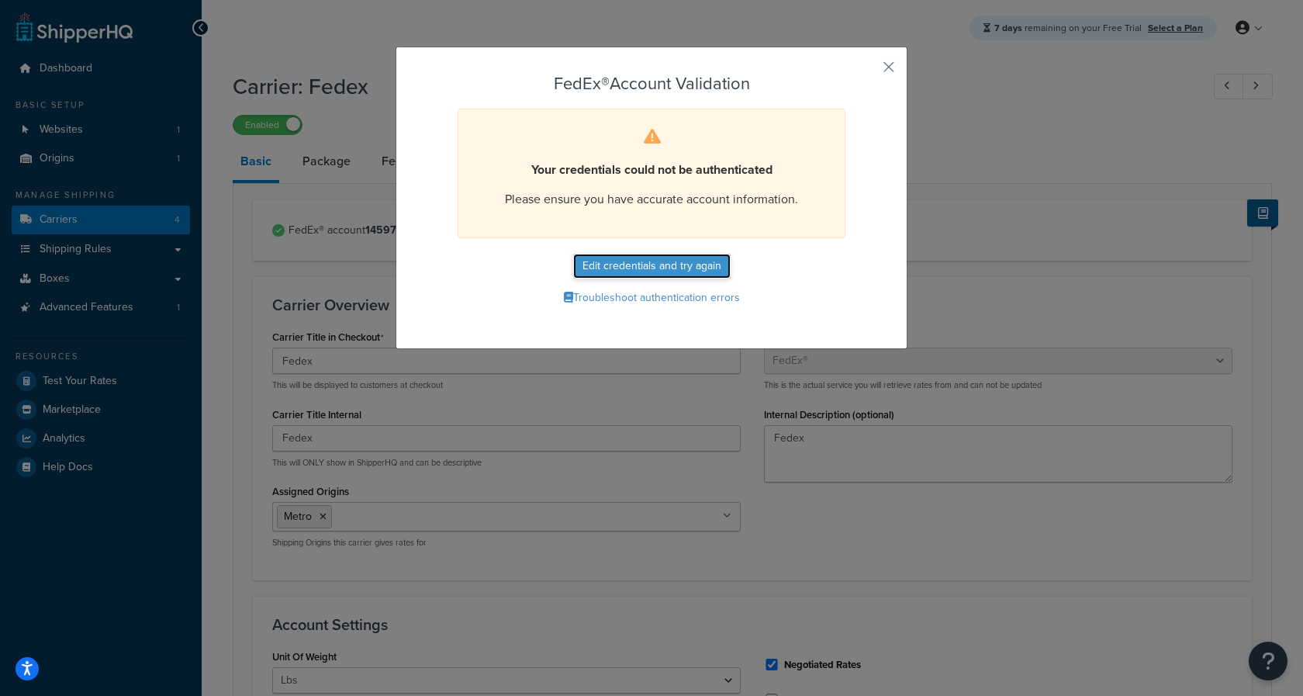
click at [656, 264] on button "Edit credentials and try again" at bounding box center [651, 266] width 157 height 25
select select "BC"
select select "CA"
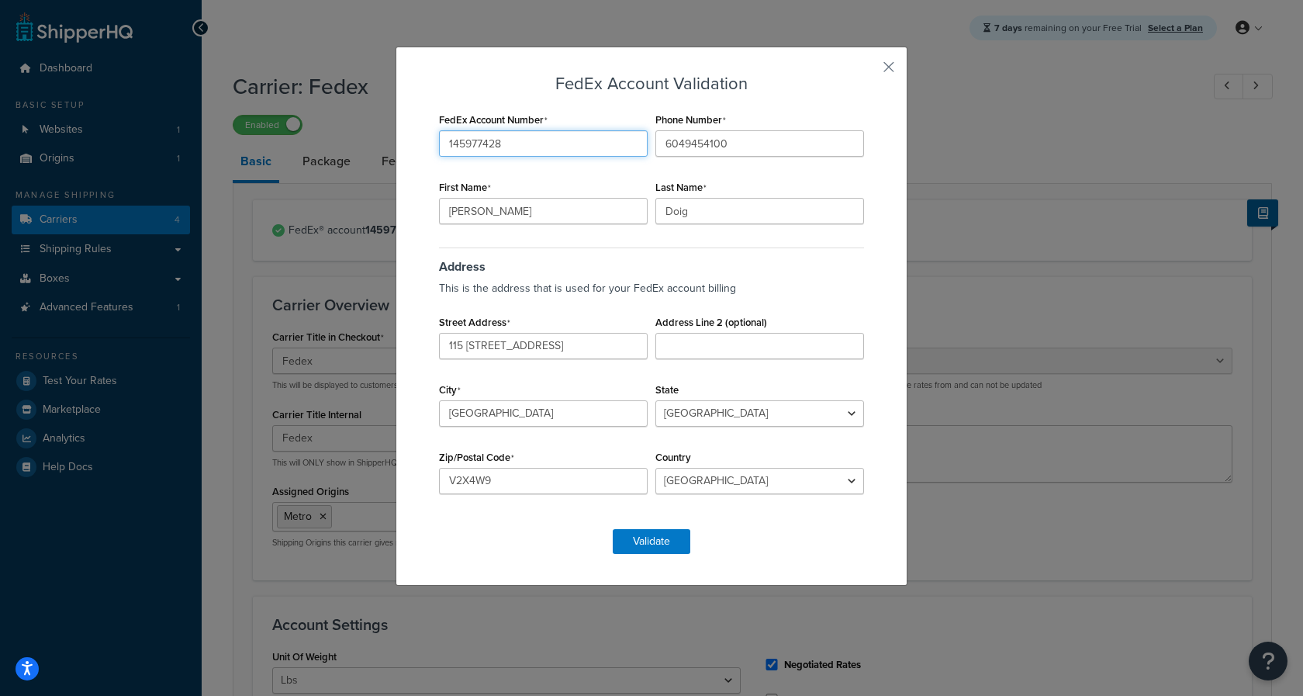
click at [463, 143] on input "145977428" at bounding box center [543, 143] width 209 height 26
click at [492, 142] on input "1459-77428" at bounding box center [543, 143] width 209 height 26
click at [654, 537] on button "Validate" at bounding box center [652, 541] width 78 height 25
click at [471, 143] on input "[PHONE_NUMBER]" at bounding box center [543, 143] width 209 height 26
click at [489, 143] on input "14597742-8" at bounding box center [543, 143] width 209 height 26
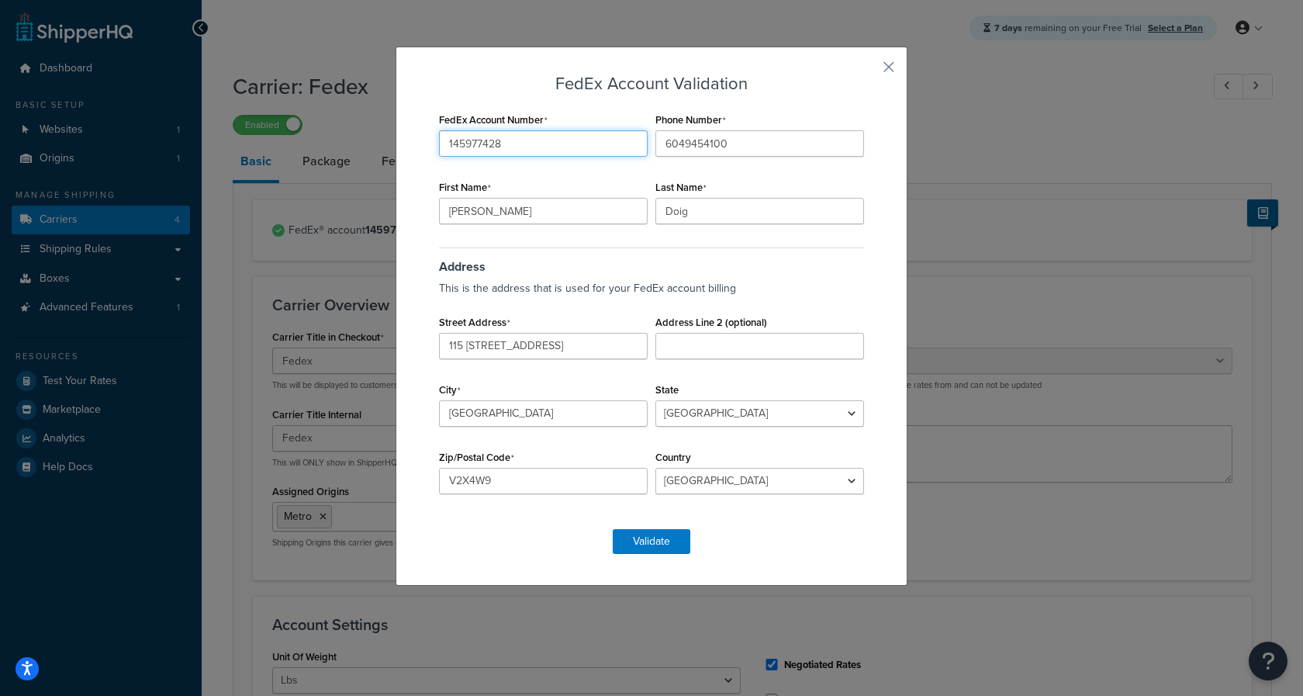
type input "145977428"
click at [650, 543] on button "Validate" at bounding box center [652, 541] width 78 height 25
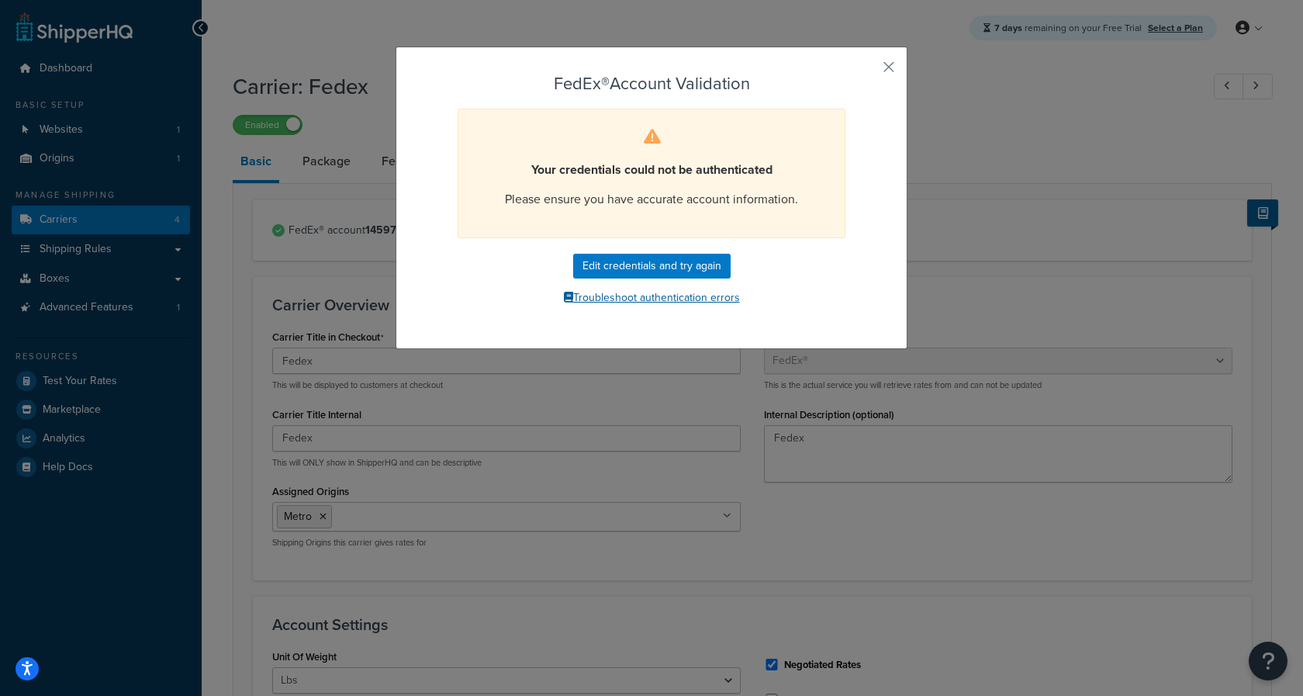
click at [623, 293] on button "Troubleshoot authentication errors" at bounding box center [651, 297] width 433 height 23
